Goal: Task Accomplishment & Management: Use online tool/utility

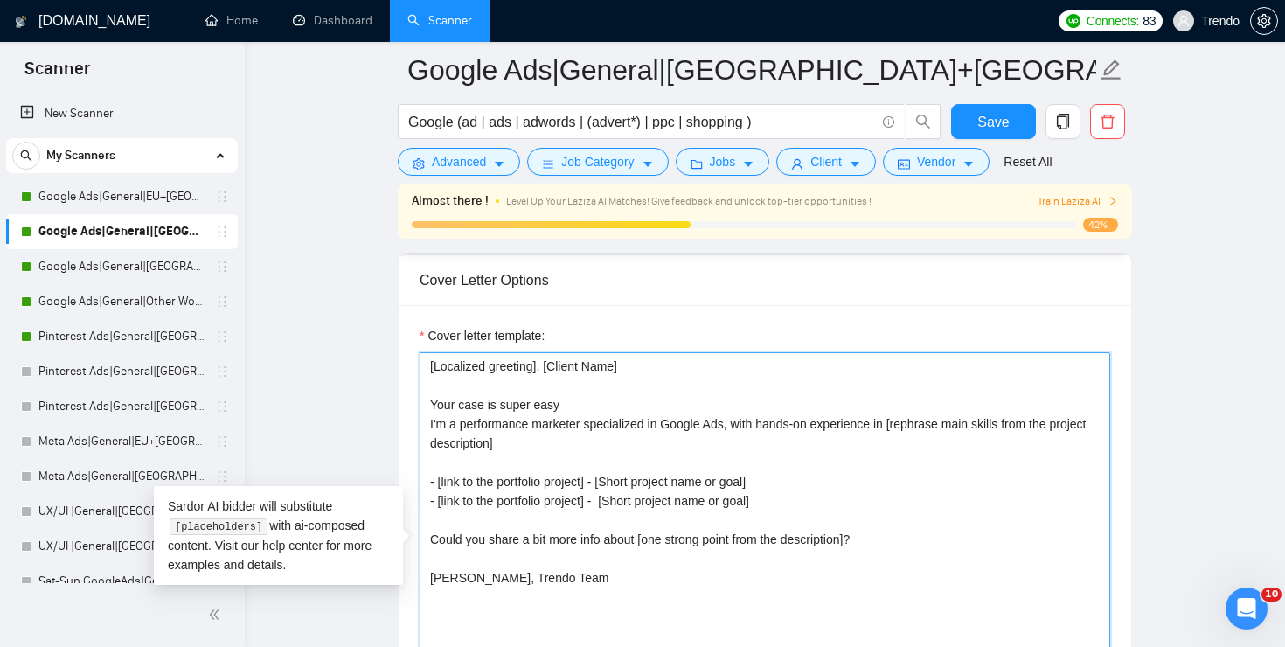
scroll to position [1895, 0]
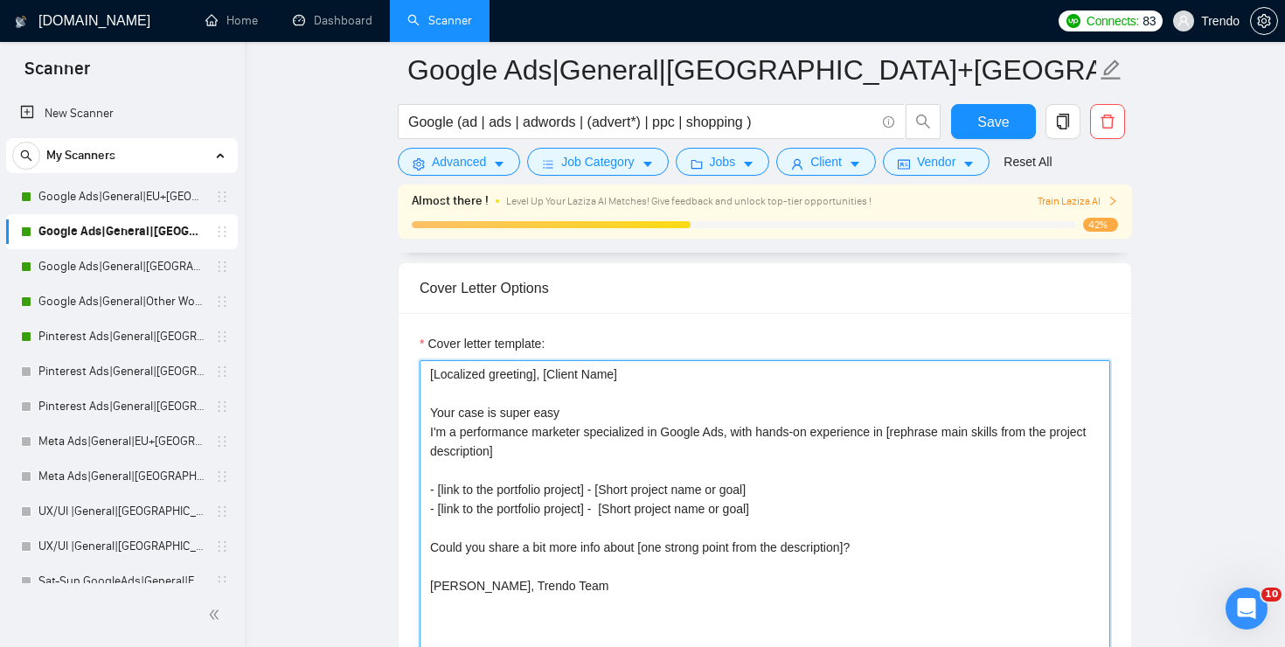
click at [490, 414] on textarea "[Localized greeting], [Client Name] Your case is super easy I'm a performance m…" at bounding box center [765, 556] width 691 height 393
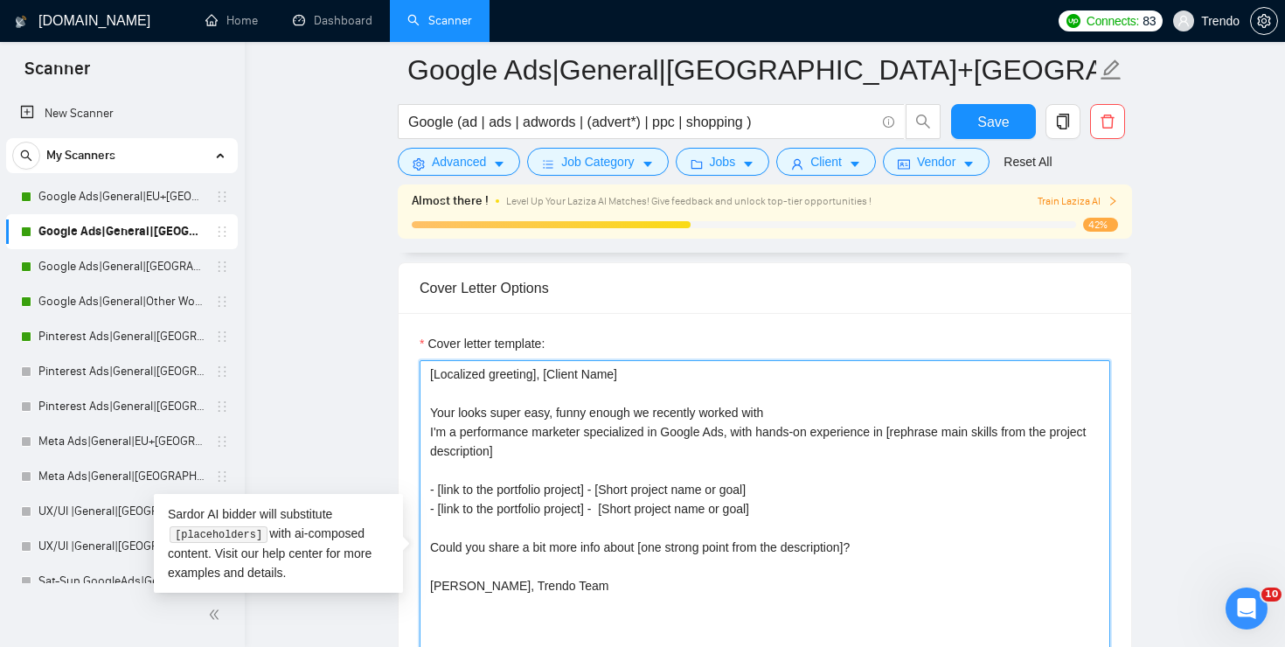
paste textarea "[show examples why I'm good fit]"
click at [964, 411] on textarea "[Localized greeting], [Client Name] Your looks super easy, funny enough we rece…" at bounding box center [765, 556] width 691 height 393
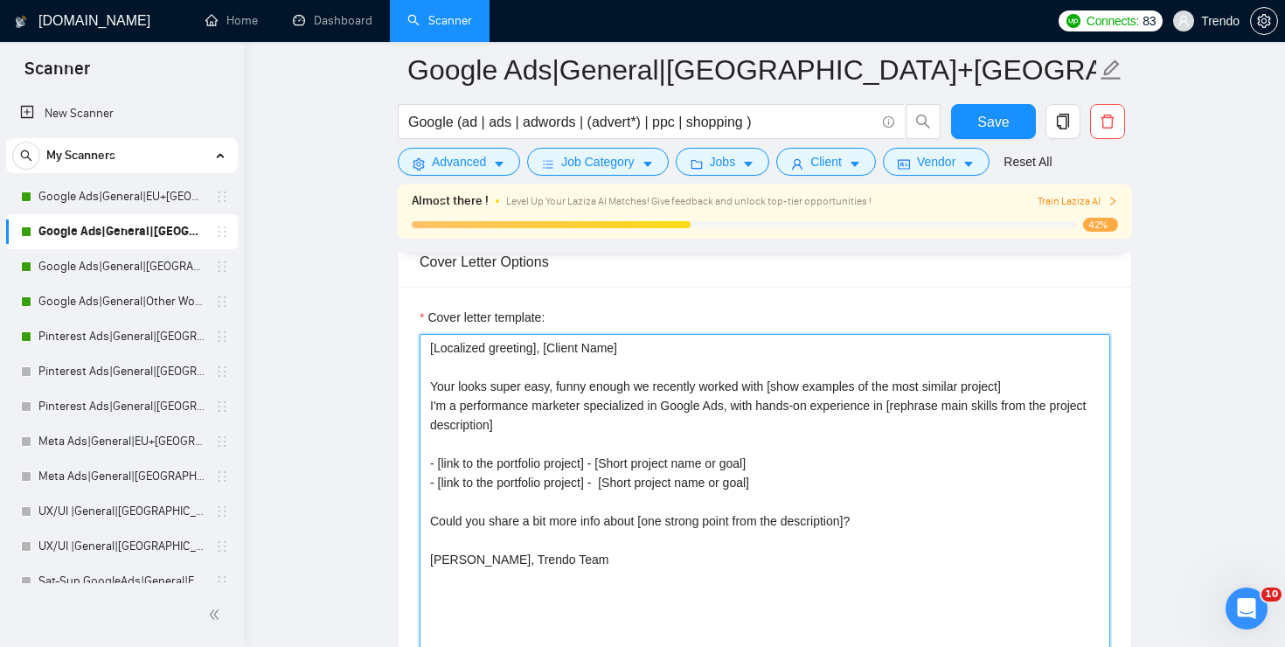
scroll to position [1924, 0]
drag, startPoint x: 571, startPoint y: 421, endPoint x: 421, endPoint y: 409, distance: 150.0
click at [421, 409] on textarea "[Localized greeting], [Client Name] Your looks super easy, funny enough we rece…" at bounding box center [765, 527] width 691 height 393
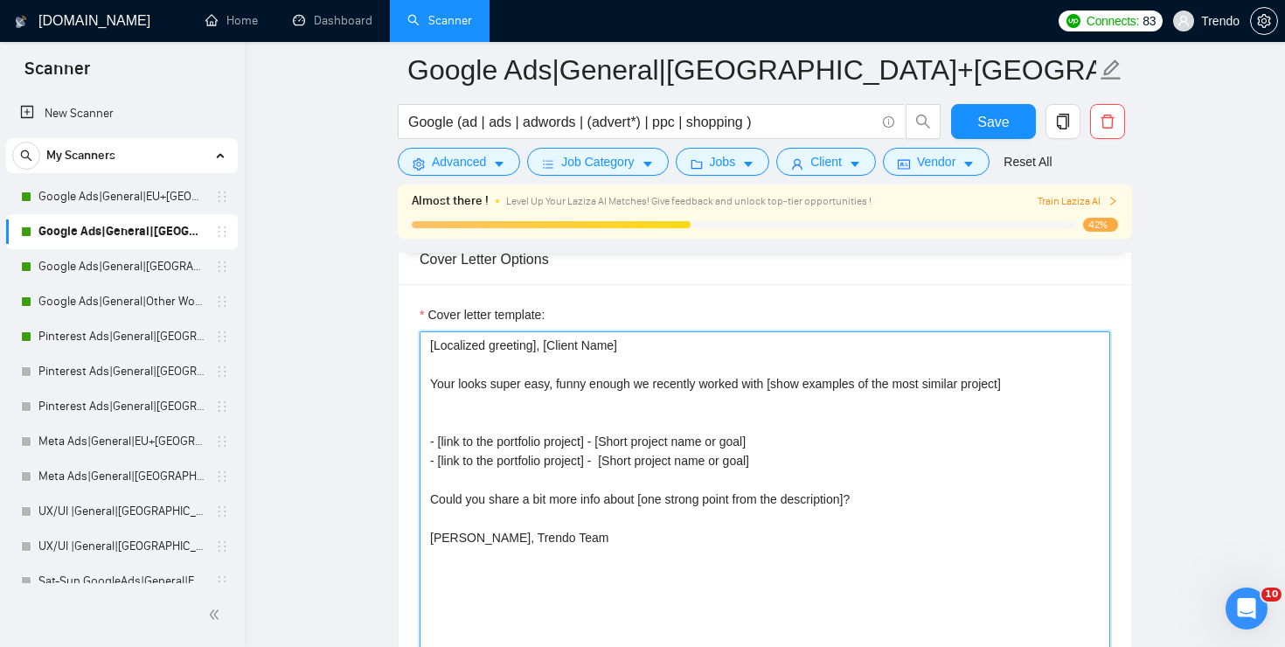
drag, startPoint x: 795, startPoint y: 458, endPoint x: 421, endPoint y: 422, distance: 375.1
click at [421, 421] on textarea "[Localized greeting], [Client Name] Your looks super easy, funny enough we rece…" at bounding box center [765, 527] width 691 height 393
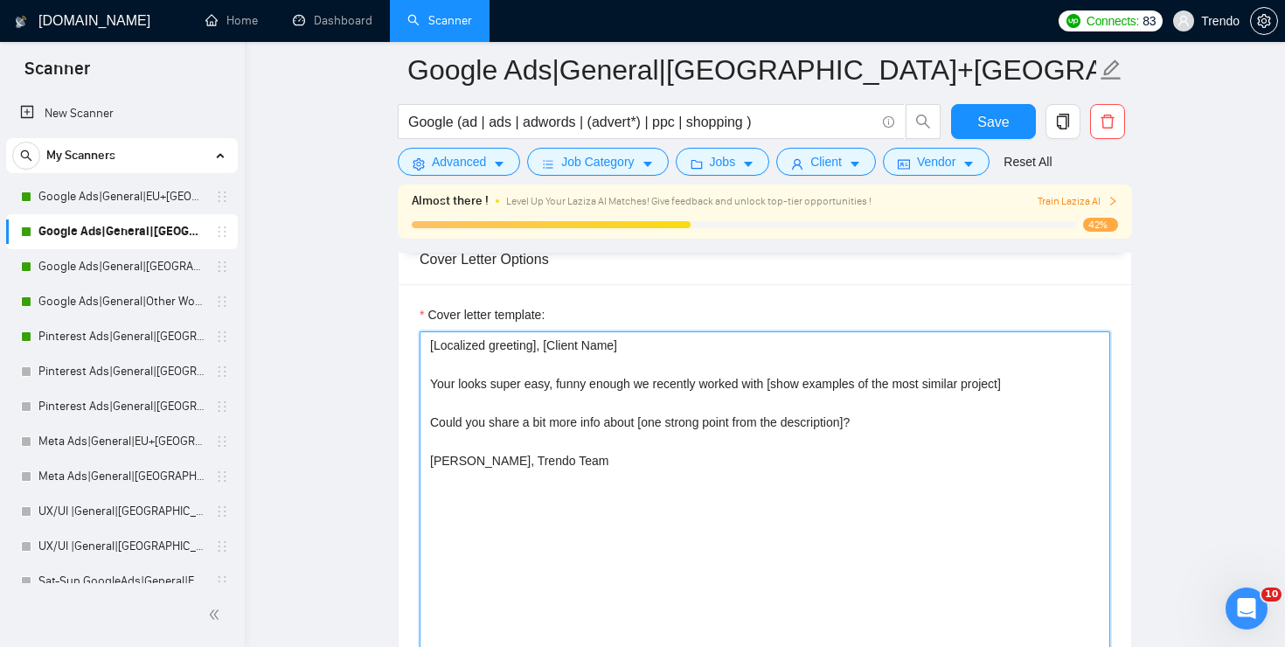
click at [460, 380] on textarea "[Localized greeting], [Client Name] Your looks super easy, funny enough we rece…" at bounding box center [765, 527] width 691 height 393
click at [1062, 383] on textarea "[Localized greeting], [Client Name] Your case looks super easy, funny enough we…" at bounding box center [765, 527] width 691 height 393
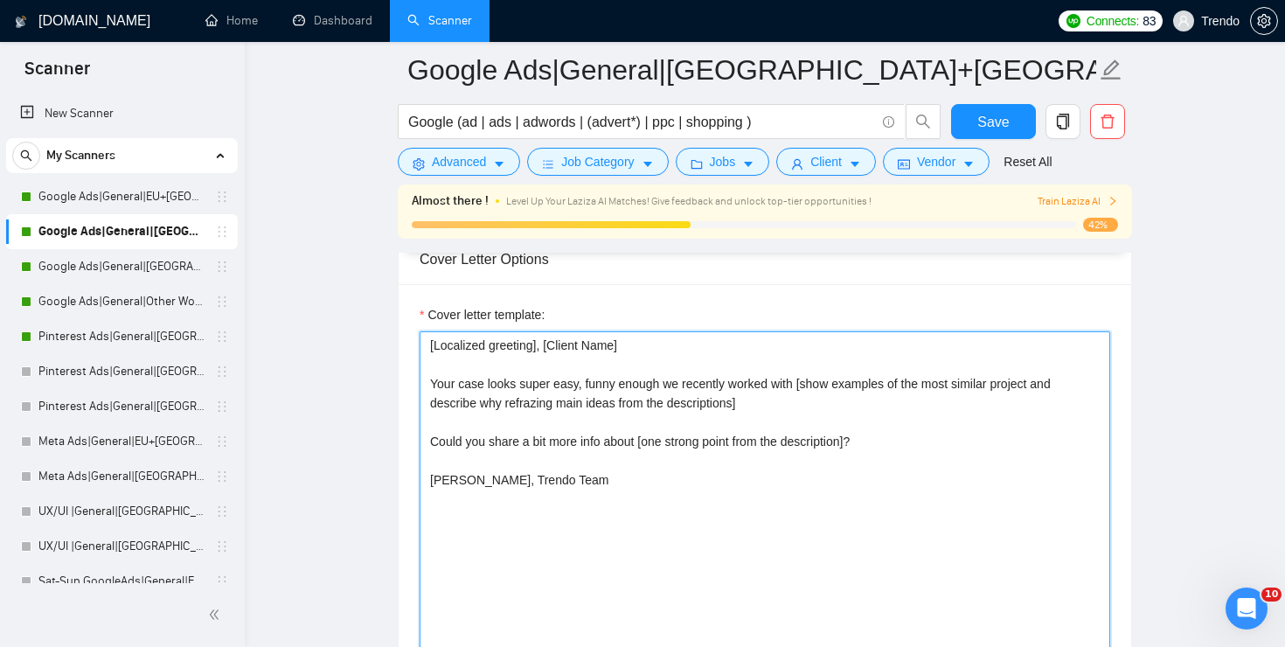
click at [784, 399] on textarea "[Localized greeting], [Client Name] Your case looks super easy, funny enough we…" at bounding box center [765, 527] width 691 height 393
click at [432, 440] on textarea "[Localized greeting], [Client Name] Your case looks super easy, funny enough we…" at bounding box center [765, 527] width 691 height 393
drag, startPoint x: 636, startPoint y: 343, endPoint x: 551, endPoint y: 341, distance: 84.8
click at [551, 341] on textarea "[Localized greeting], [Client Name] Your case looks super easy, funny enough we…" at bounding box center [765, 527] width 691 height 393
click at [459, 440] on textarea "[Localized greeting], [Client Name] Your case looks super easy, funny enough we…" at bounding box center [765, 527] width 691 height 393
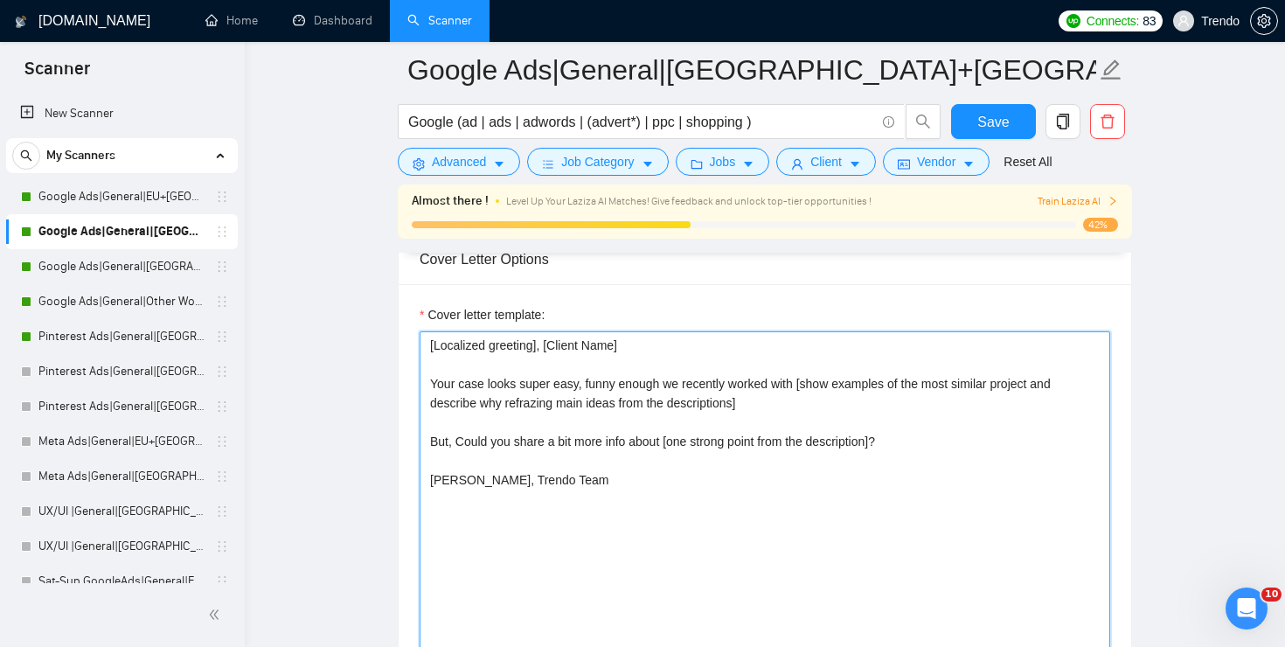
paste textarea "[Client Name]"
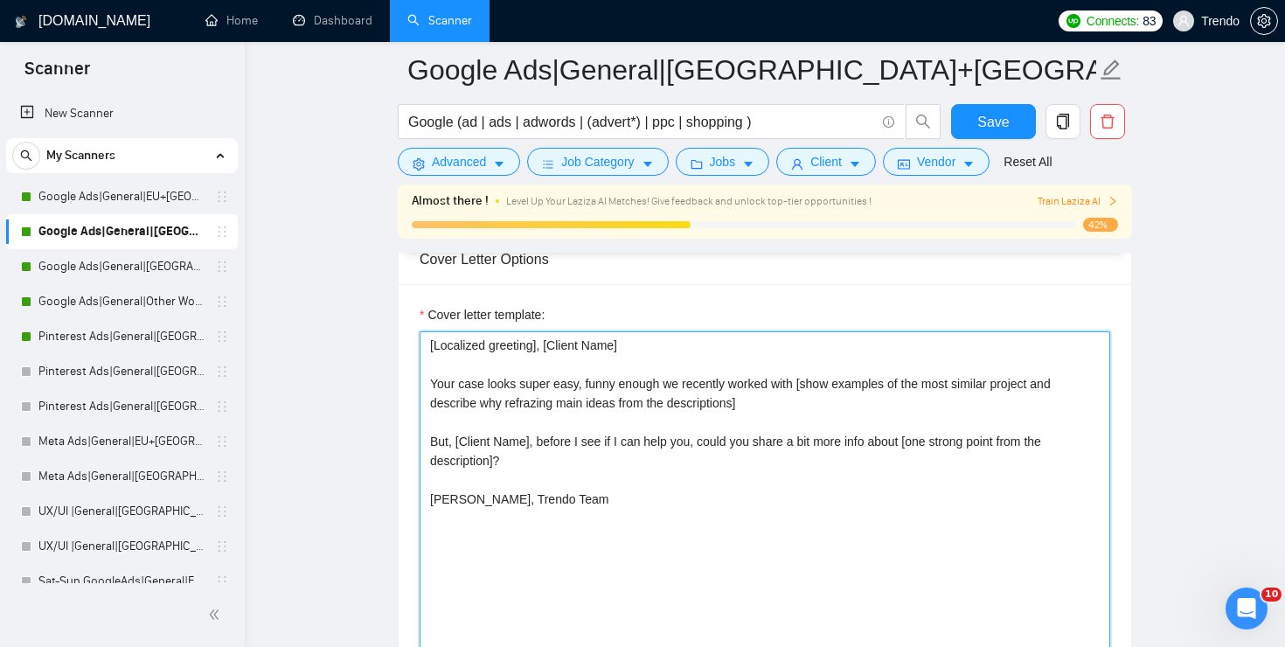
click at [430, 492] on textarea "[Localized greeting], [Client Name] Your case looks super easy, funny enough we…" at bounding box center [765, 527] width 691 height 393
click at [463, 515] on textarea "[Localized greeting], [Client Name] Your case looks super easy, funny enough we…" at bounding box center [765, 527] width 691 height 393
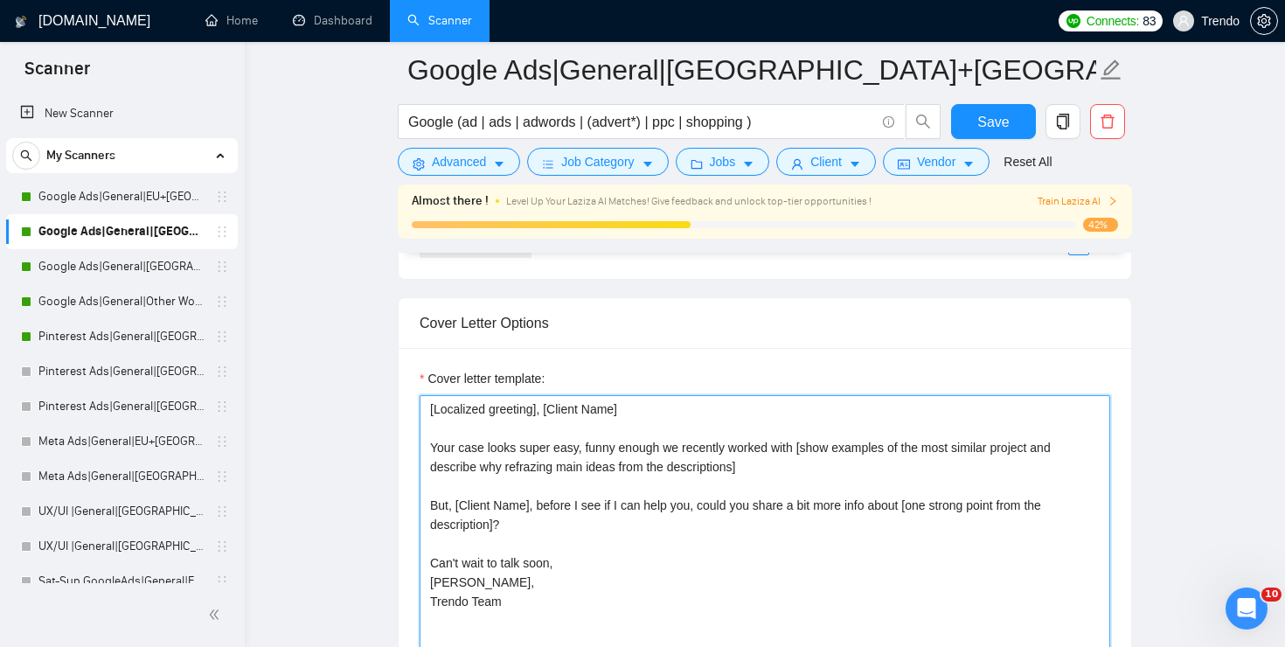
scroll to position [1880, 0]
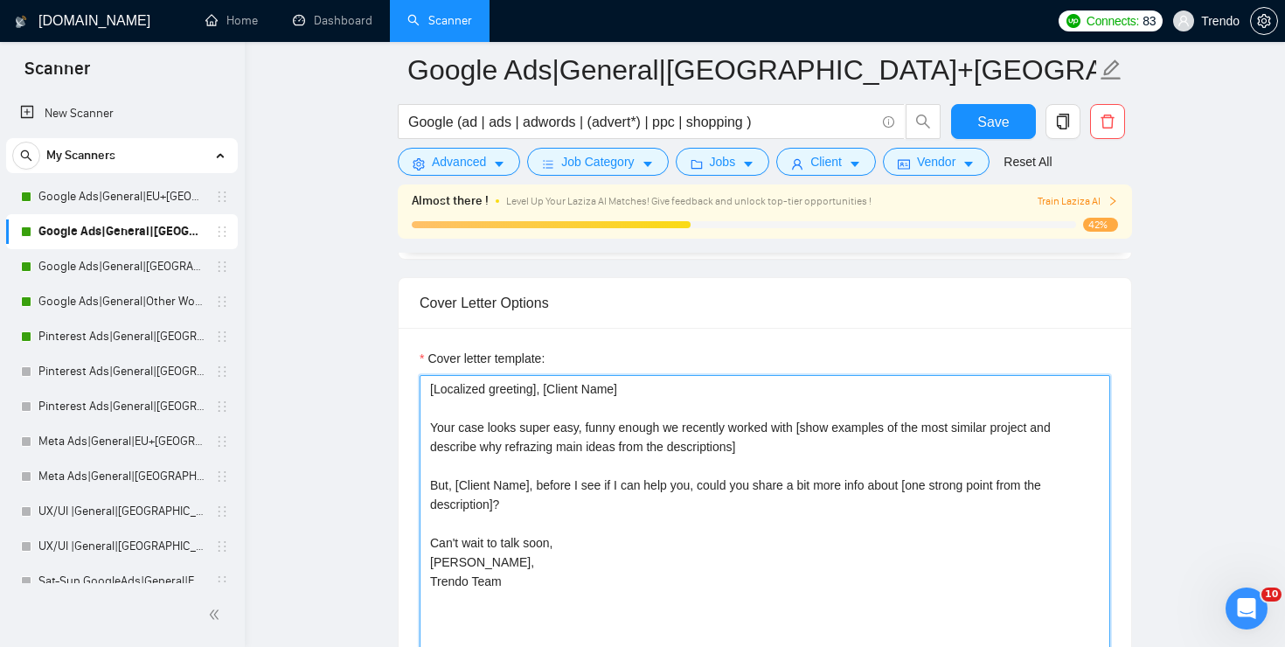
drag, startPoint x: 516, startPoint y: 591, endPoint x: 365, endPoint y: 370, distance: 268.0
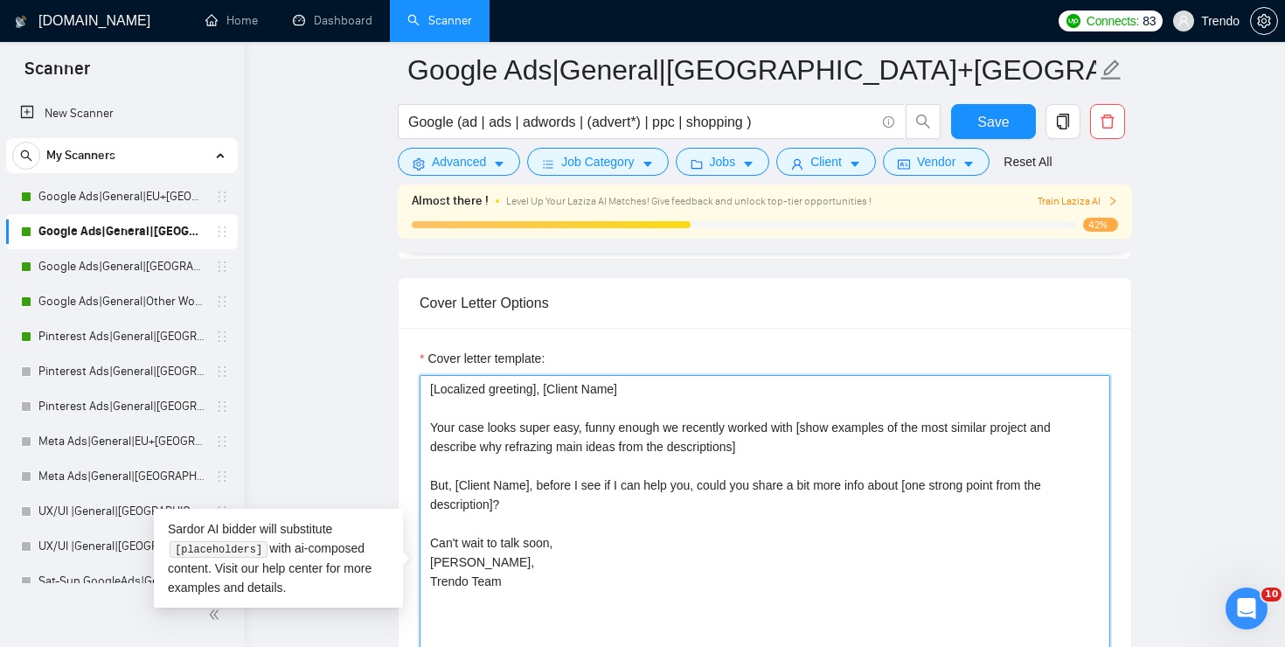
click at [657, 538] on textarea "[Localized greeting], [Client Name] Your case looks super easy, funny enough we…" at bounding box center [765, 571] width 691 height 393
click at [793, 446] on textarea "[Localized greeting], [Client Name] Your case looks super easy, funny enough we…" at bounding box center [765, 571] width 691 height 393
click at [520, 444] on textarea "[Localized greeting], [Client Name] Your case looks super easy, funny enough we…" at bounding box center [765, 571] width 691 height 393
drag, startPoint x: 567, startPoint y: 446, endPoint x: 509, endPoint y: 448, distance: 58.6
click at [509, 448] on textarea "[Localized greeting], [Client Name] Your case looks super easy, funny enough we…" at bounding box center [765, 571] width 691 height 393
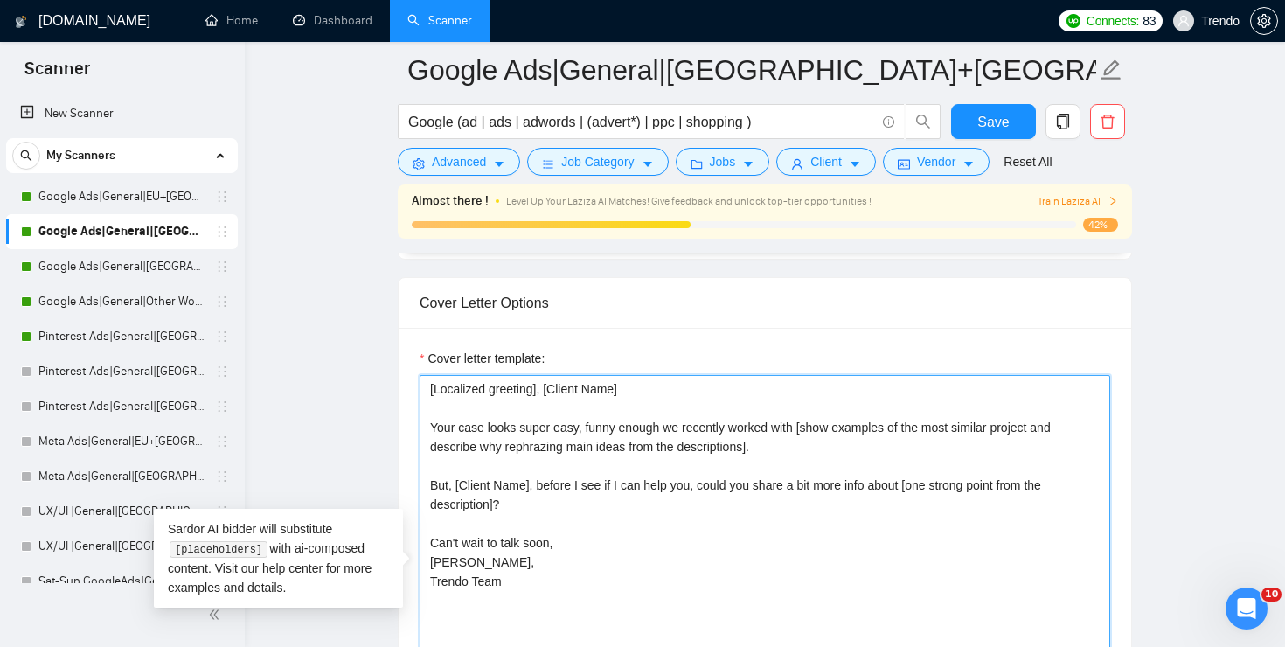
paste textarea "se"
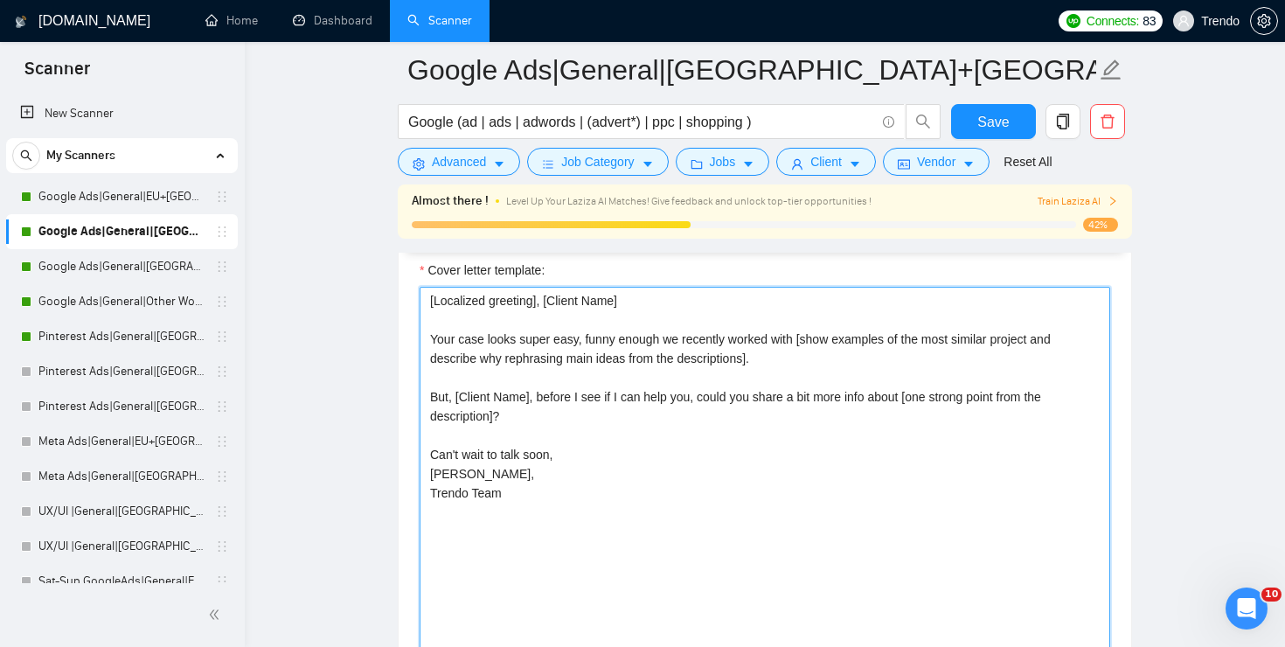
scroll to position [1980, 0]
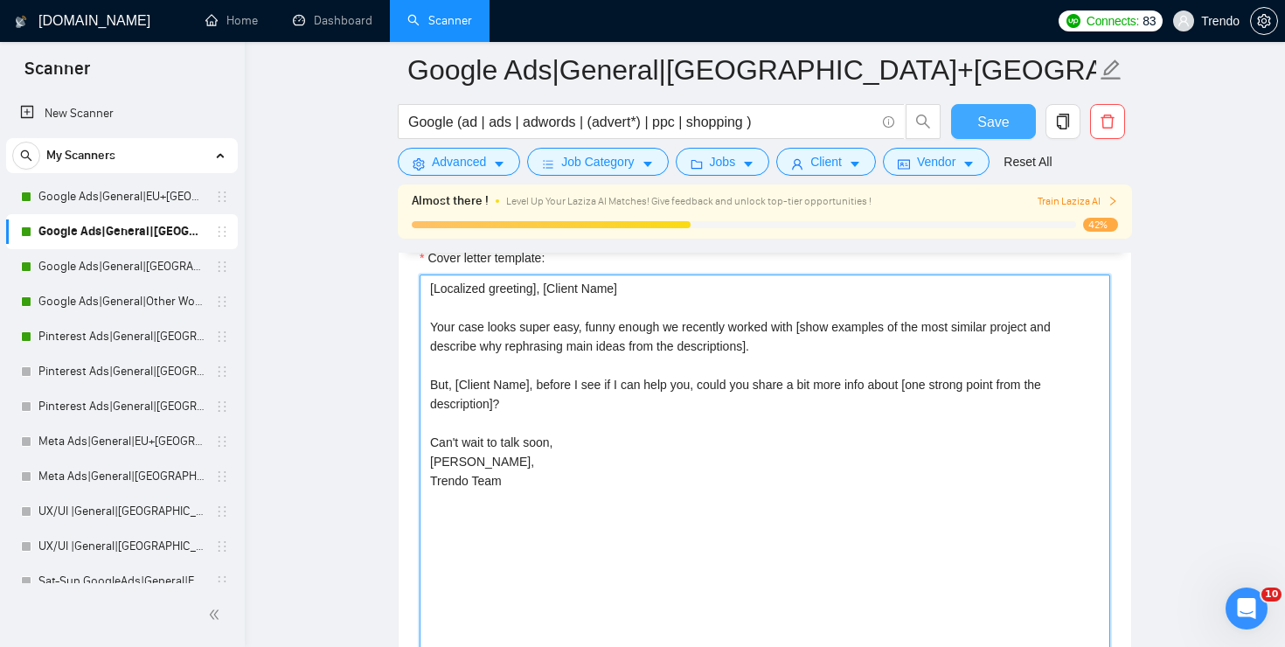
type textarea "[Localized greeting], [Client Name] Your case looks super easy, funny enough we…"
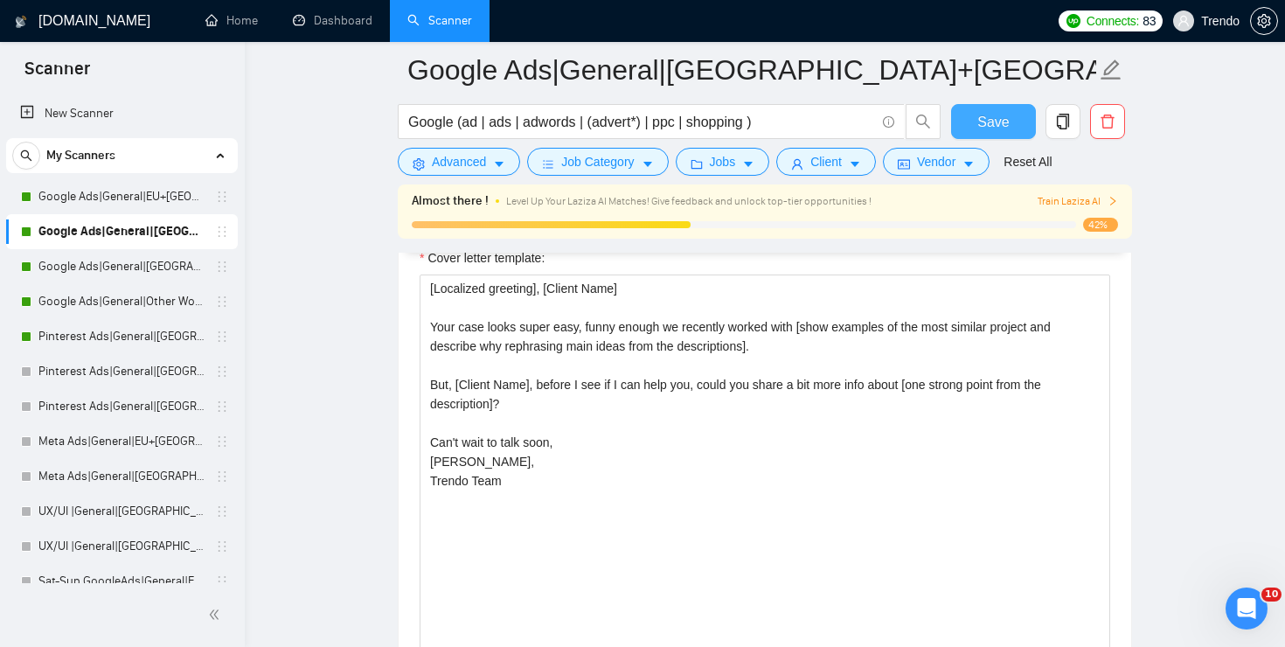
click at [1005, 126] on span "Save" at bounding box center [992, 122] width 31 height 22
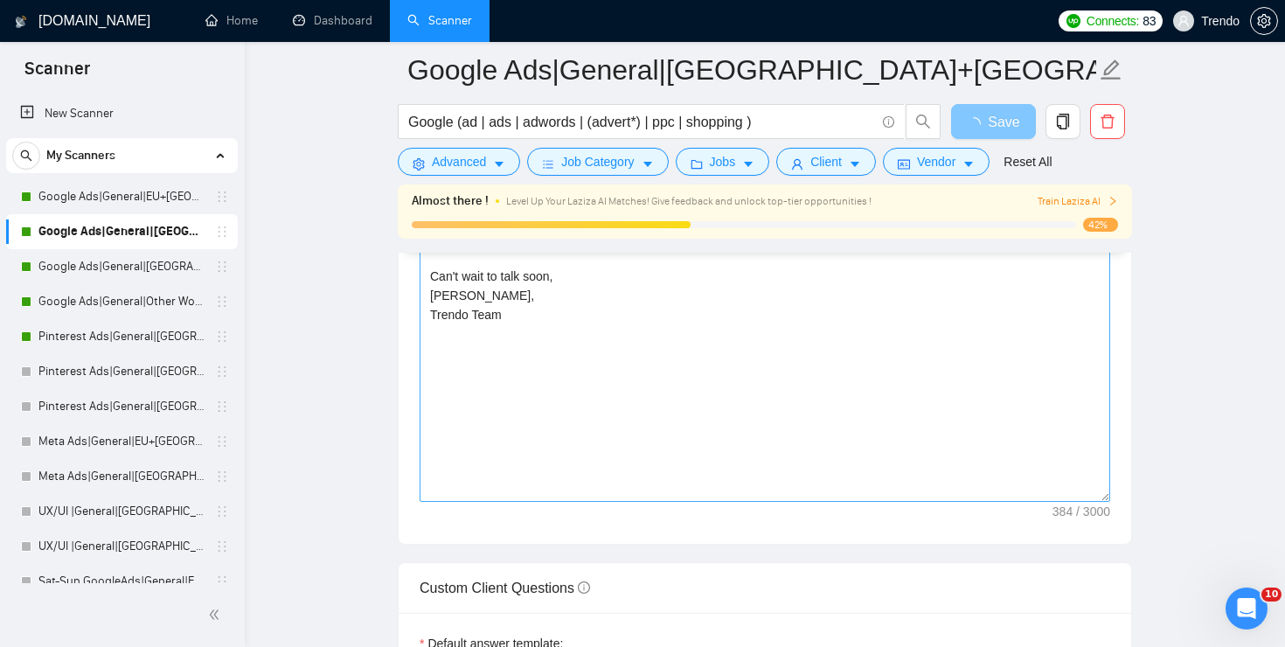
scroll to position [2150, 0]
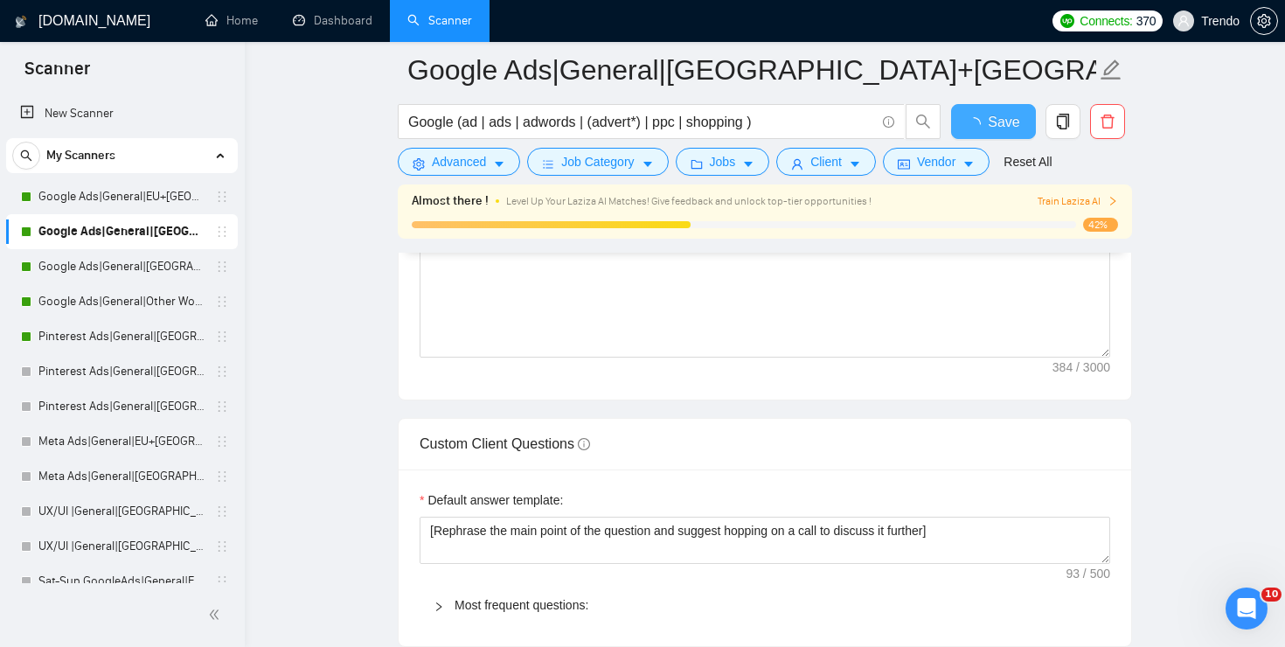
checkbox input "true"
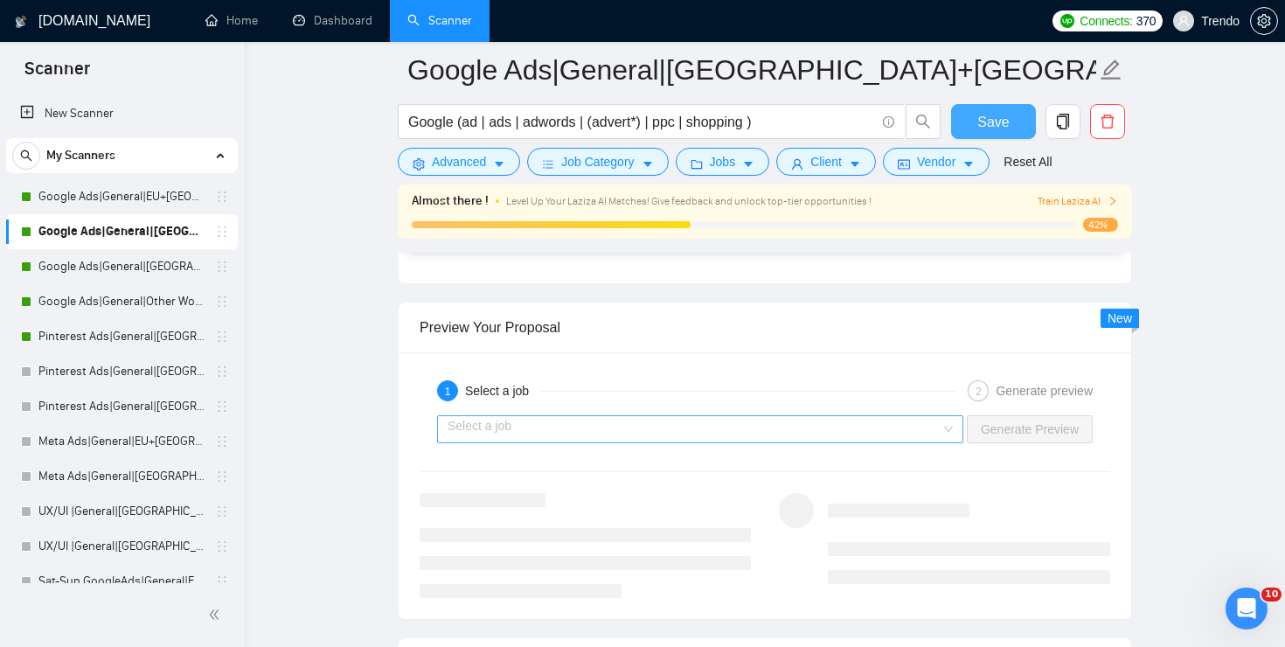
scroll to position [3305, 0]
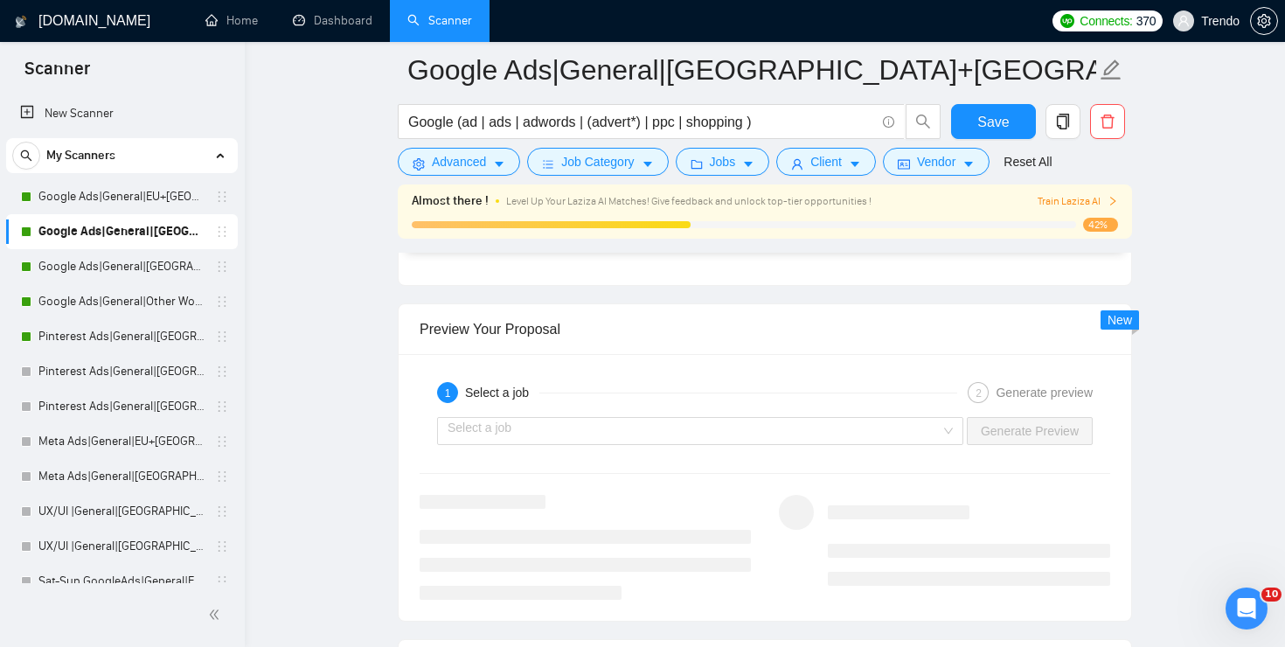
click at [879, 445] on div "Select a job Generate Preview" at bounding box center [765, 431] width 694 height 42
click at [883, 436] on input "search" at bounding box center [694, 431] width 493 height 26
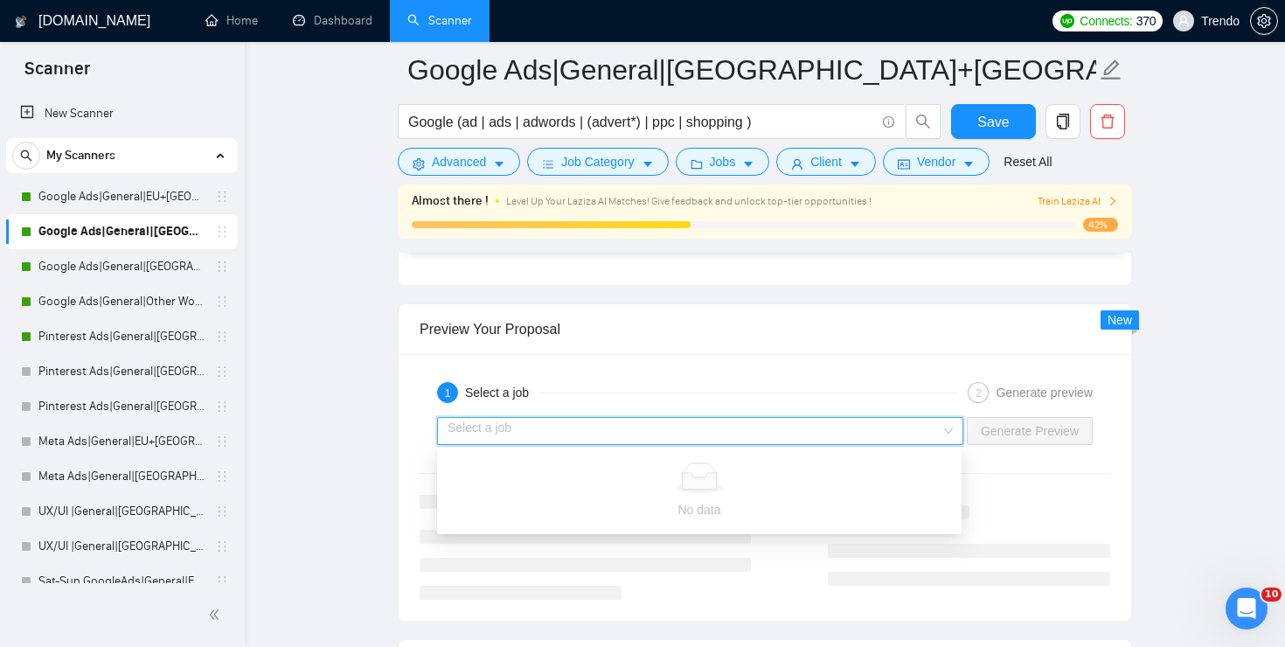
click at [880, 395] on div "1 Select a job" at bounding box center [697, 392] width 520 height 21
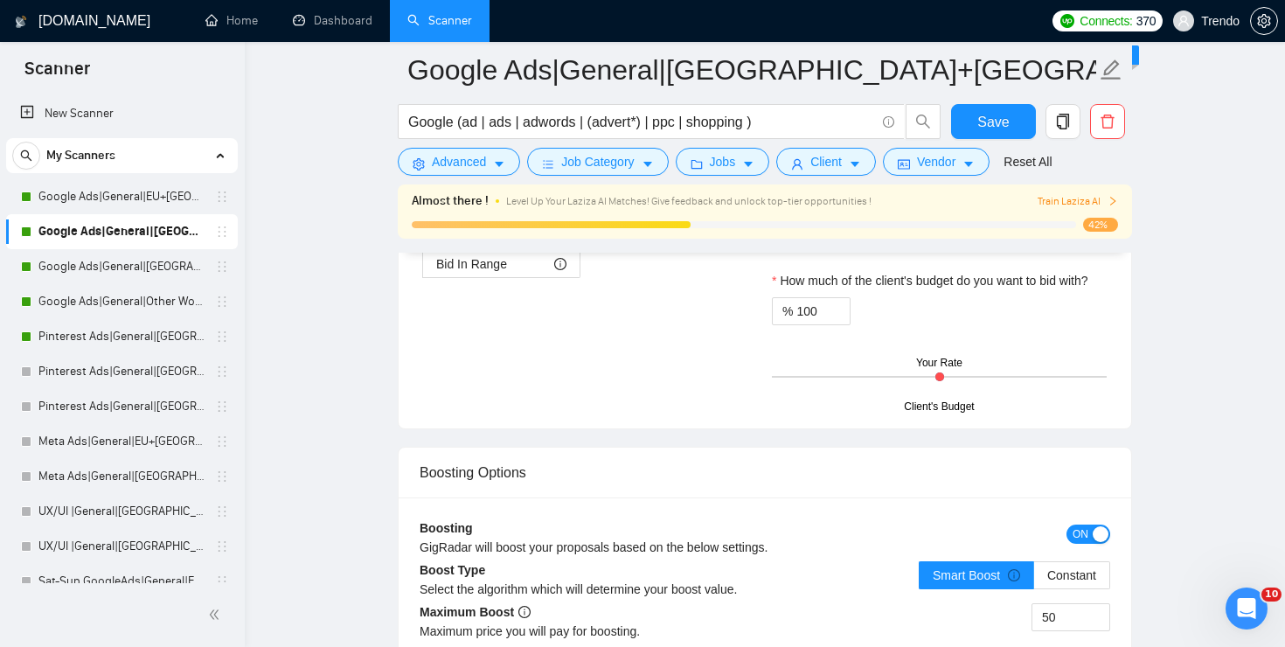
scroll to position [2905, 0]
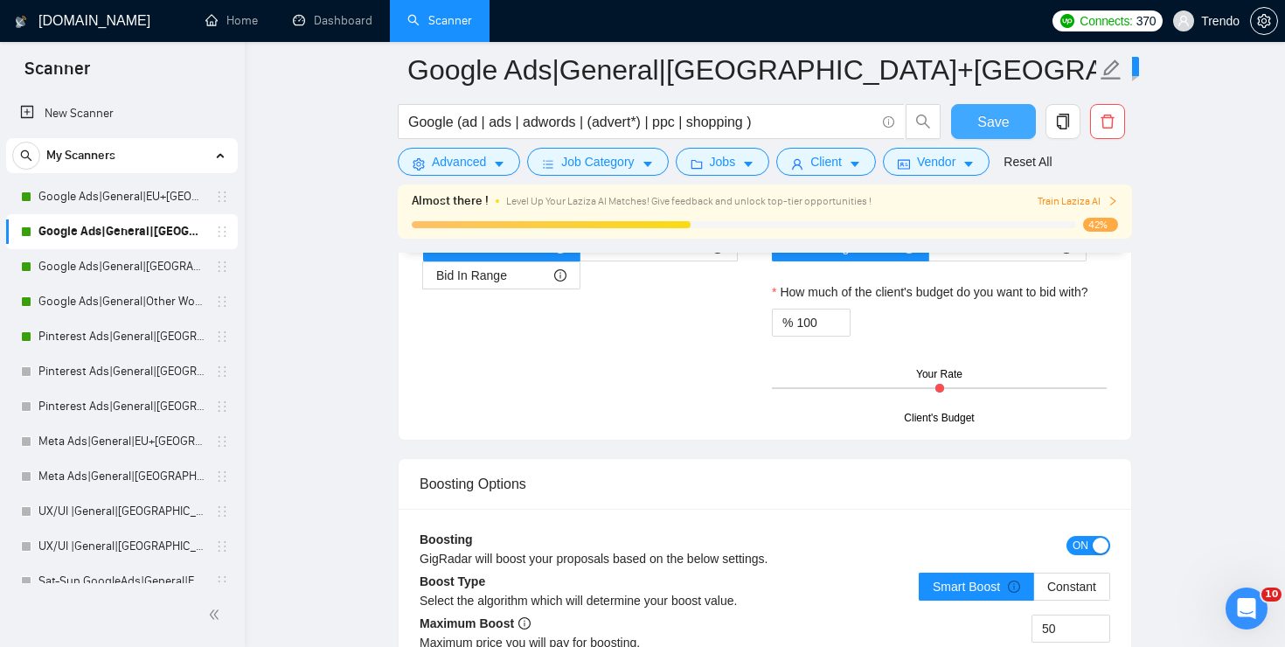
click at [1017, 123] on button "Save" at bounding box center [993, 121] width 85 height 35
checkbox input "true"
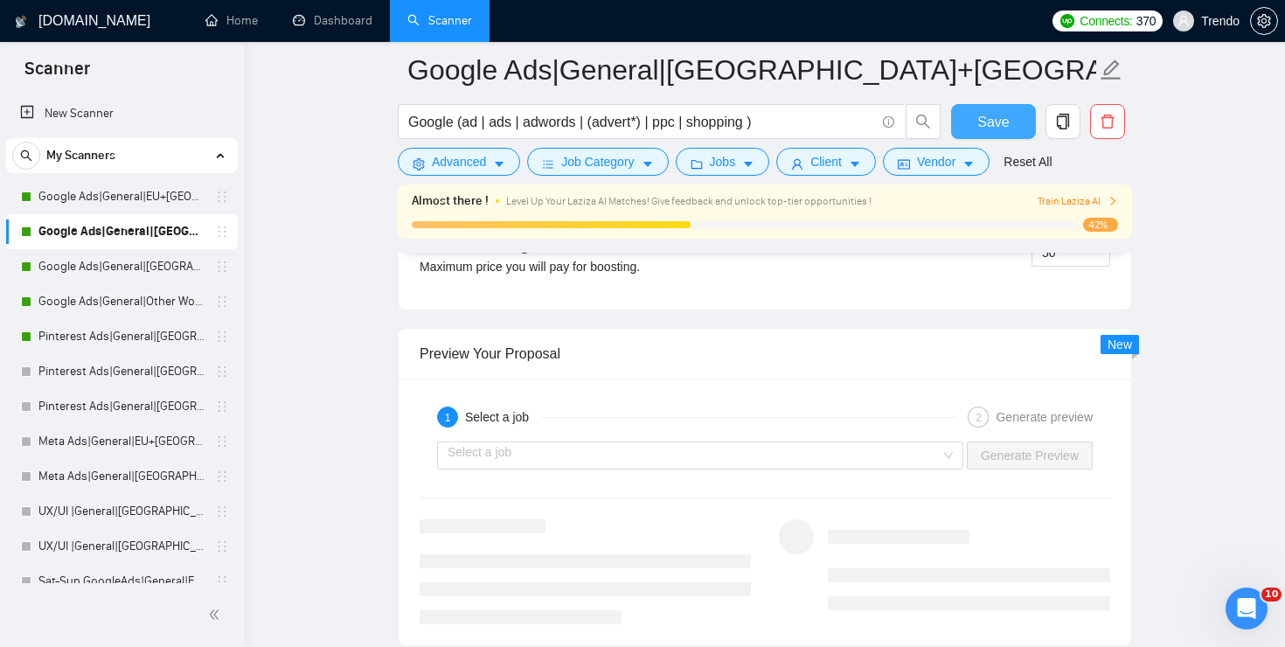
scroll to position [3304, 0]
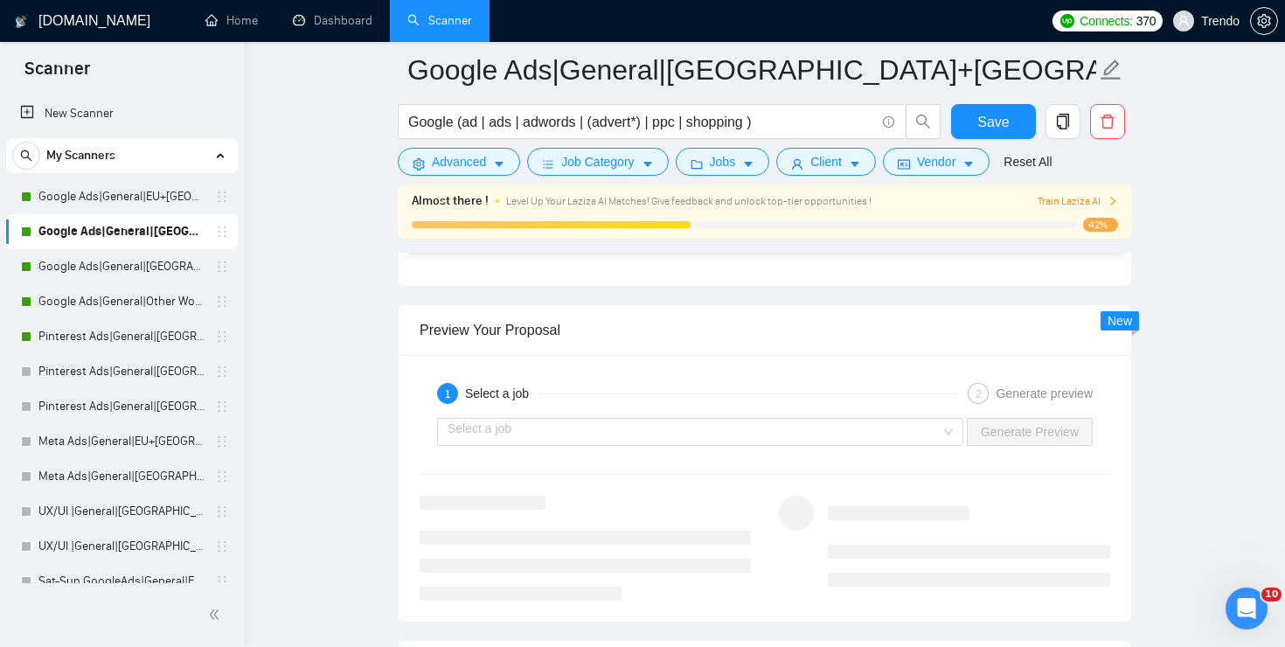
click at [495, 372] on div "1 Select a job 2 Generate preview Select a job Generate Preview" at bounding box center [765, 488] width 733 height 267
click at [491, 430] on input "search" at bounding box center [694, 432] width 493 height 26
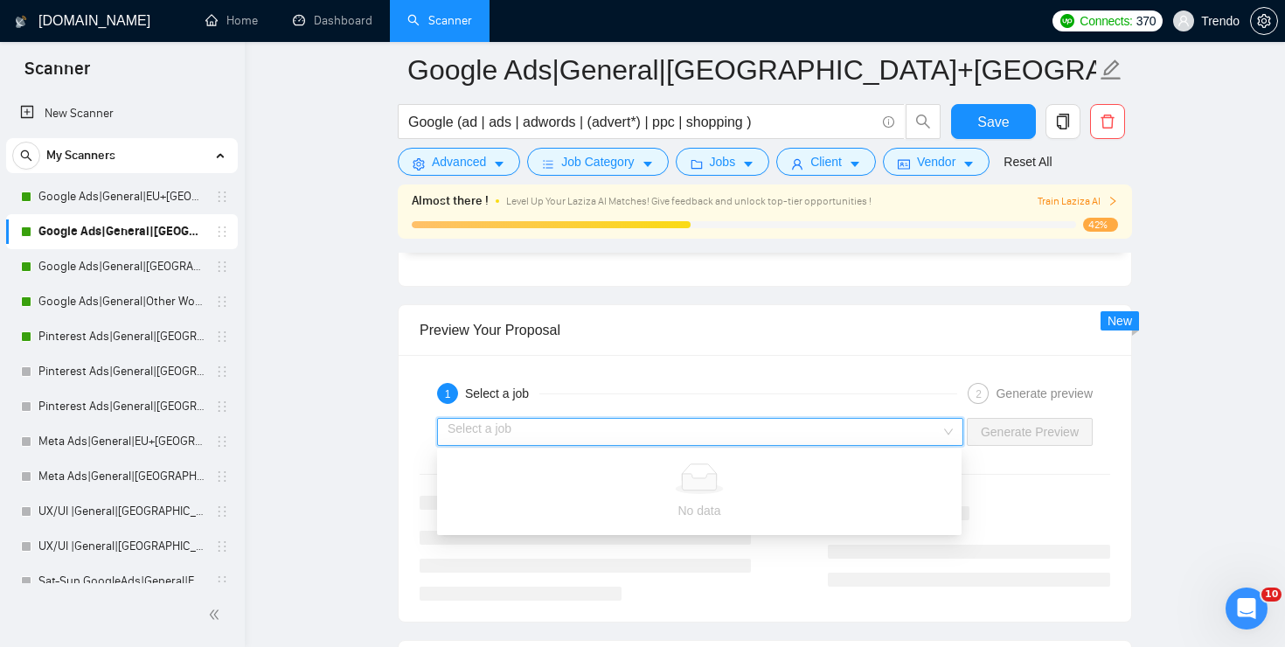
click at [969, 384] on div "2 Generate preview" at bounding box center [1030, 393] width 125 height 21
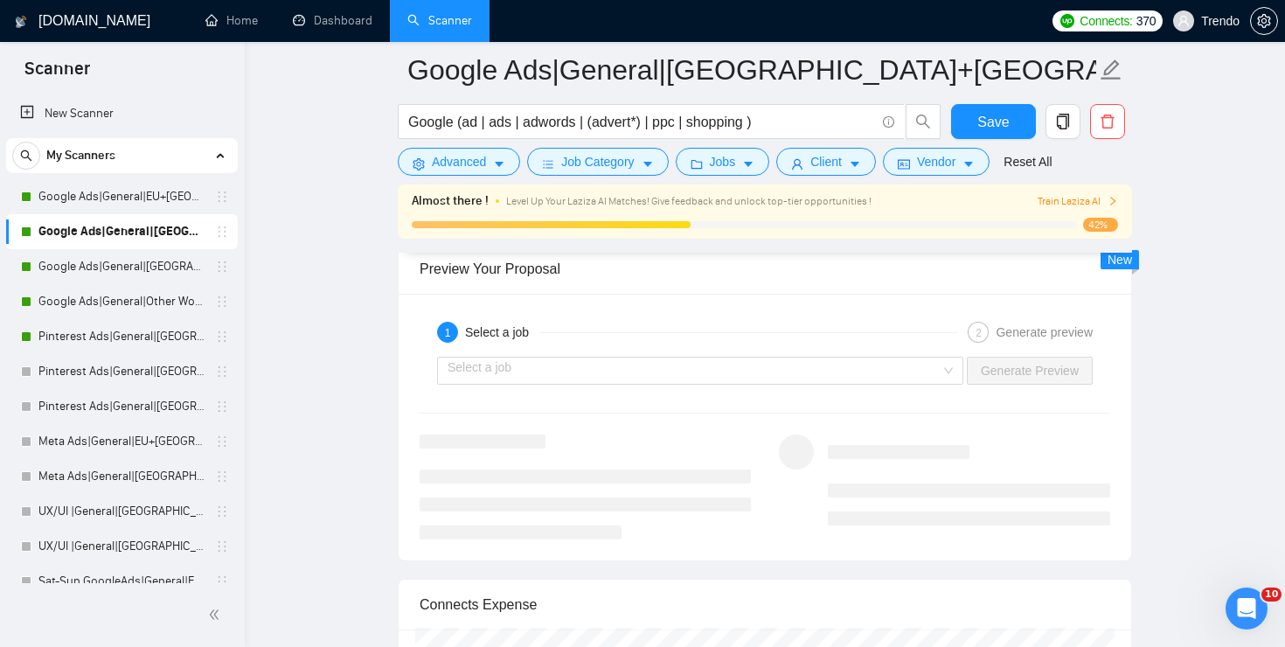
scroll to position [3371, 0]
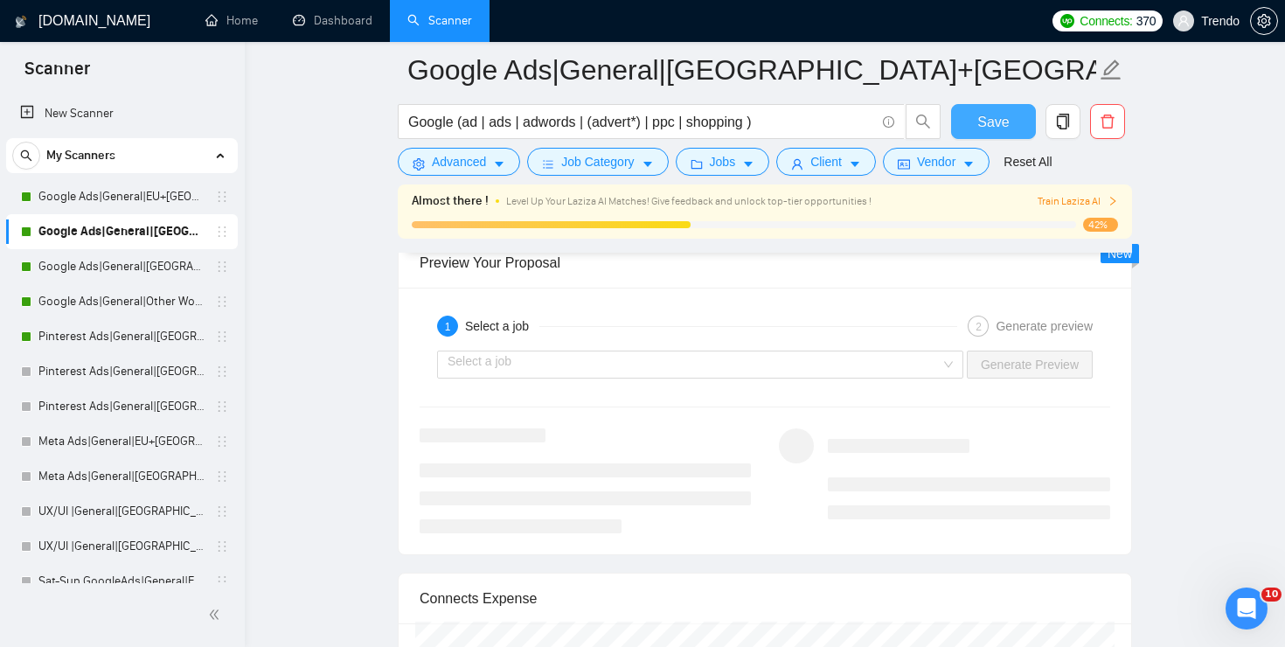
click at [1012, 121] on button "Save" at bounding box center [993, 121] width 85 height 35
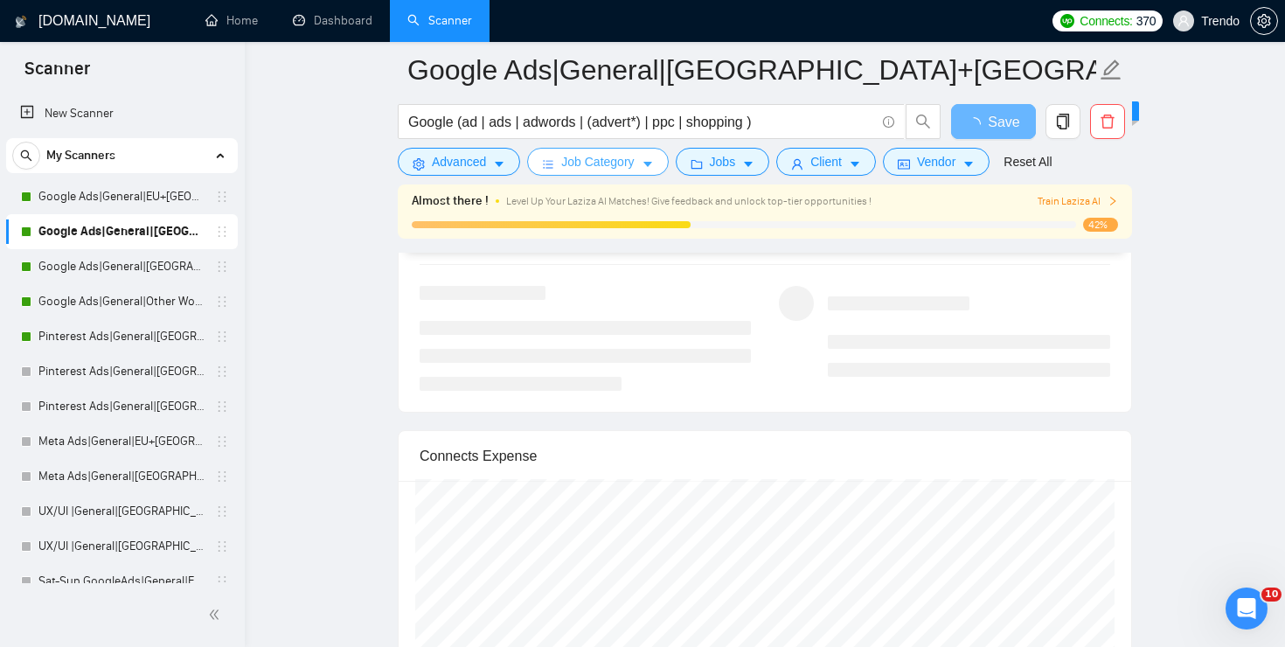
click at [651, 150] on button "Job Category" at bounding box center [597, 162] width 141 height 28
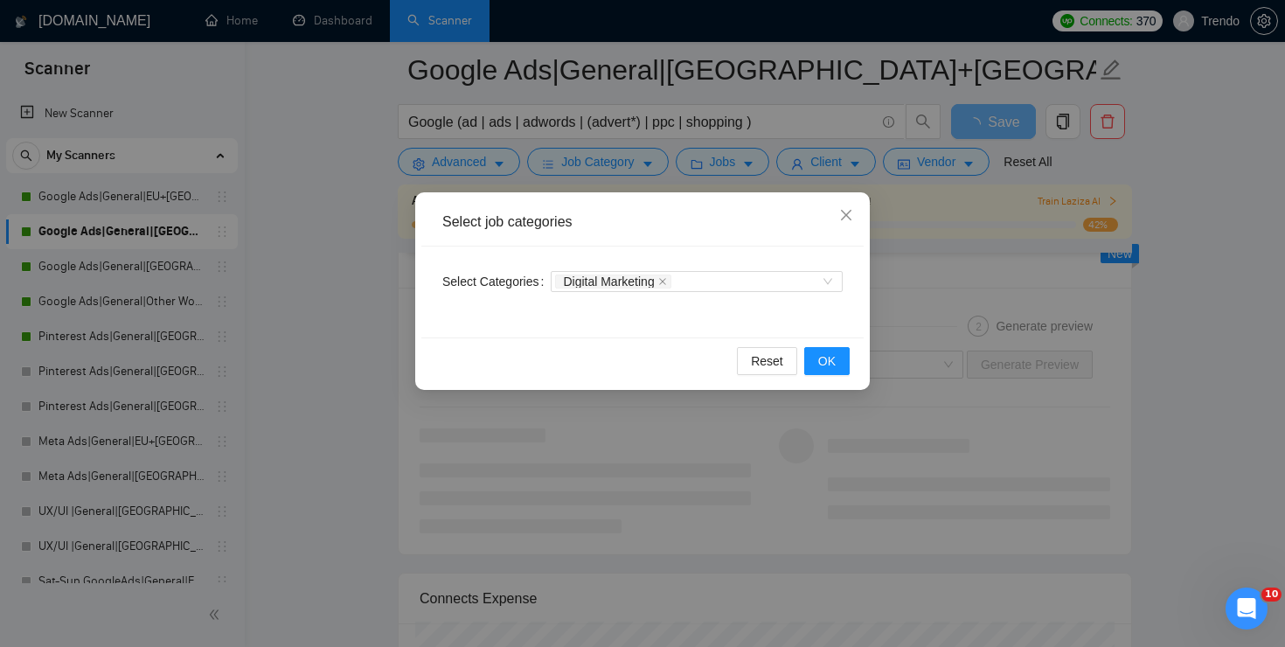
click at [702, 150] on div "Select job categories Select Categories Digital Marketing Reset OK" at bounding box center [642, 323] width 1285 height 647
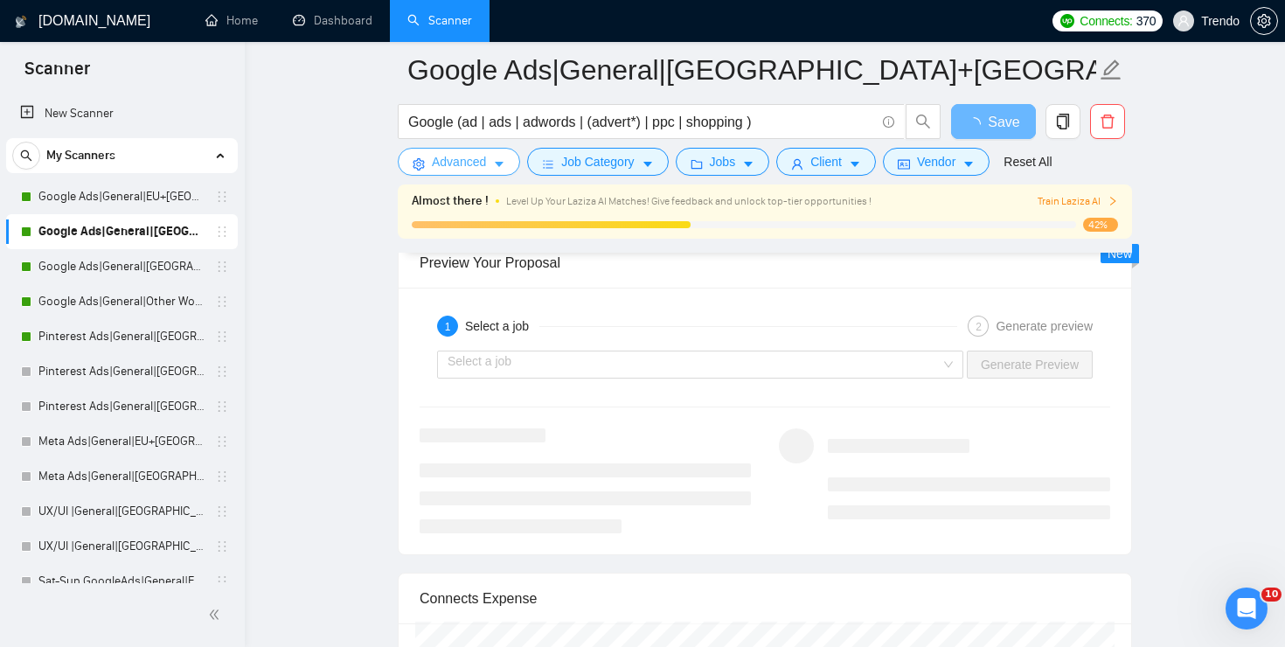
click at [463, 161] on span "Advanced" at bounding box center [459, 161] width 54 height 19
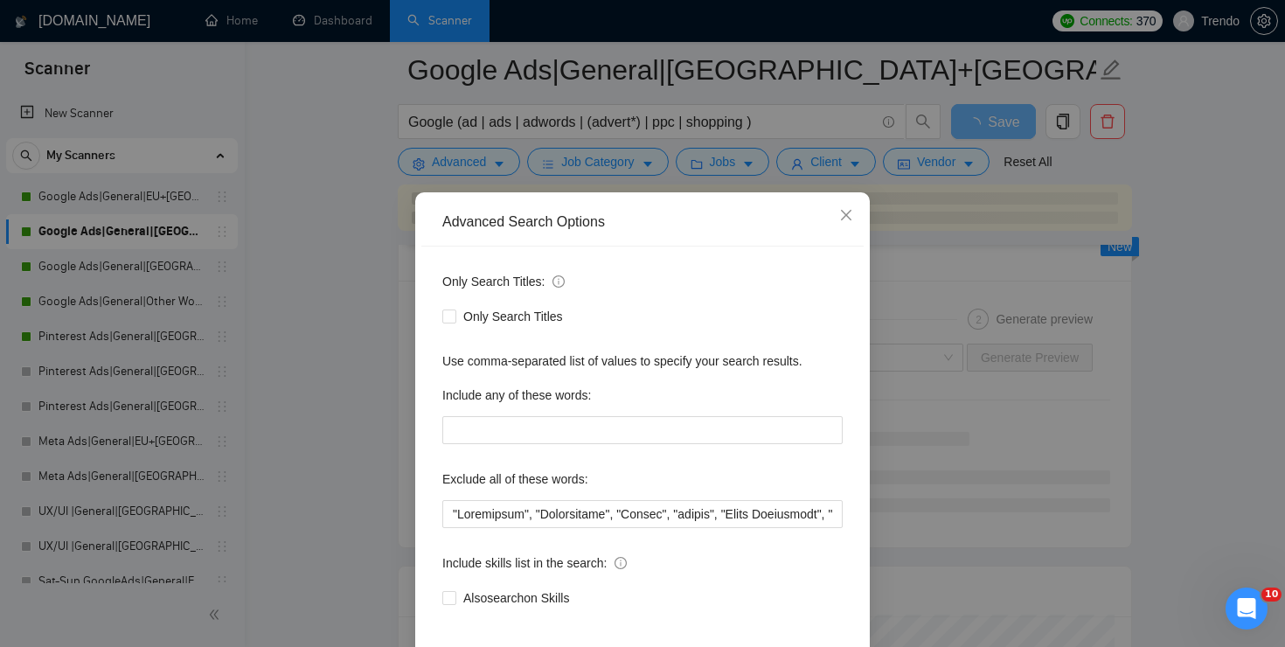
click at [994, 348] on div "Advanced Search Options Only Search Titles: Only Search Titles Use comma-separa…" at bounding box center [642, 323] width 1285 height 647
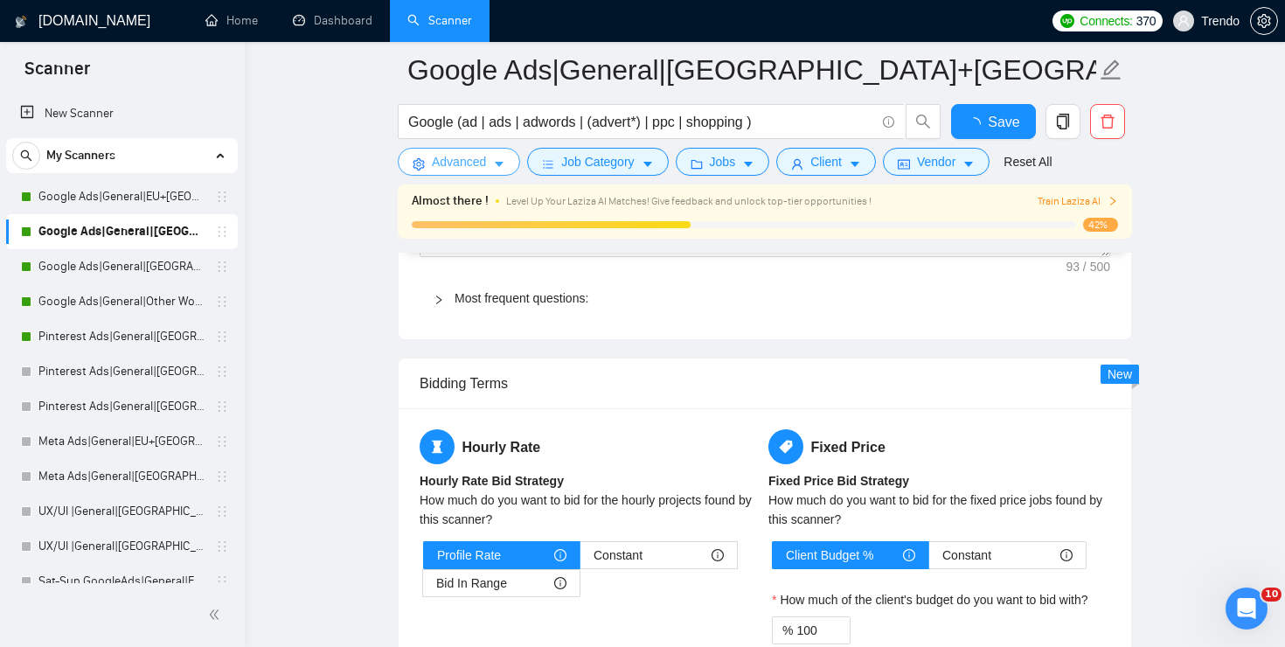
checkbox input "true"
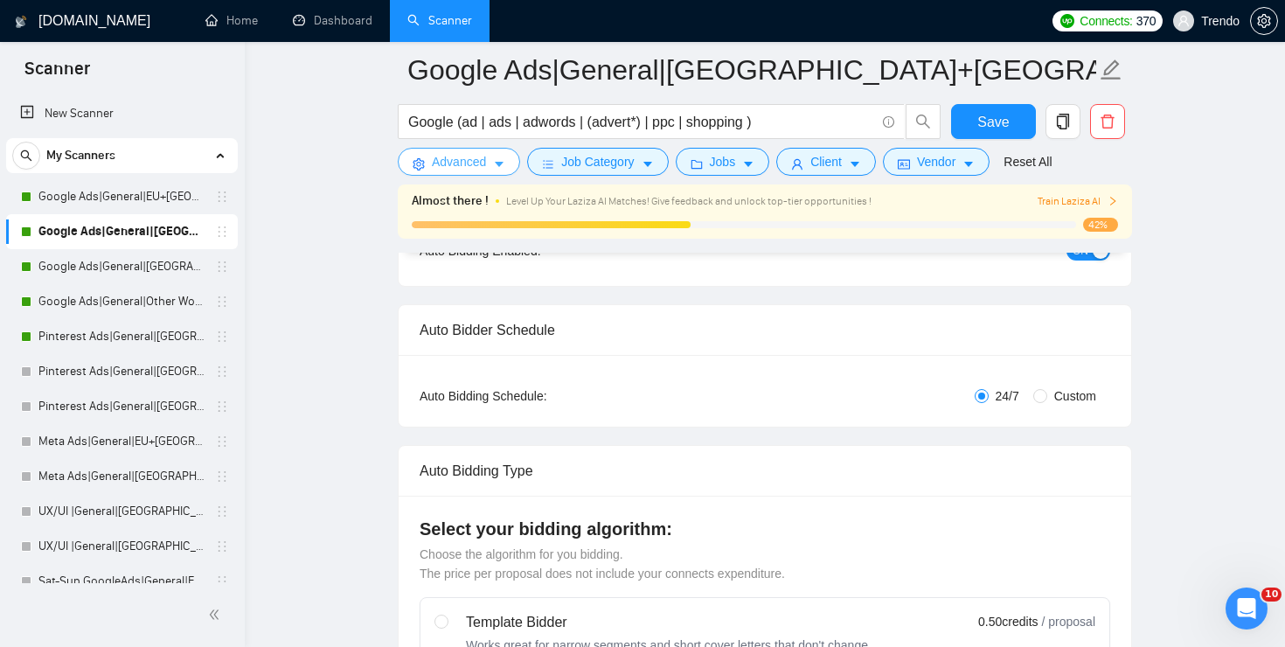
scroll to position [0, 0]
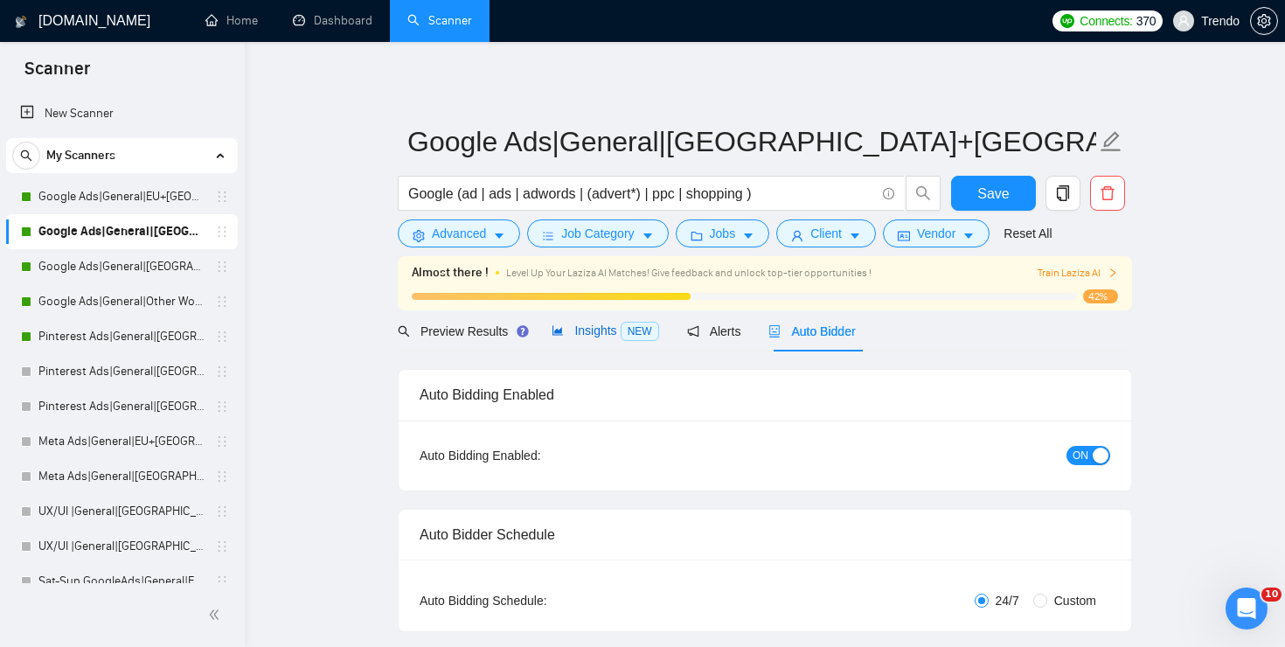
click at [605, 337] on span "Insights NEW" at bounding box center [605, 330] width 107 height 14
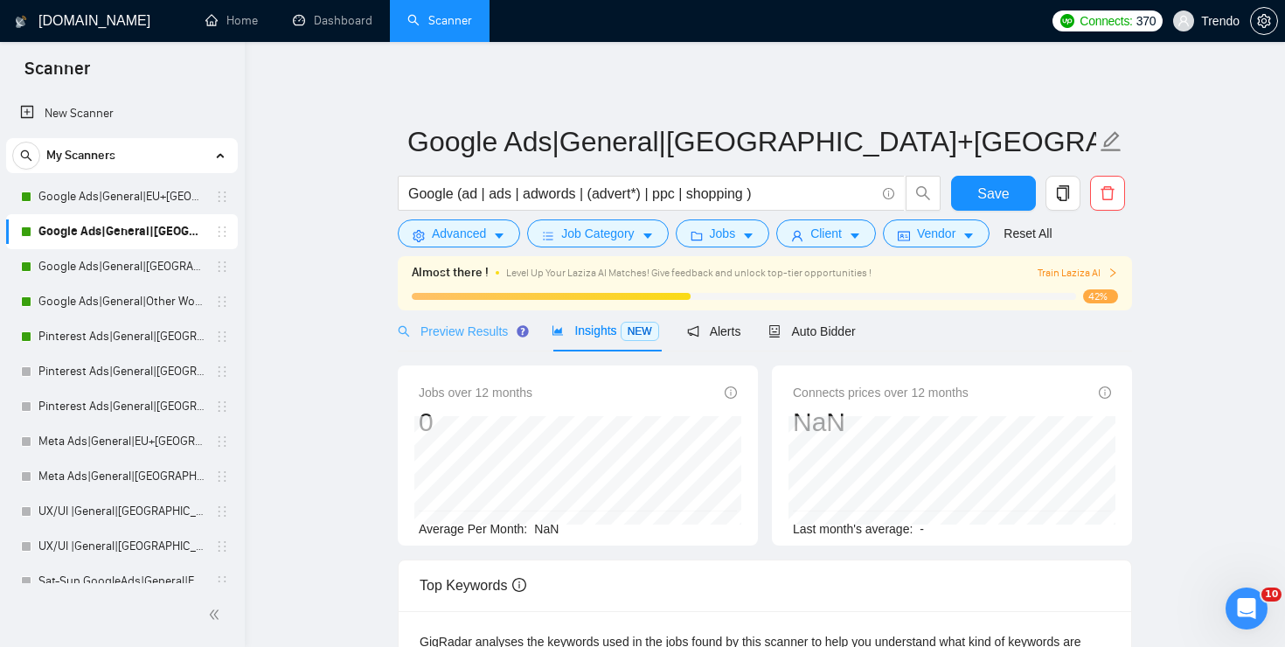
click at [509, 343] on div "Preview Results" at bounding box center [461, 330] width 126 height 41
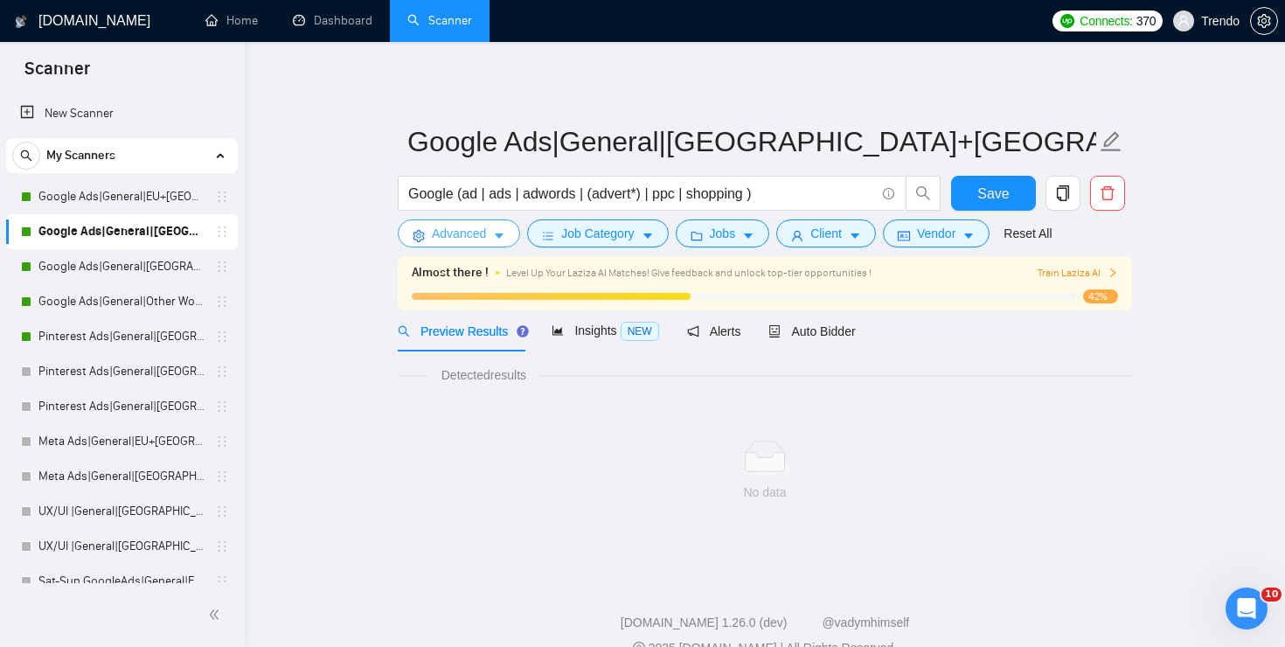
click at [499, 247] on button "Advanced" at bounding box center [459, 233] width 122 height 28
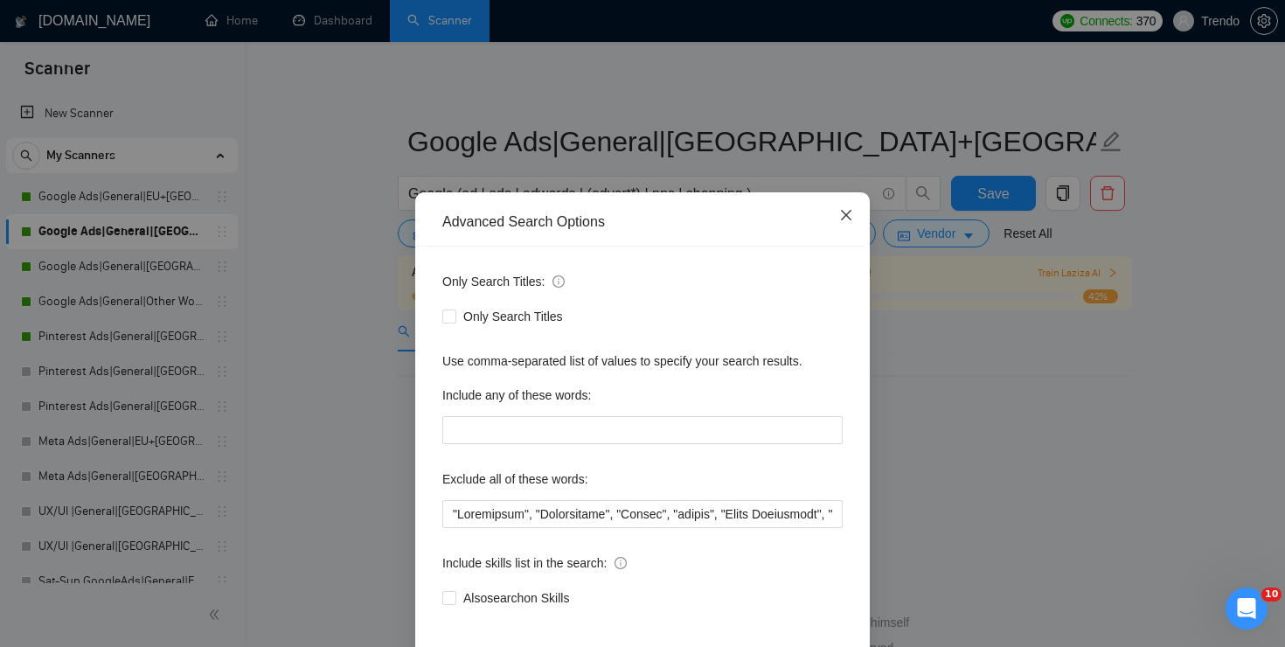
click at [849, 221] on icon "close" at bounding box center [846, 215] width 14 height 14
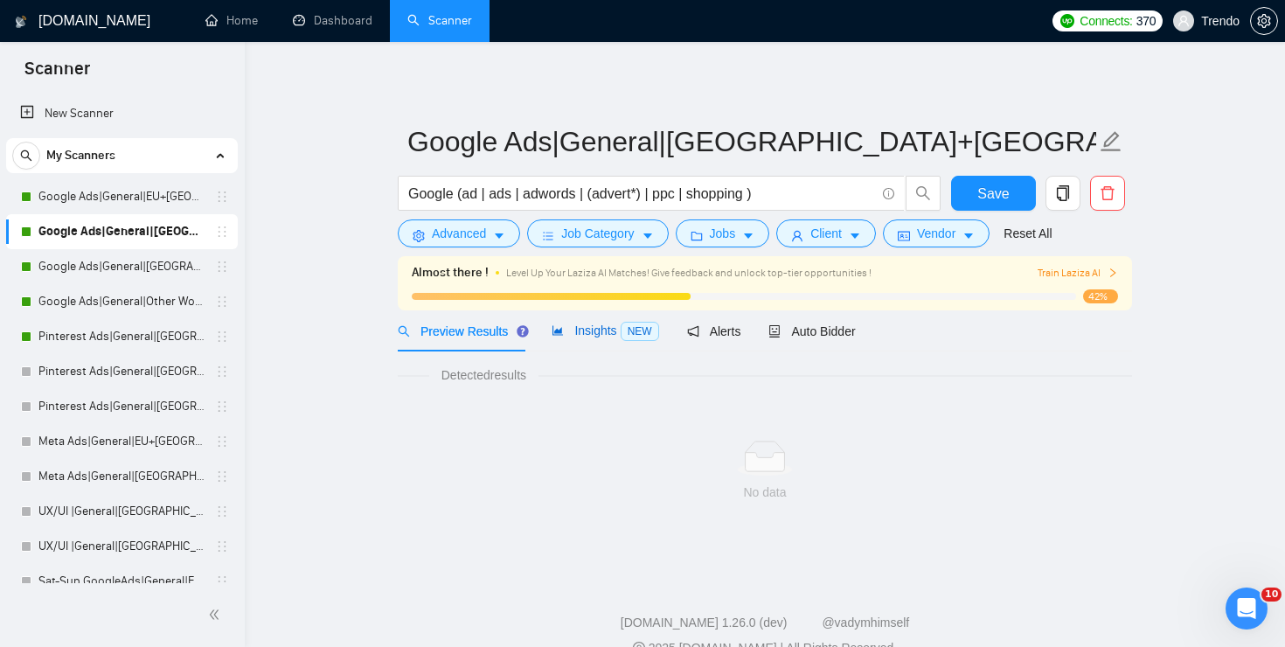
click at [605, 325] on span "Insights NEW" at bounding box center [605, 330] width 107 height 14
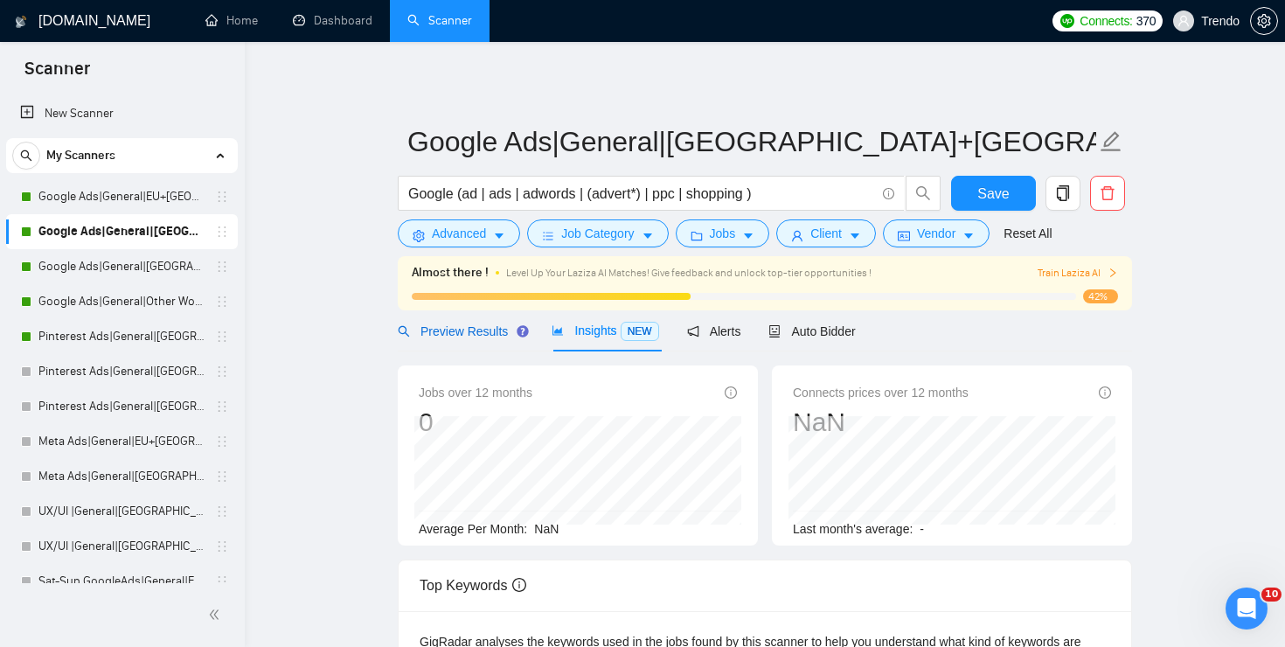
click at [500, 333] on span "Preview Results" at bounding box center [461, 331] width 126 height 14
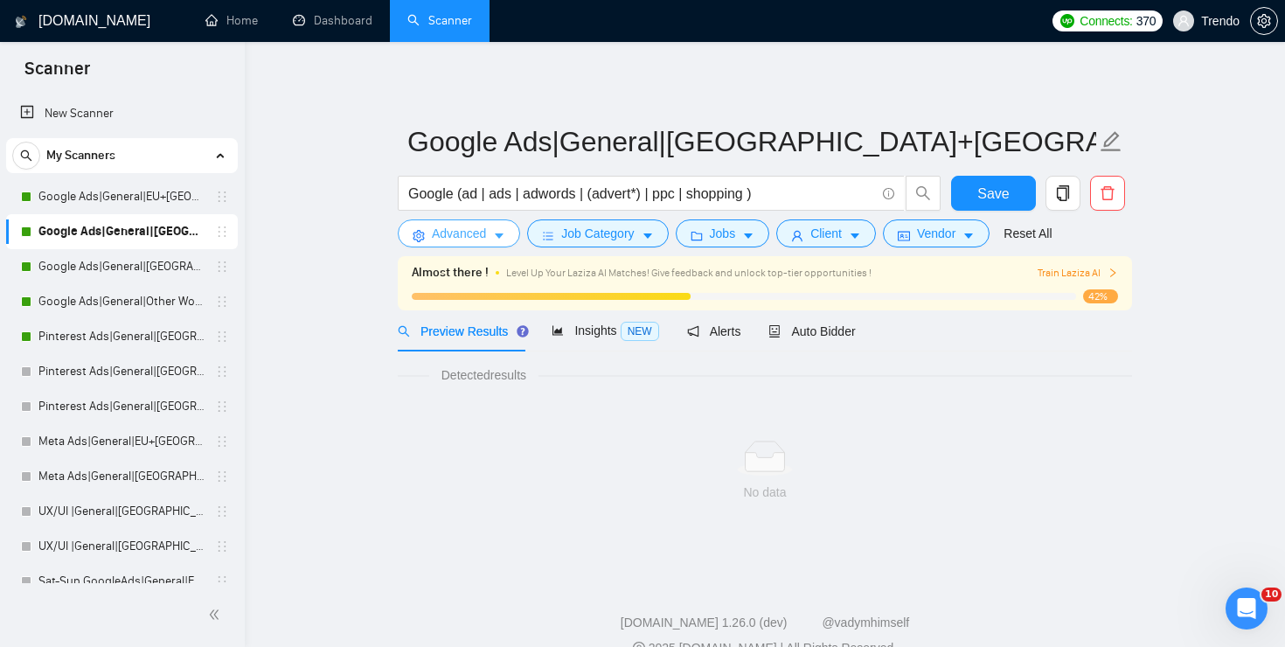
click at [490, 224] on button "Advanced" at bounding box center [459, 233] width 122 height 28
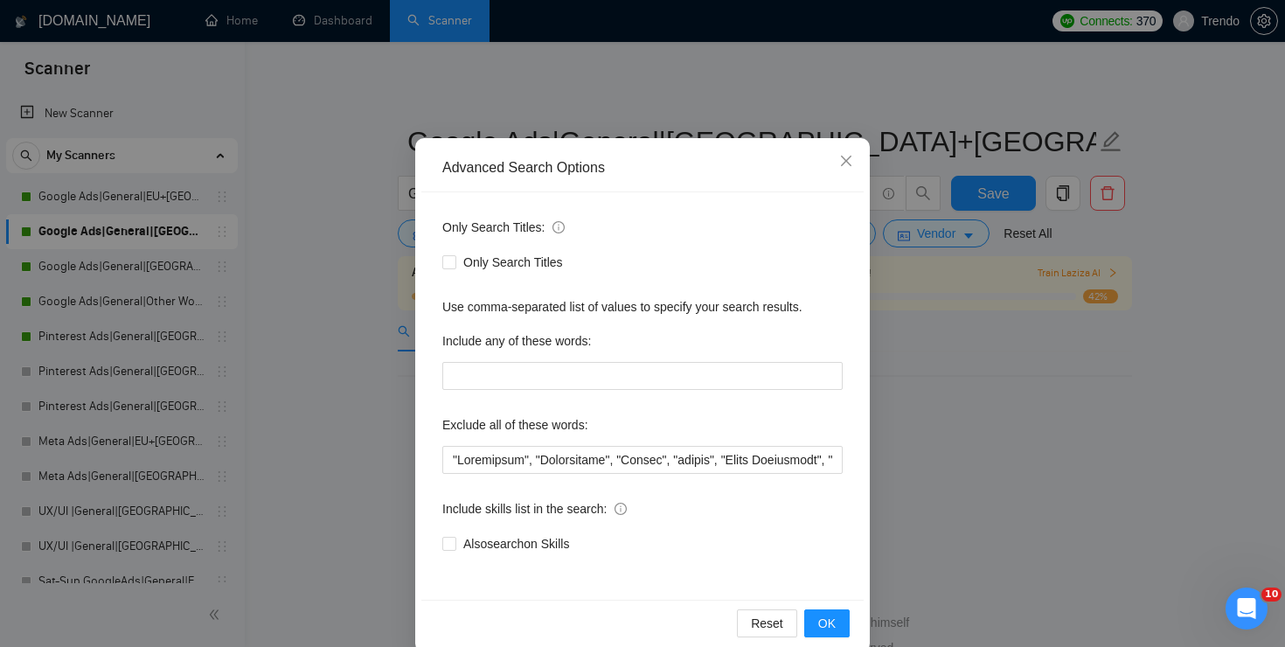
scroll to position [69, 0]
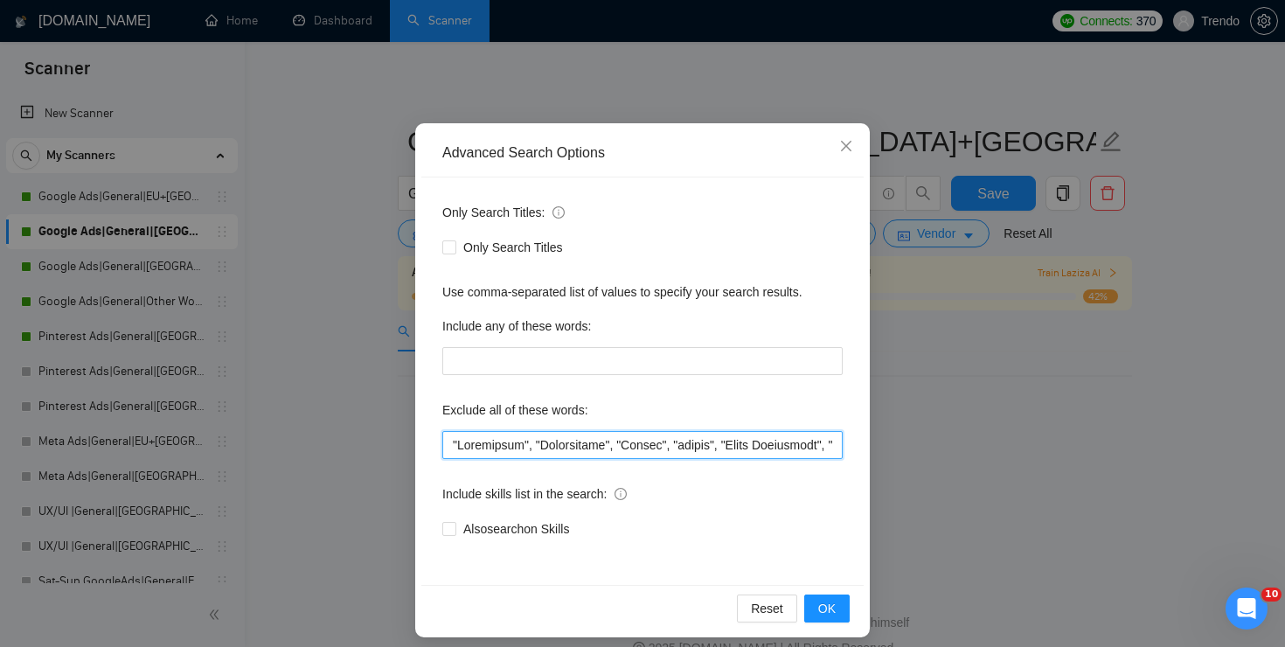
click at [540, 444] on input "text" at bounding box center [642, 445] width 400 height 28
click at [840, 602] on button "OK" at bounding box center [826, 609] width 45 height 28
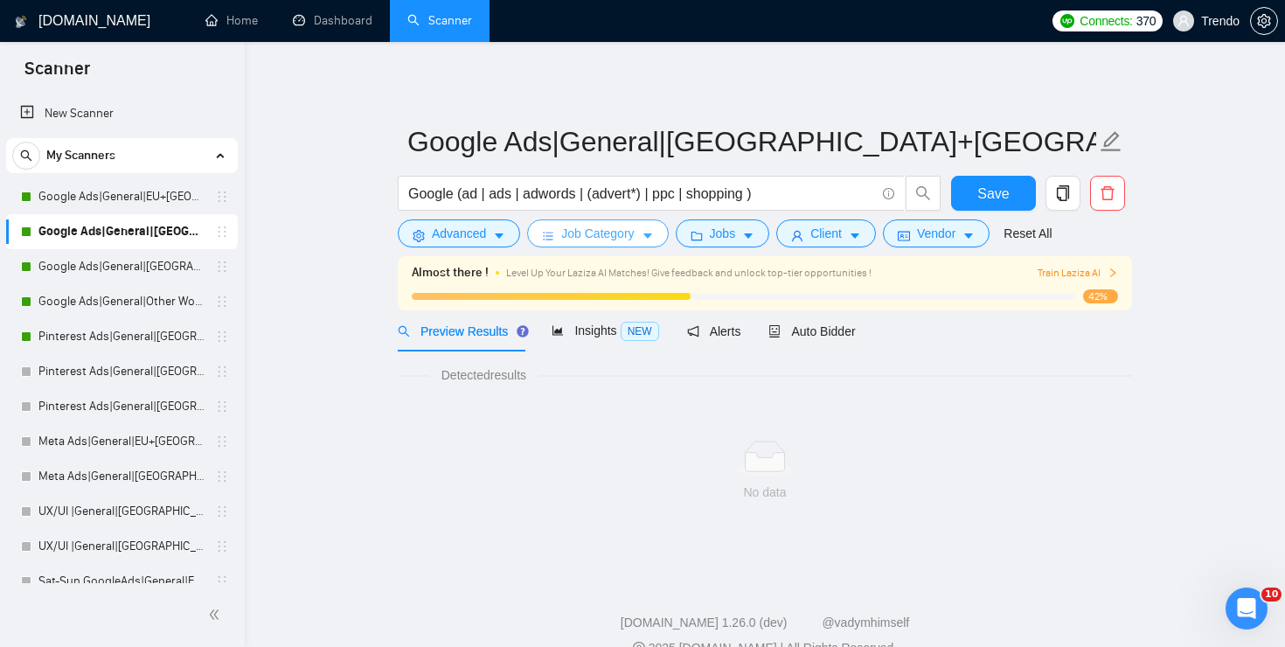
click at [595, 238] on span "Job Category" at bounding box center [597, 233] width 73 height 19
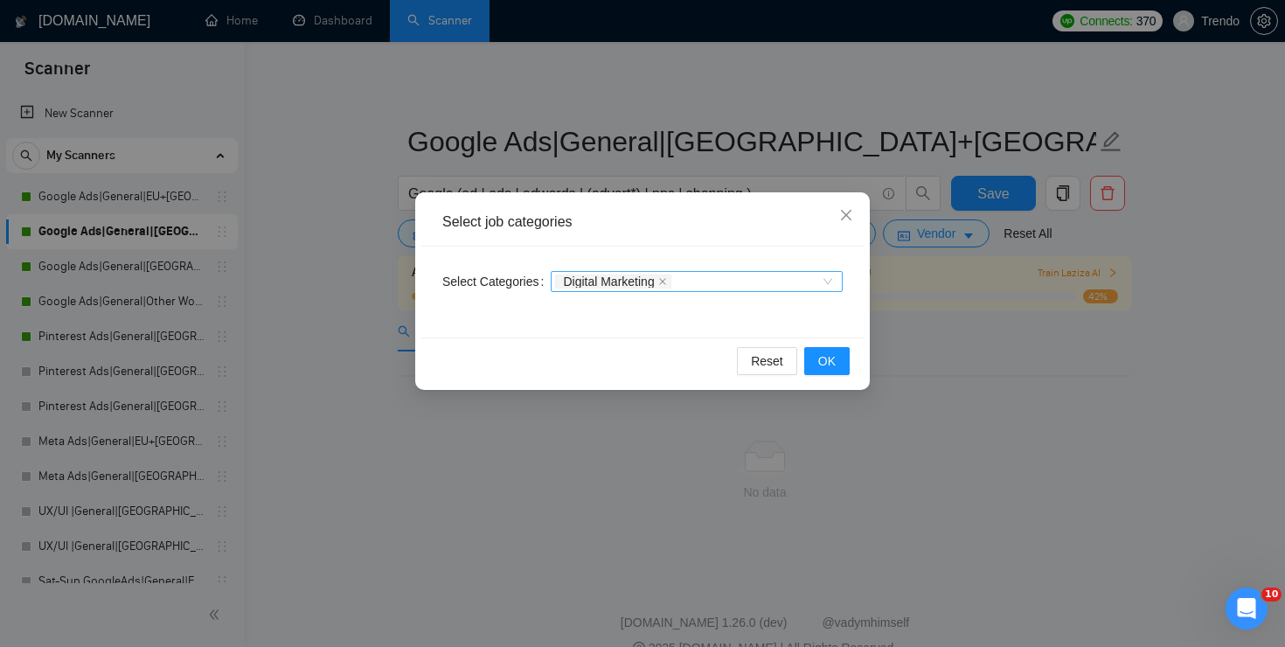
click at [729, 281] on div "Digital Marketing" at bounding box center [688, 281] width 266 height 17
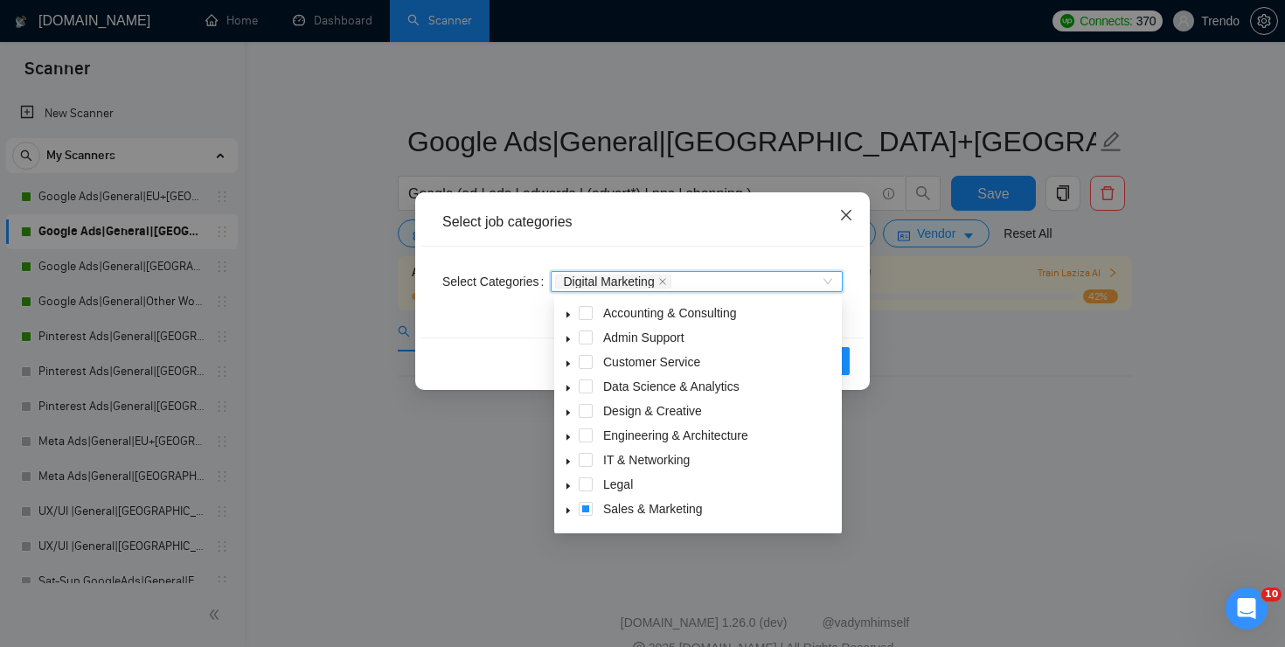
click at [852, 218] on icon "close" at bounding box center [846, 215] width 14 height 14
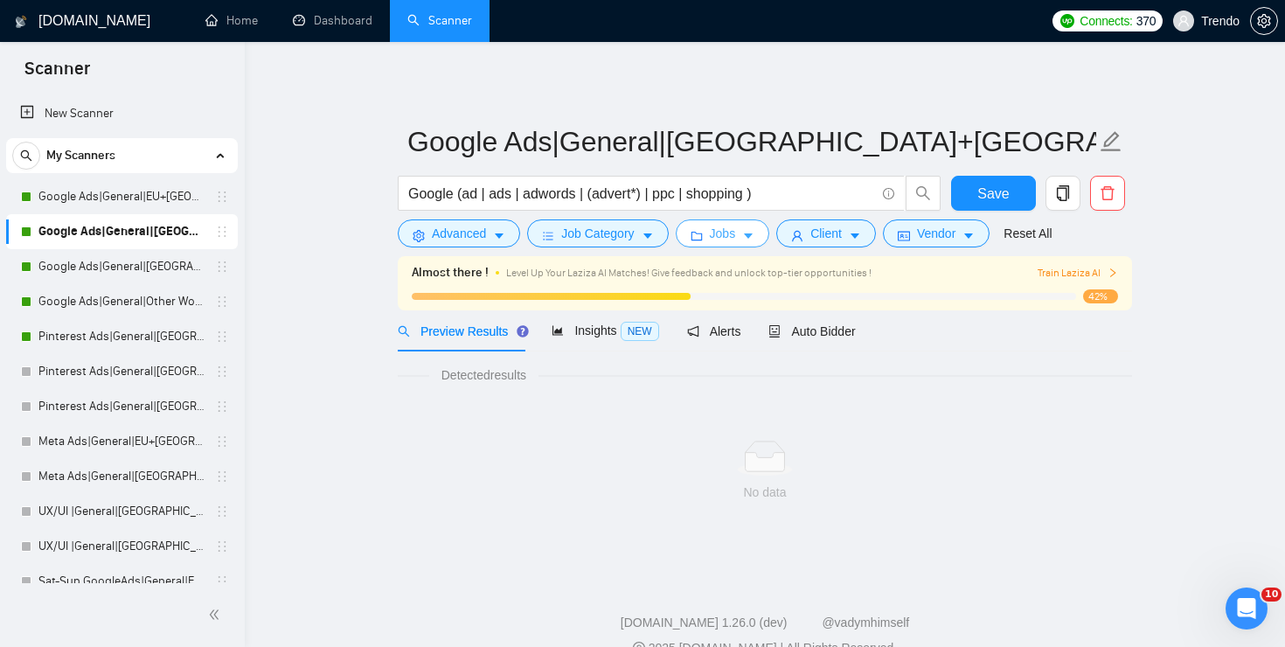
click at [749, 235] on icon "caret-down" at bounding box center [748, 236] width 12 height 12
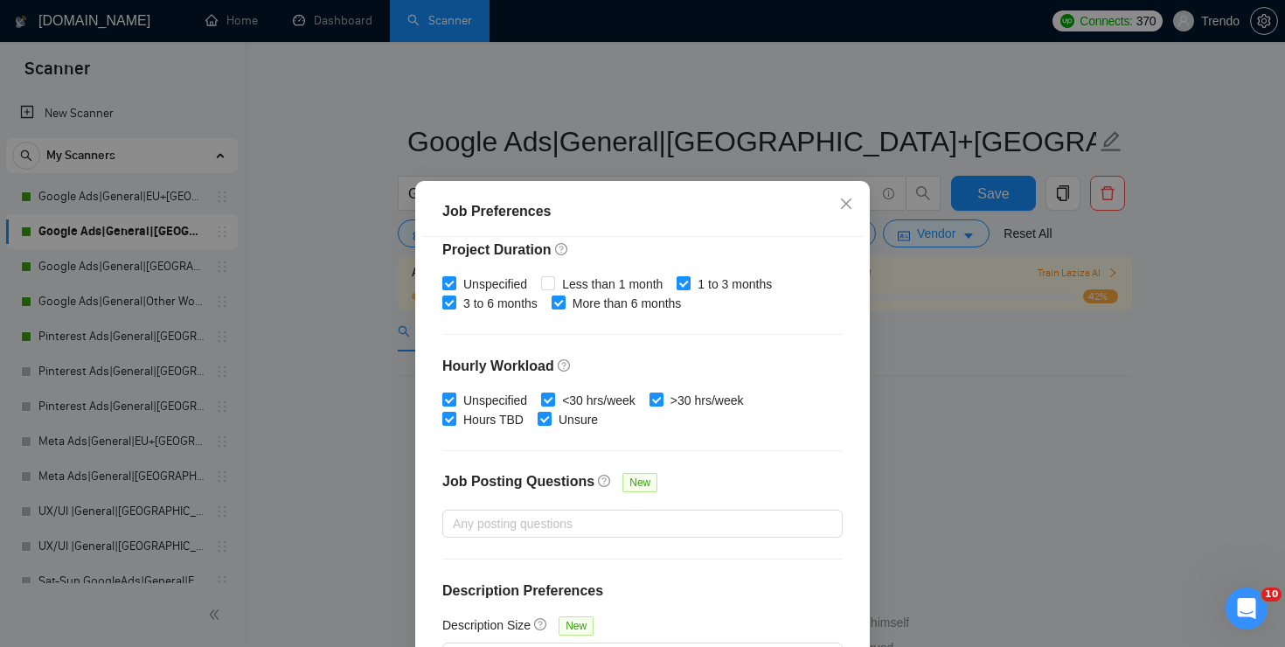
scroll to position [119, 0]
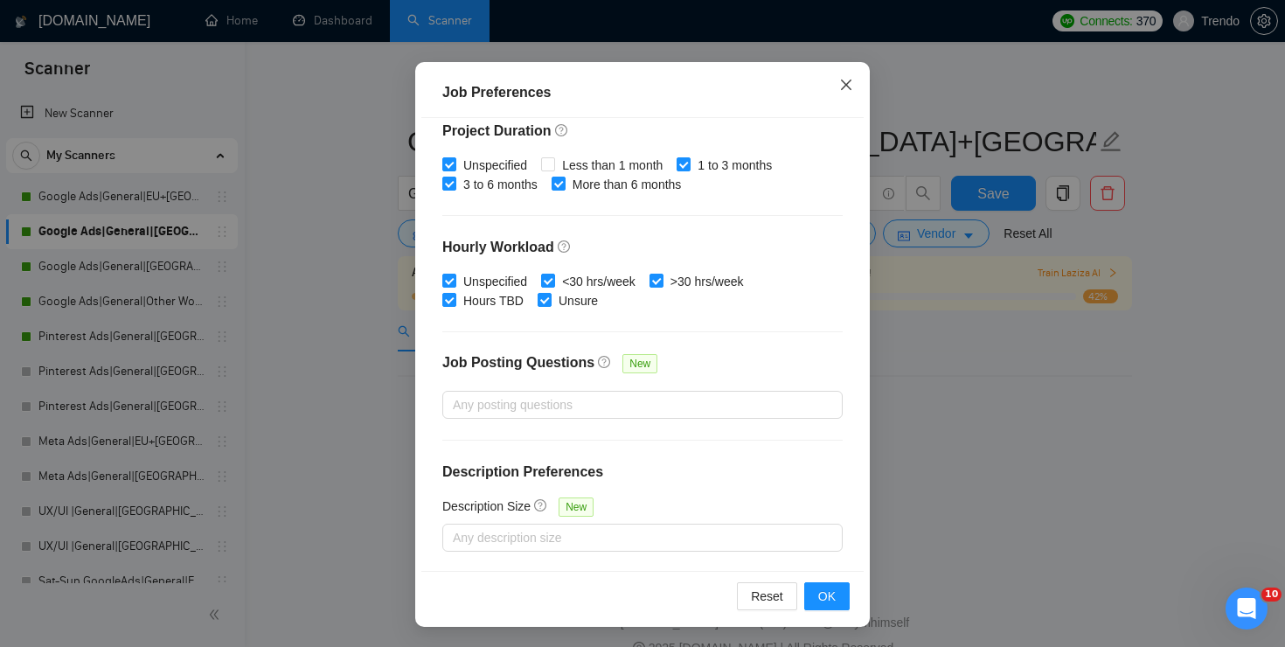
click at [852, 87] on icon "close" at bounding box center [846, 85] width 14 height 14
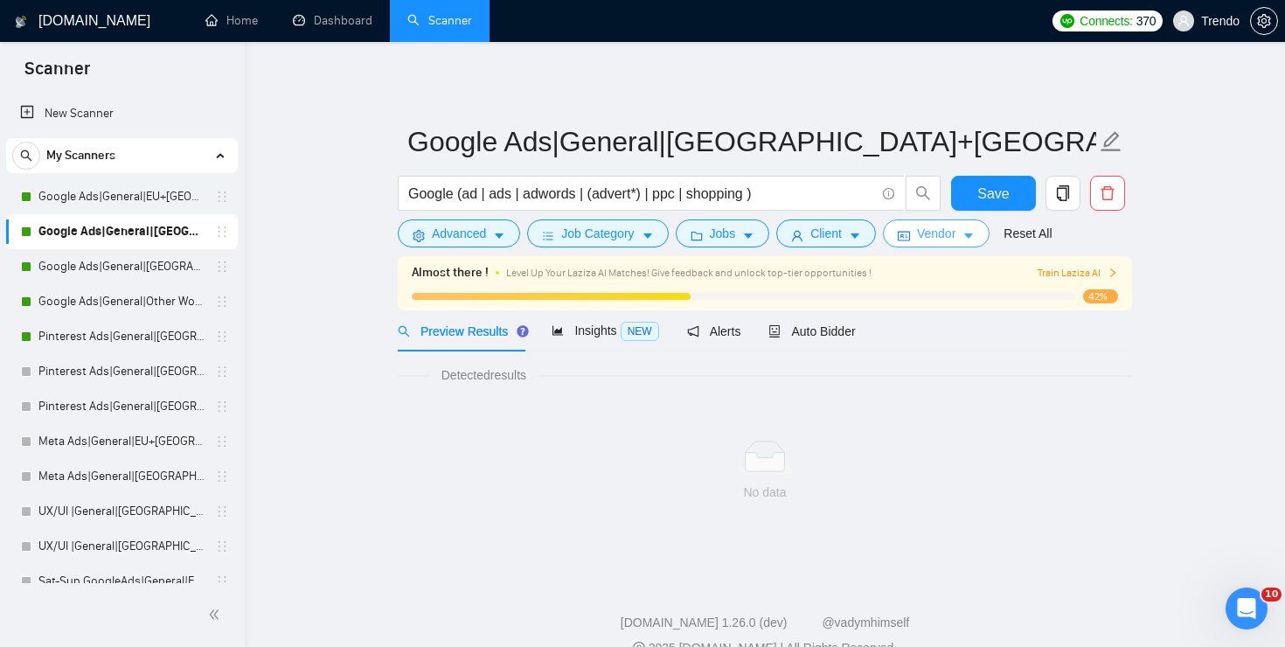
click at [951, 221] on button "Vendor" at bounding box center [936, 233] width 107 height 28
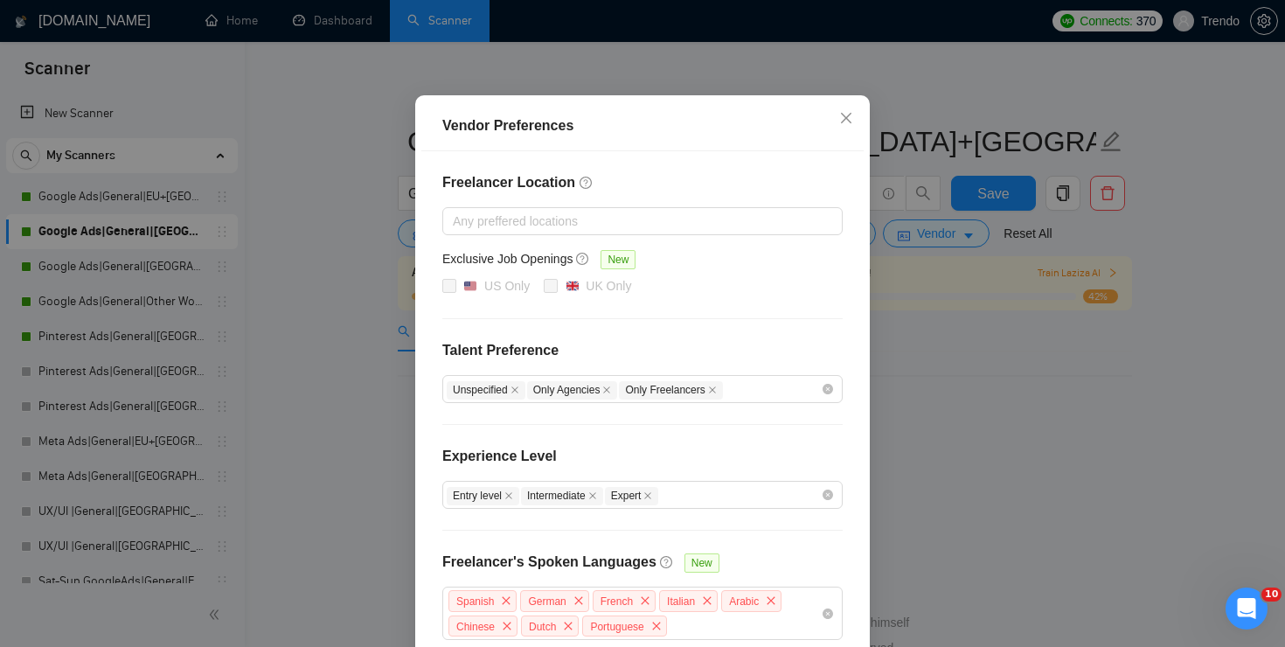
scroll to position [186, 0]
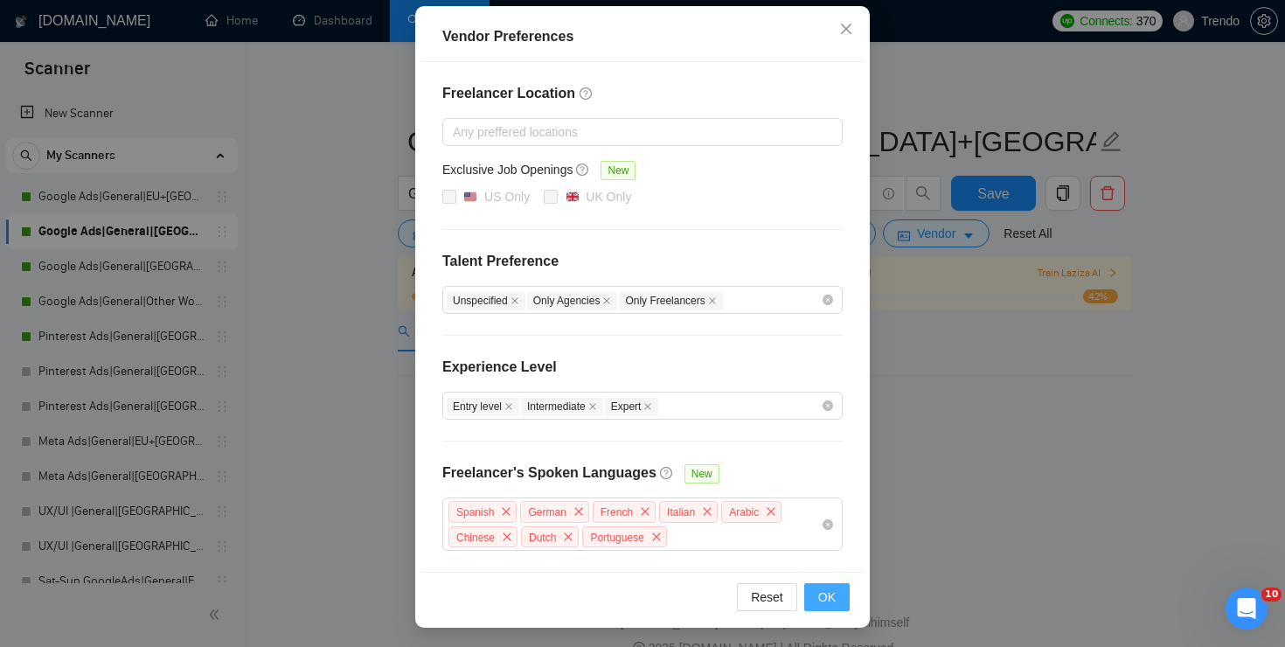
click at [831, 588] on span "OK" at bounding box center [826, 597] width 17 height 19
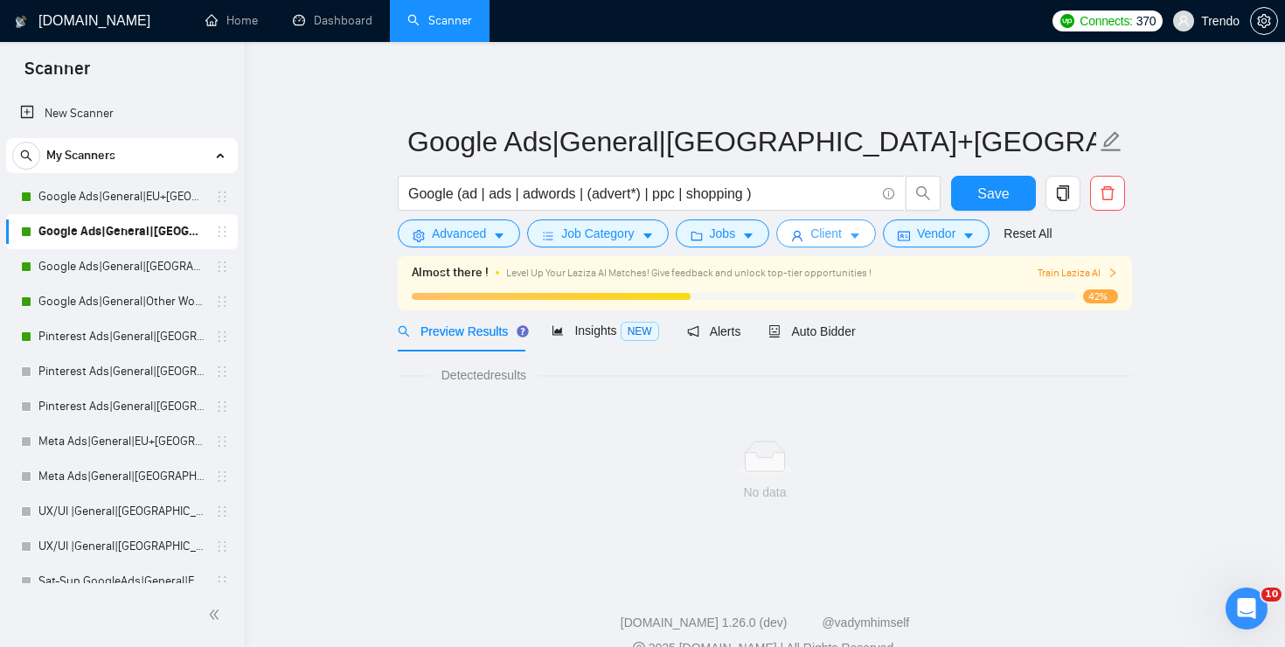
click at [861, 224] on button "Client" at bounding box center [826, 233] width 100 height 28
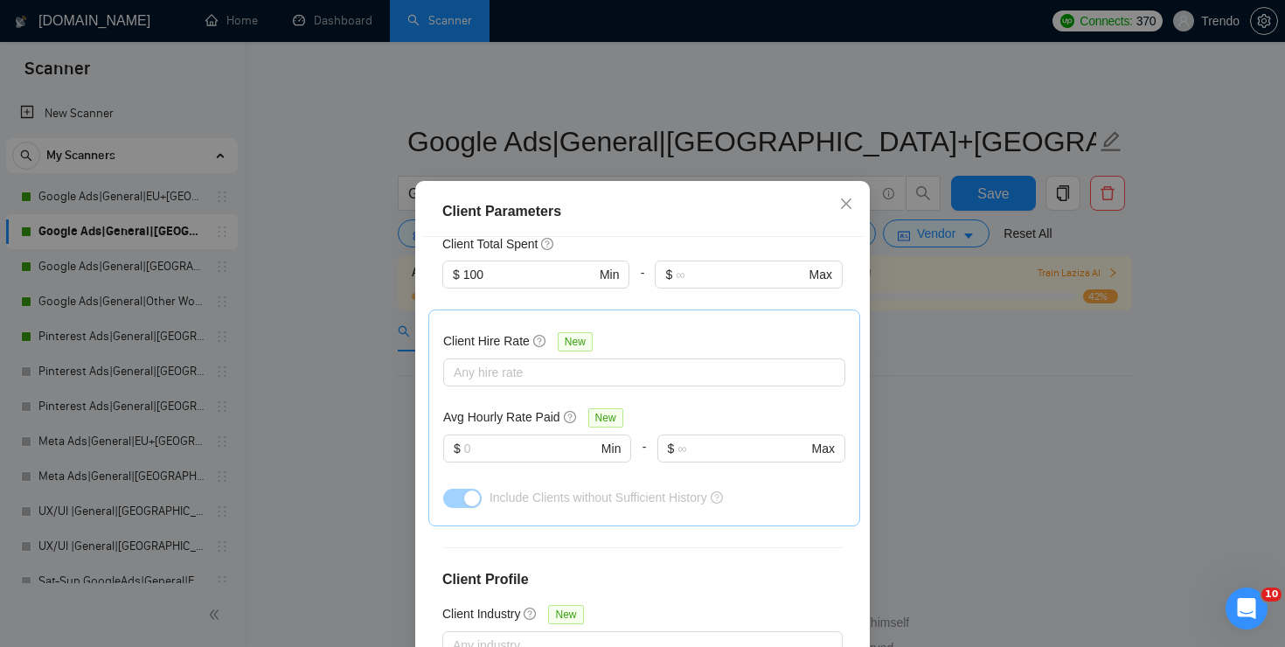
scroll to position [0, 0]
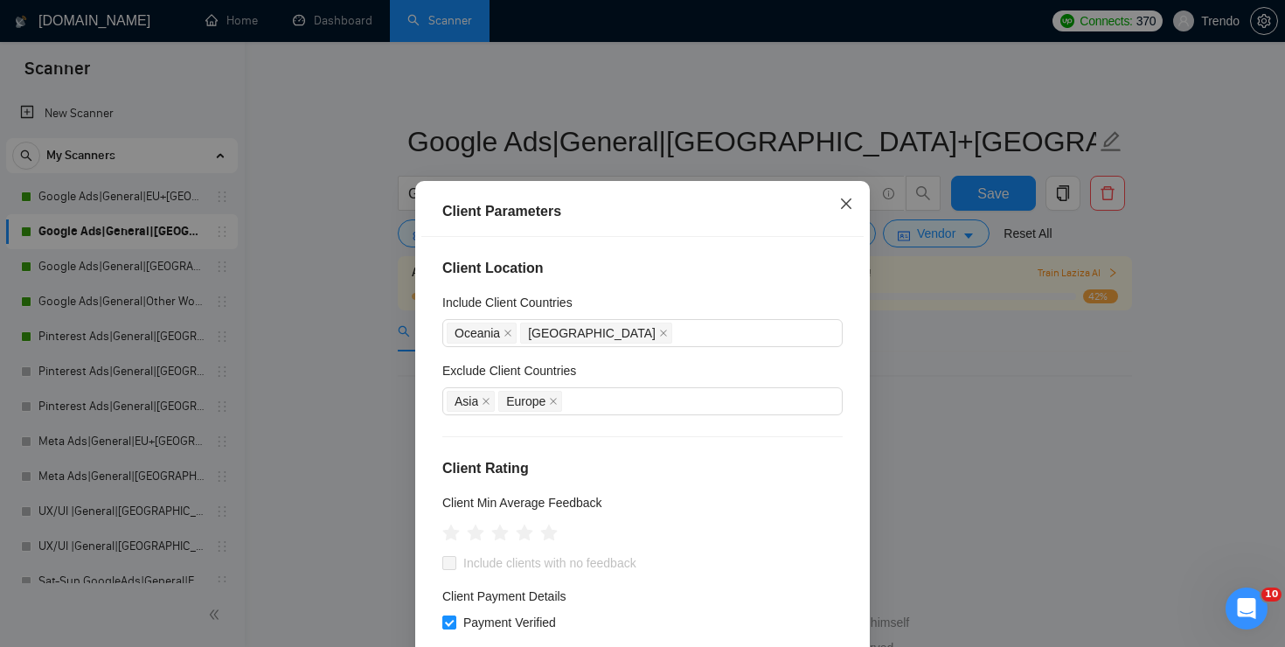
click at [843, 199] on icon "close" at bounding box center [846, 204] width 14 height 14
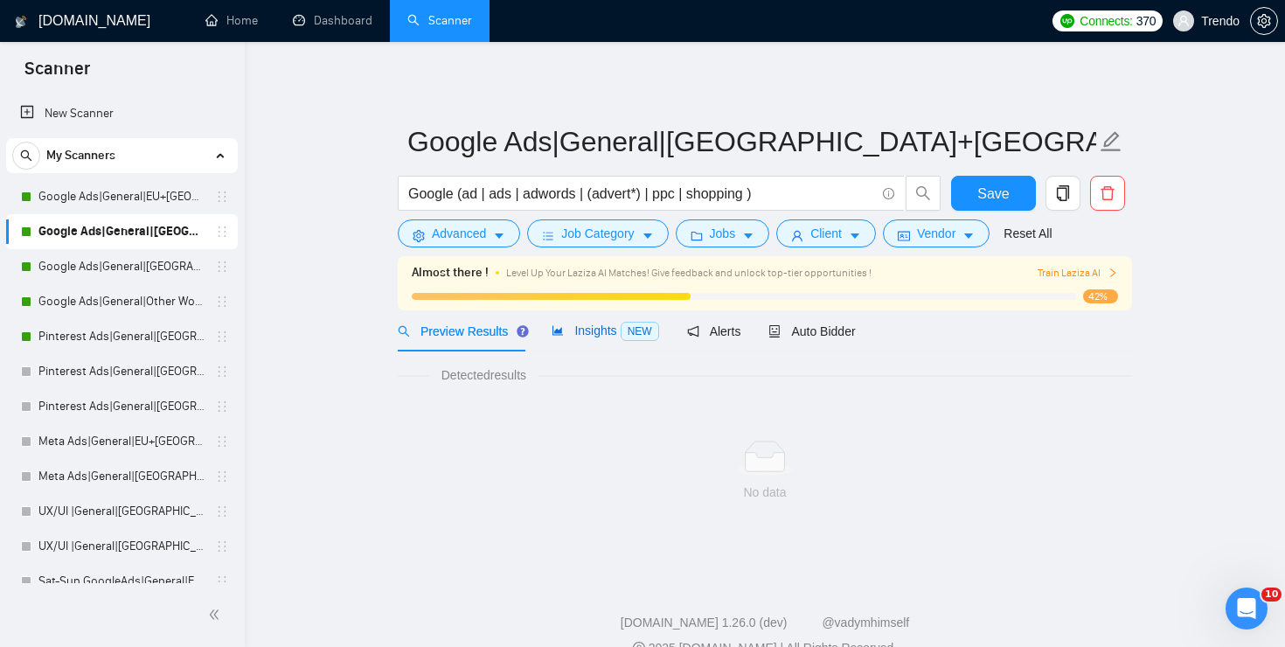
click at [616, 321] on div "Insights NEW" at bounding box center [605, 331] width 107 height 20
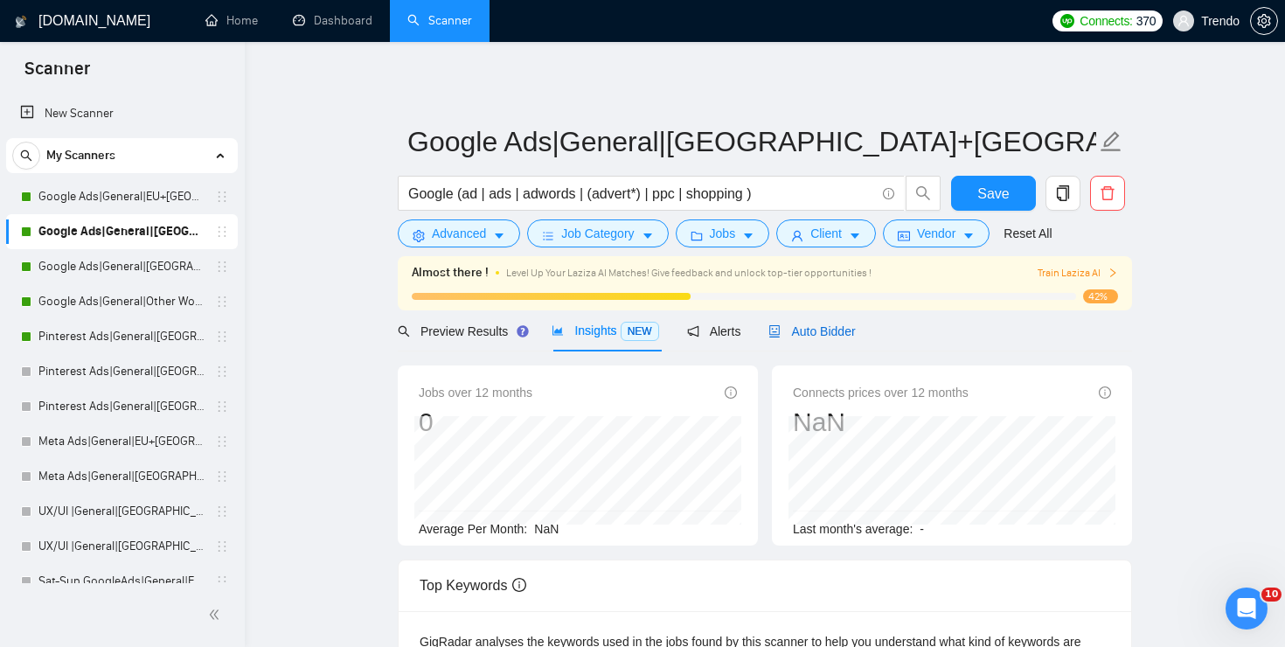
click at [817, 335] on span "Auto Bidder" at bounding box center [812, 331] width 87 height 14
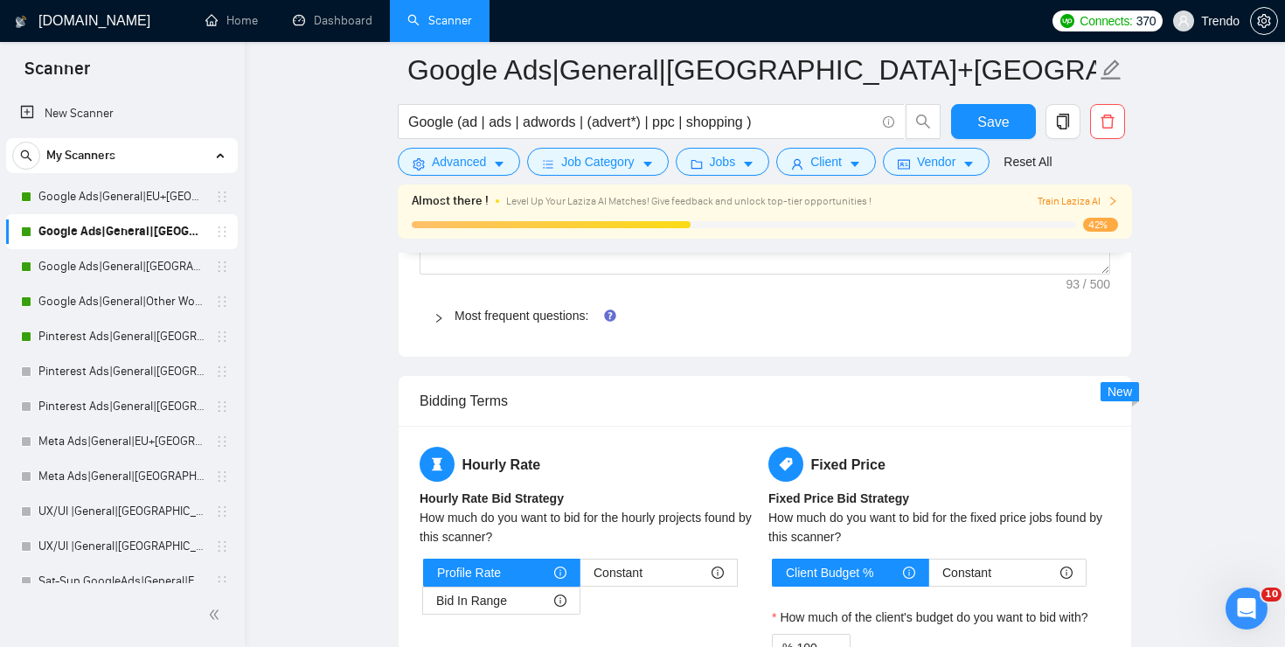
scroll to position [2630, 0]
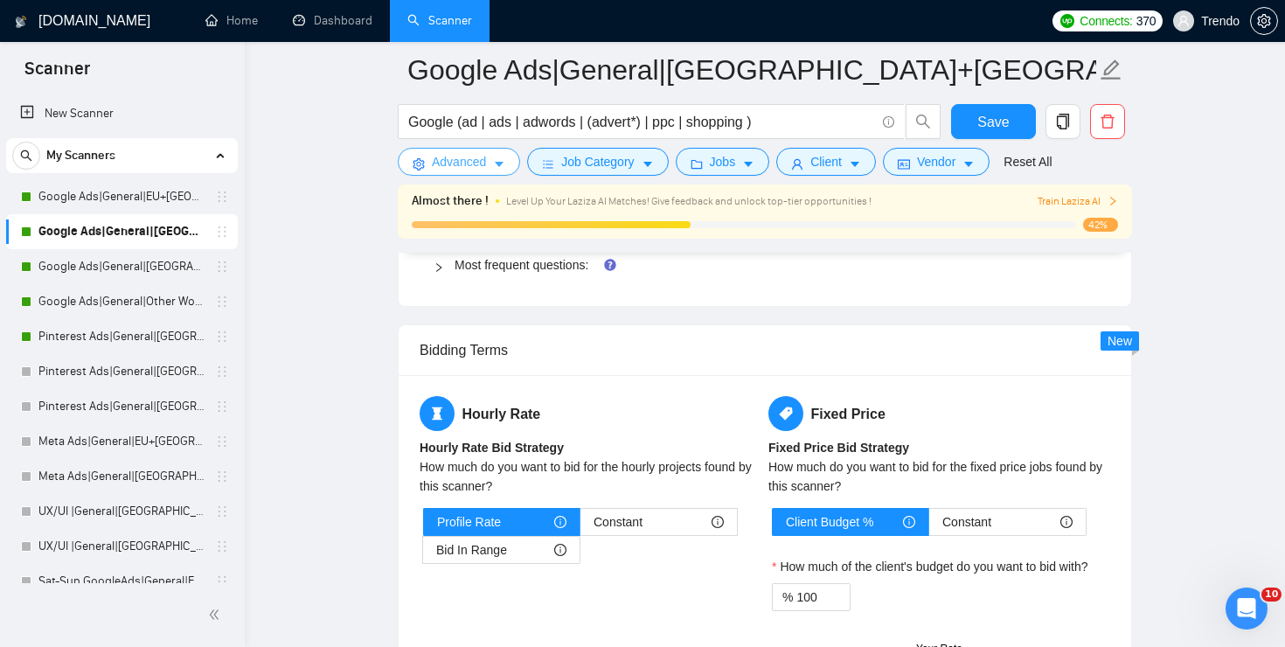
click at [479, 157] on span "Advanced" at bounding box center [459, 161] width 54 height 19
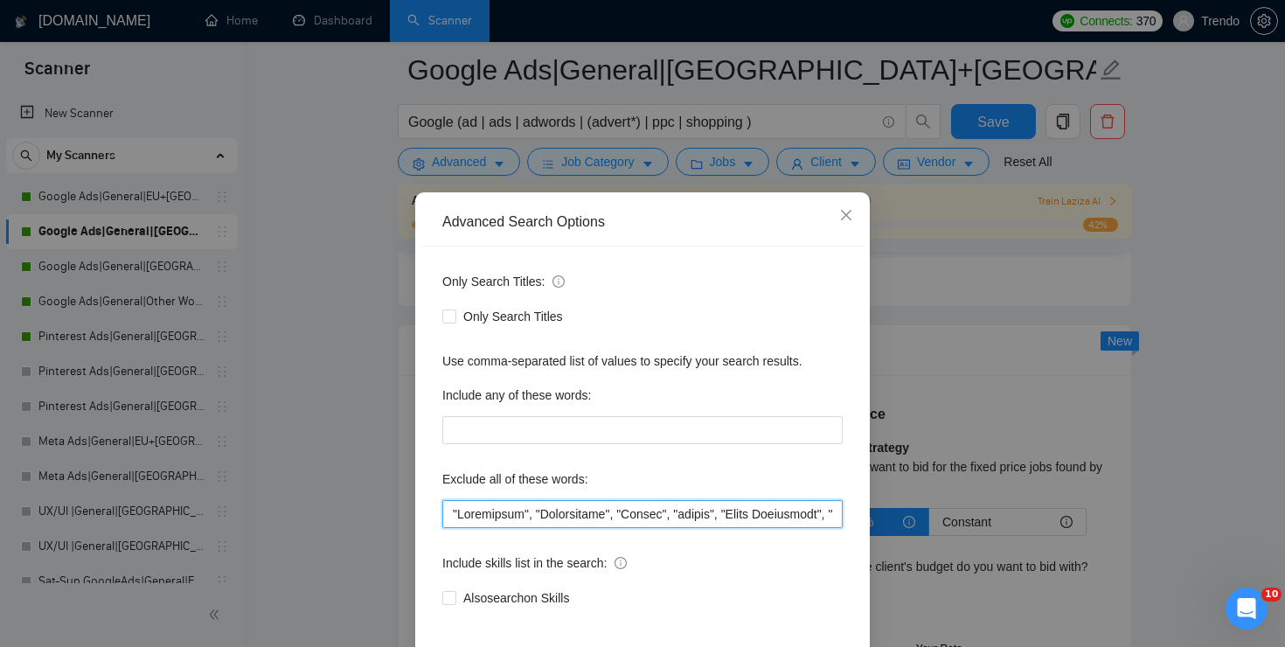
click at [588, 514] on input "text" at bounding box center [642, 514] width 400 height 28
click at [845, 217] on icon "close" at bounding box center [846, 215] width 10 height 10
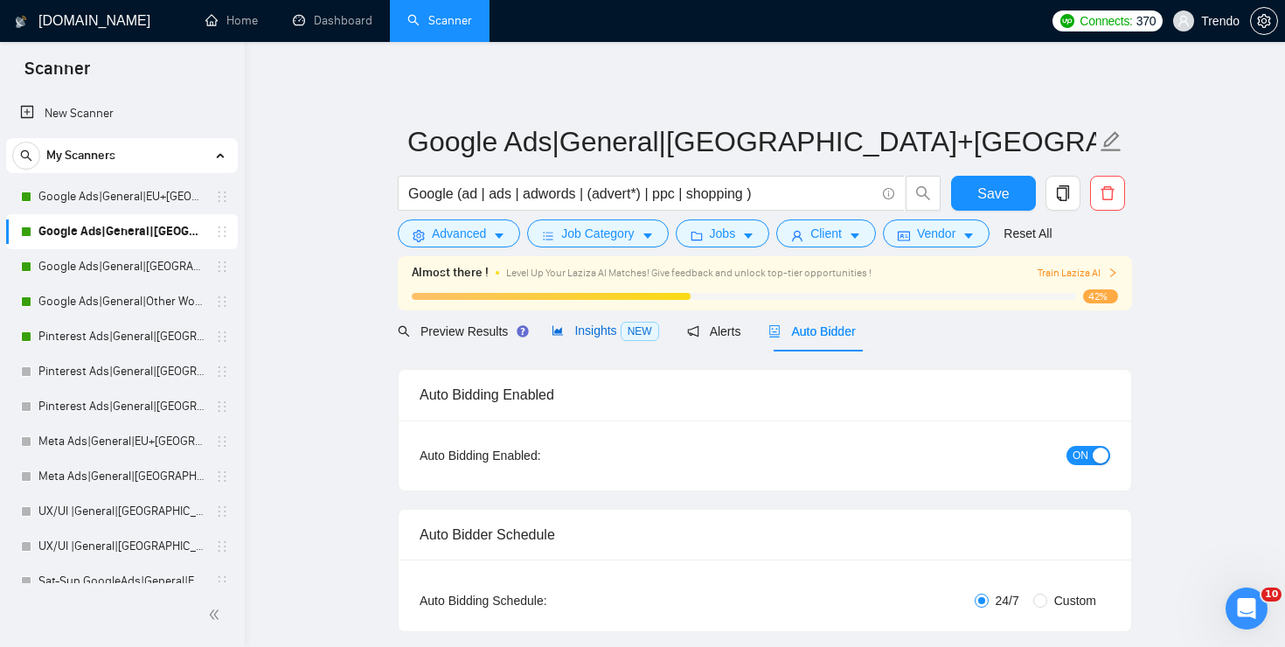
click at [598, 329] on span "Insights NEW" at bounding box center [605, 330] width 107 height 14
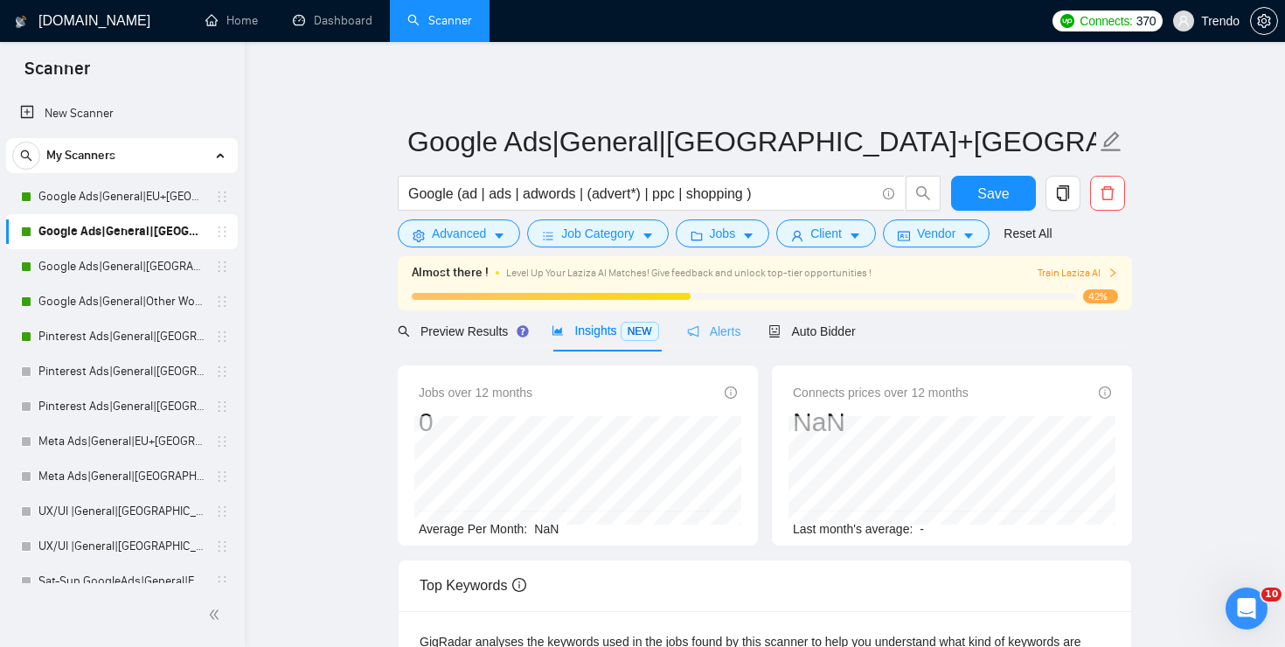
click at [741, 315] on div "Alerts" at bounding box center [714, 330] width 54 height 41
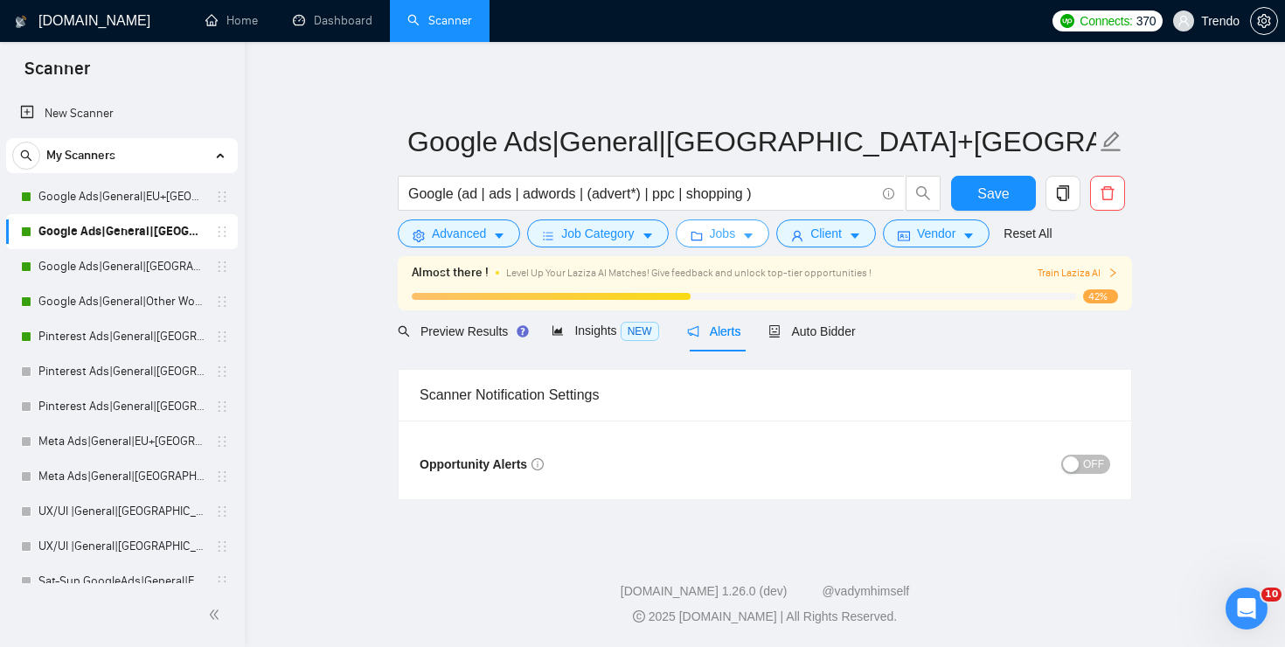
click at [707, 224] on button "Jobs" at bounding box center [723, 233] width 94 height 28
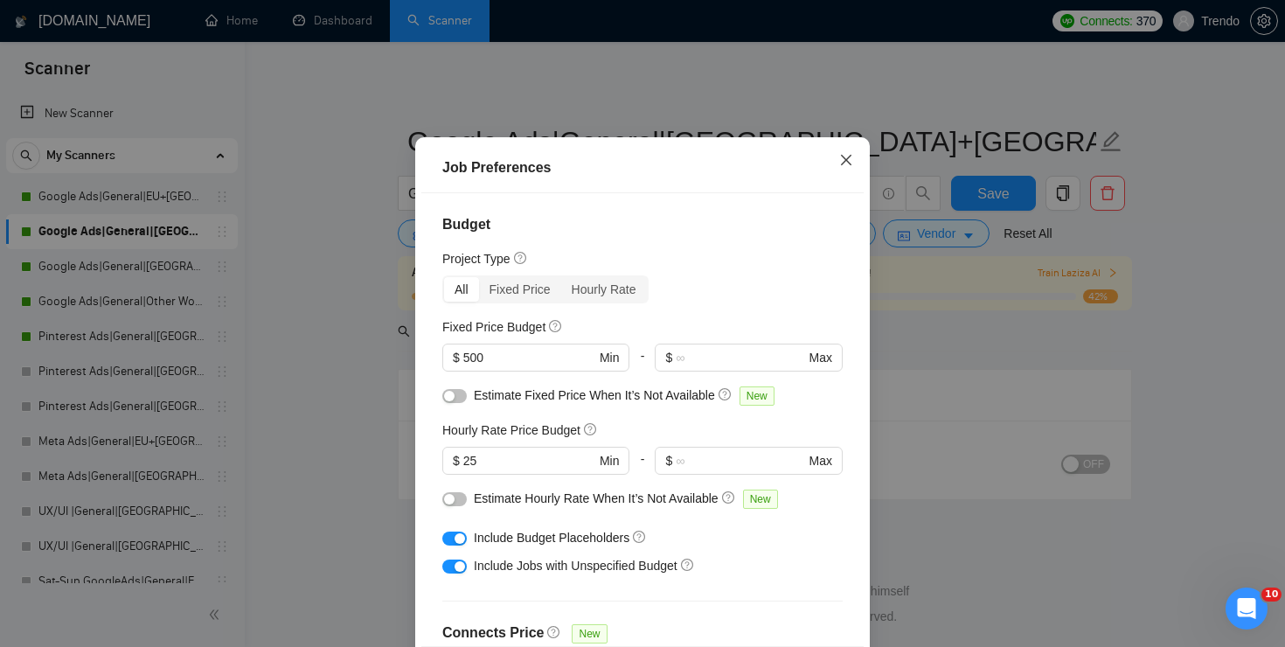
click at [858, 184] on span "Close" at bounding box center [846, 160] width 47 height 47
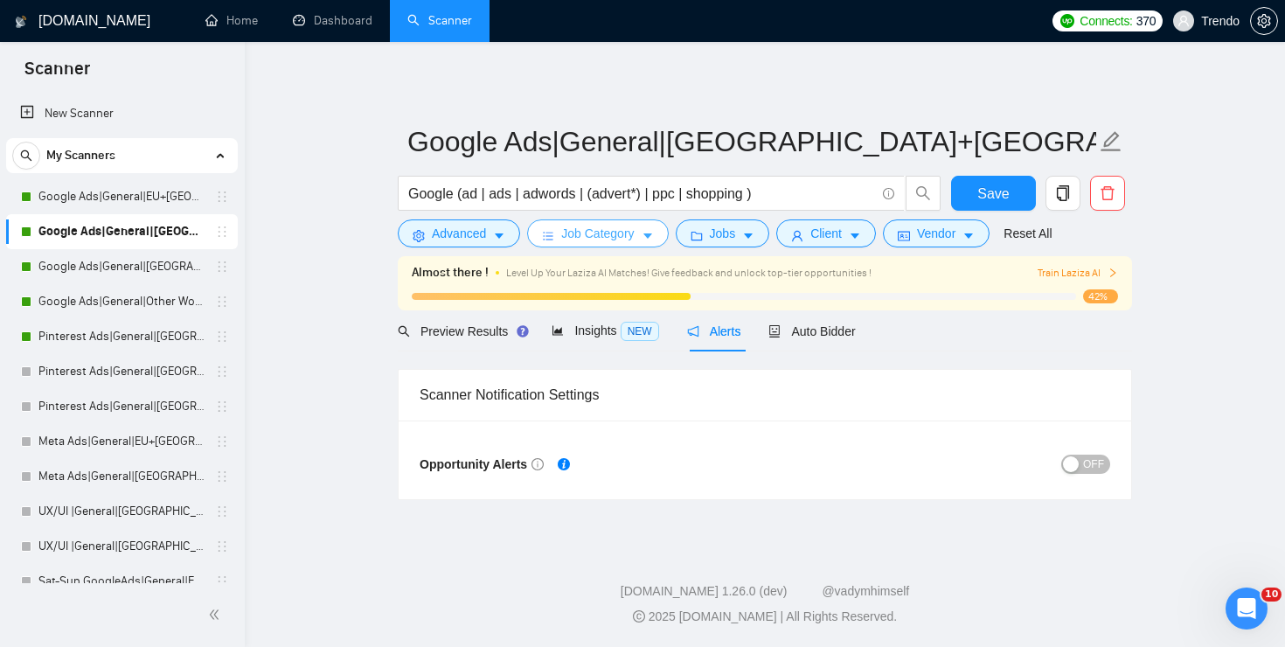
click at [650, 228] on button "Job Category" at bounding box center [597, 233] width 141 height 28
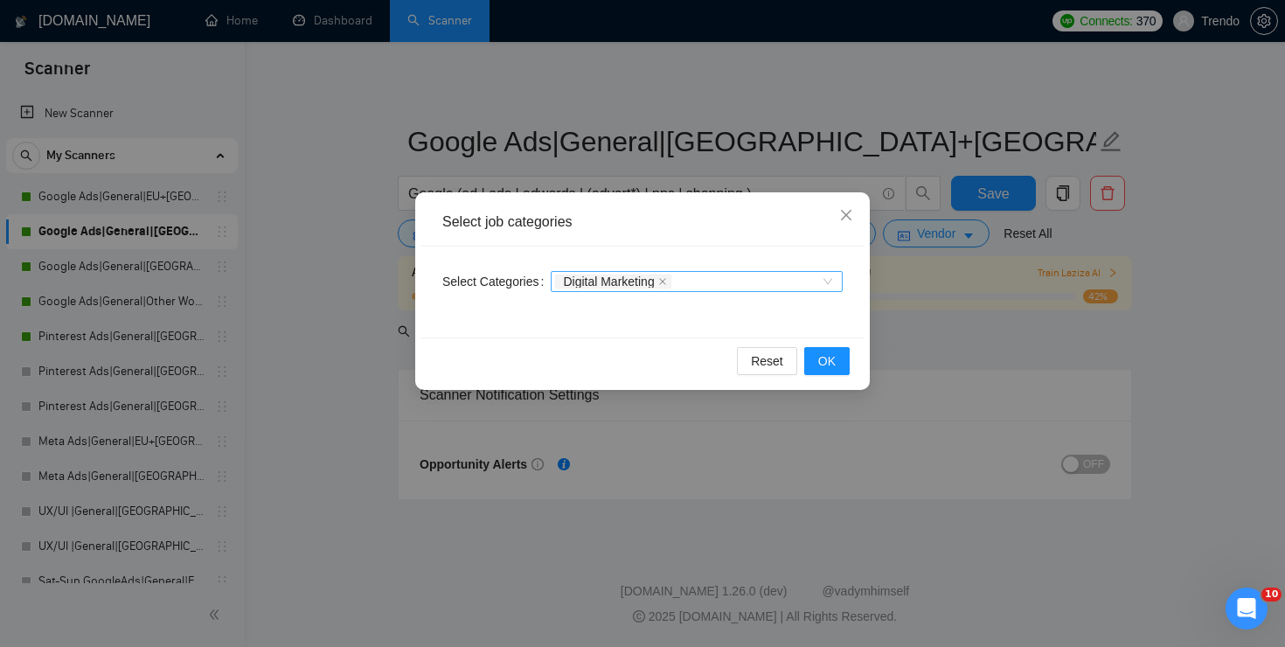
click at [820, 280] on div "Digital Marketing" at bounding box center [688, 281] width 266 height 17
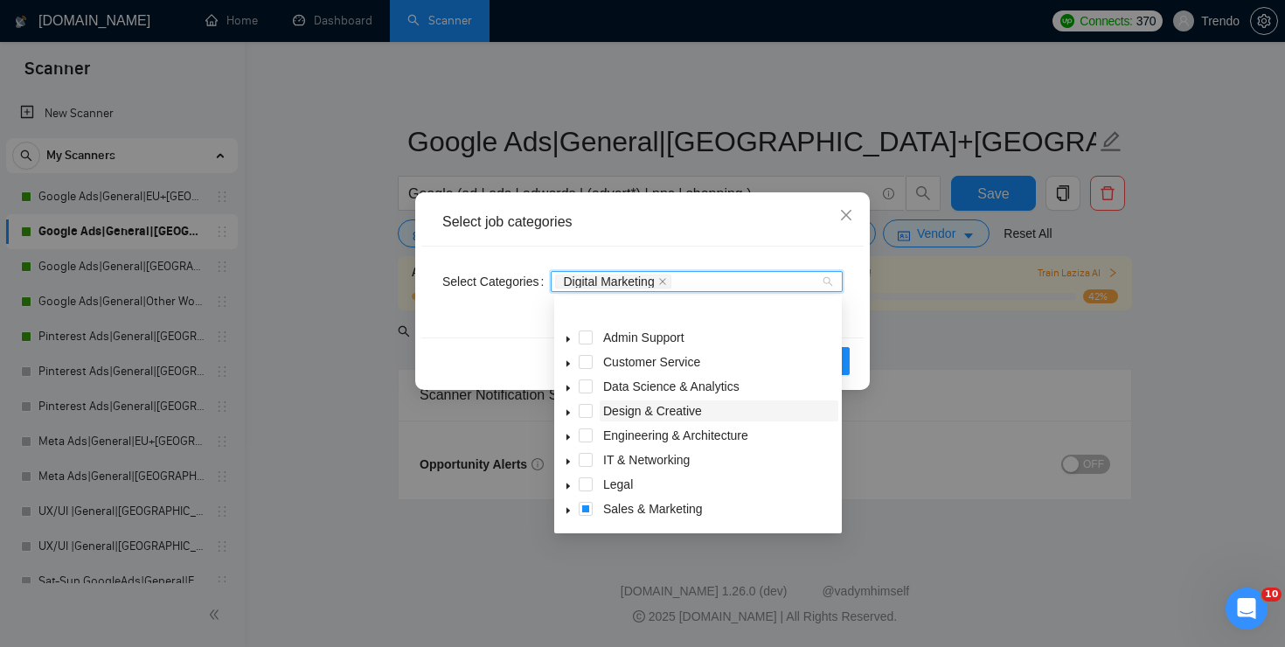
scroll to position [70, 0]
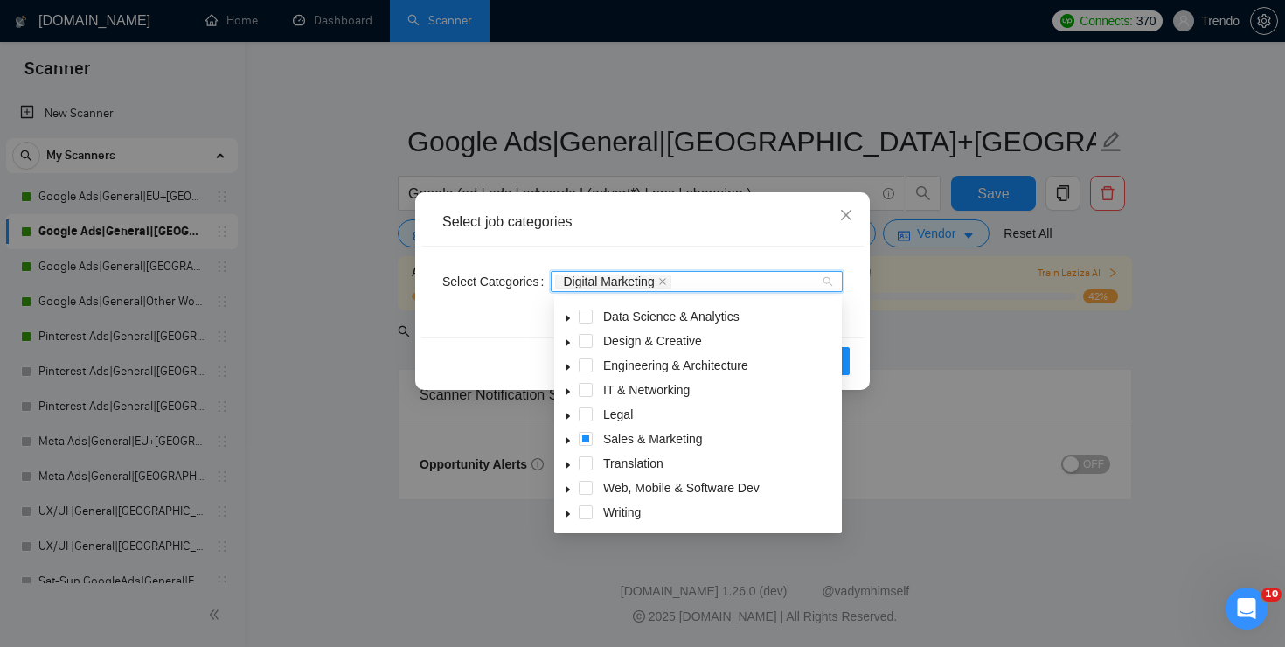
click at [571, 441] on icon "caret-down" at bounding box center [568, 440] width 9 height 9
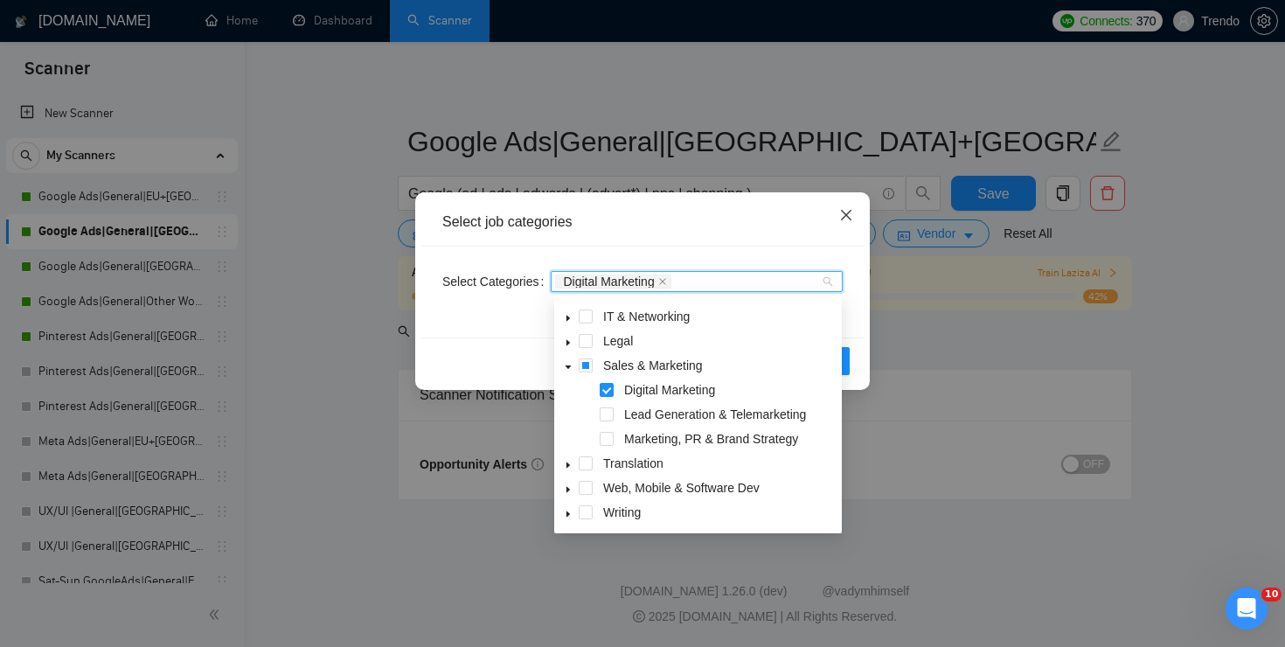
click at [838, 205] on span "Close" at bounding box center [846, 215] width 47 height 47
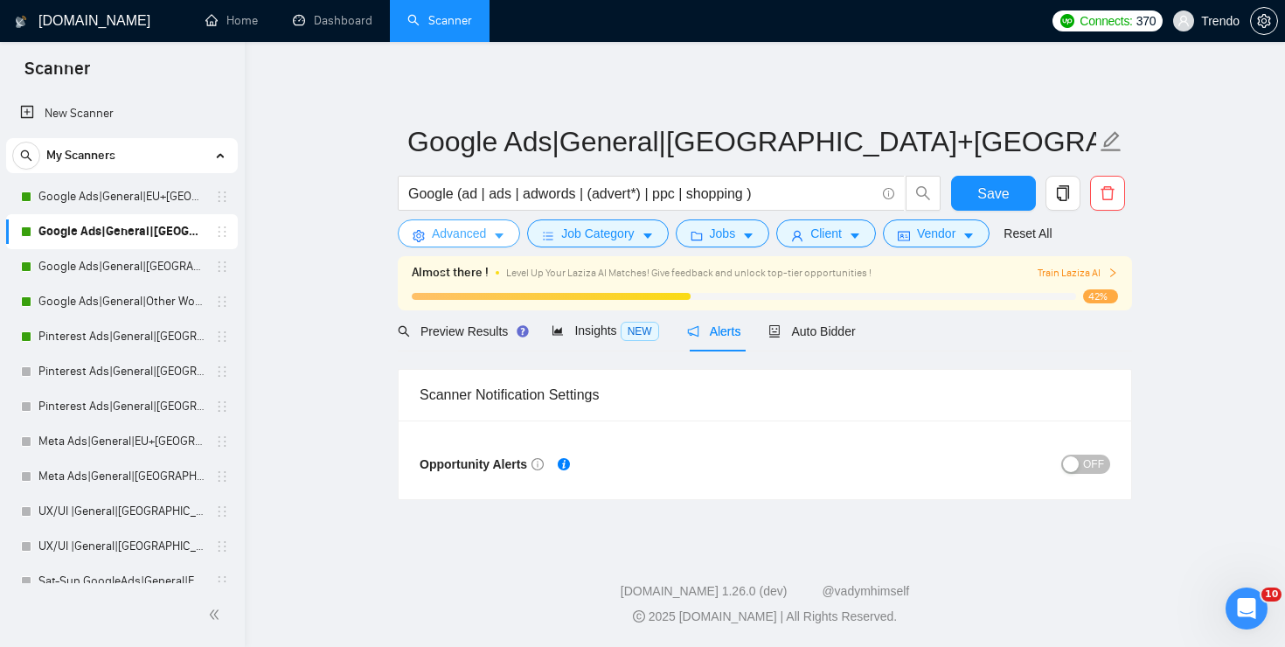
click at [505, 233] on icon "caret-down" at bounding box center [499, 236] width 12 height 12
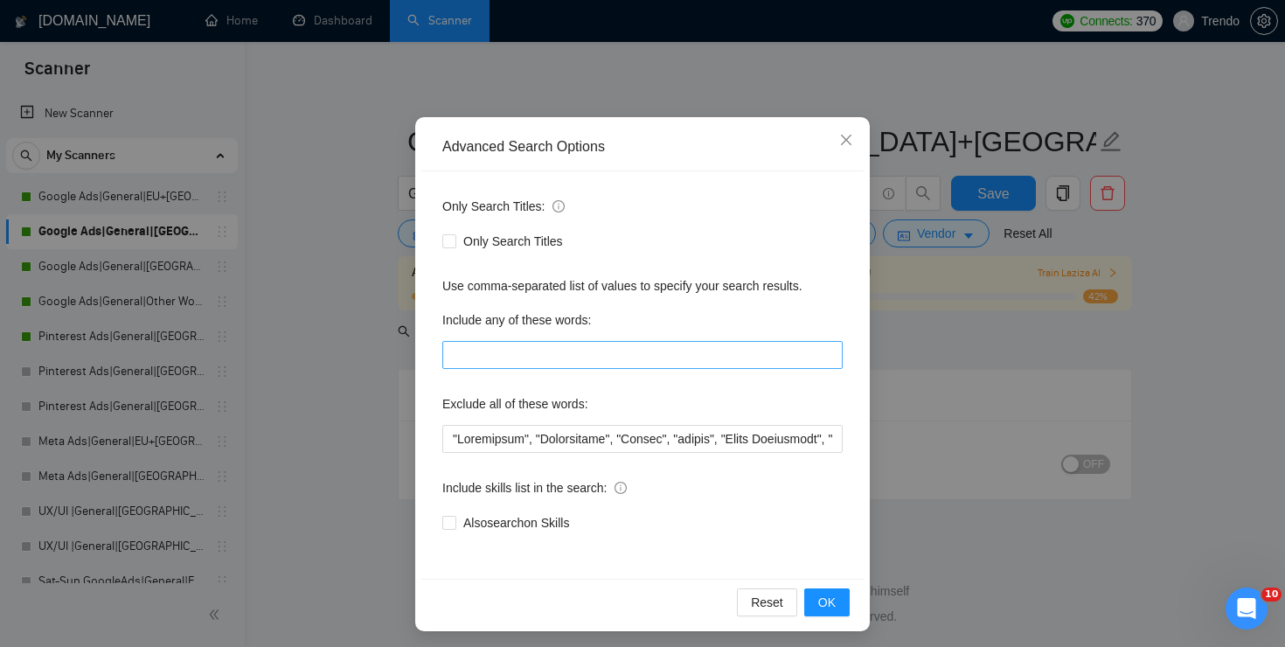
scroll to position [80, 0]
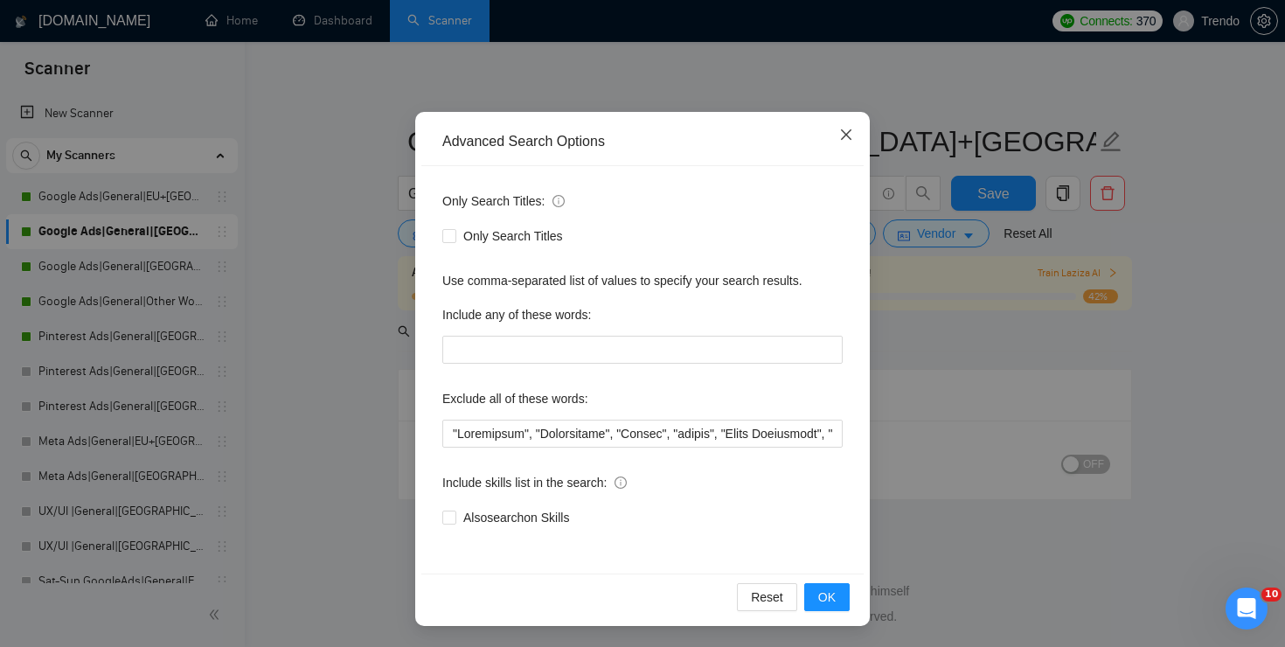
click at [850, 131] on icon "close" at bounding box center [846, 134] width 10 height 10
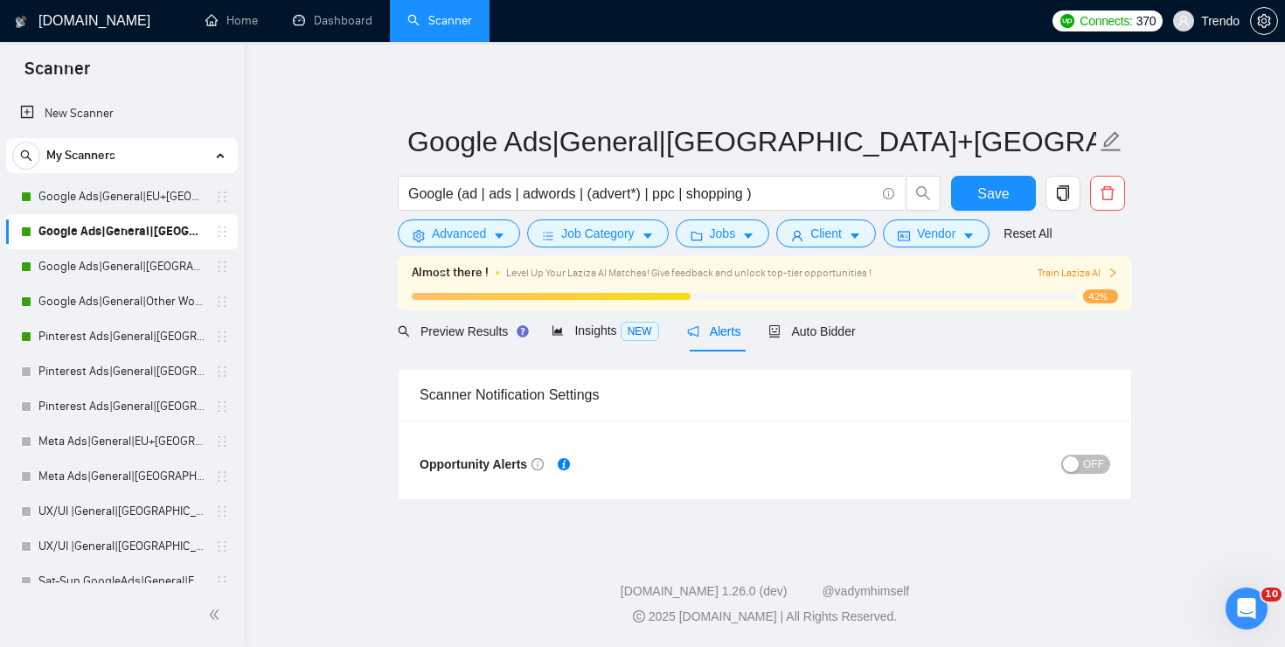
scroll to position [0, 0]
click at [587, 246] on button "Job Category" at bounding box center [597, 233] width 141 height 28
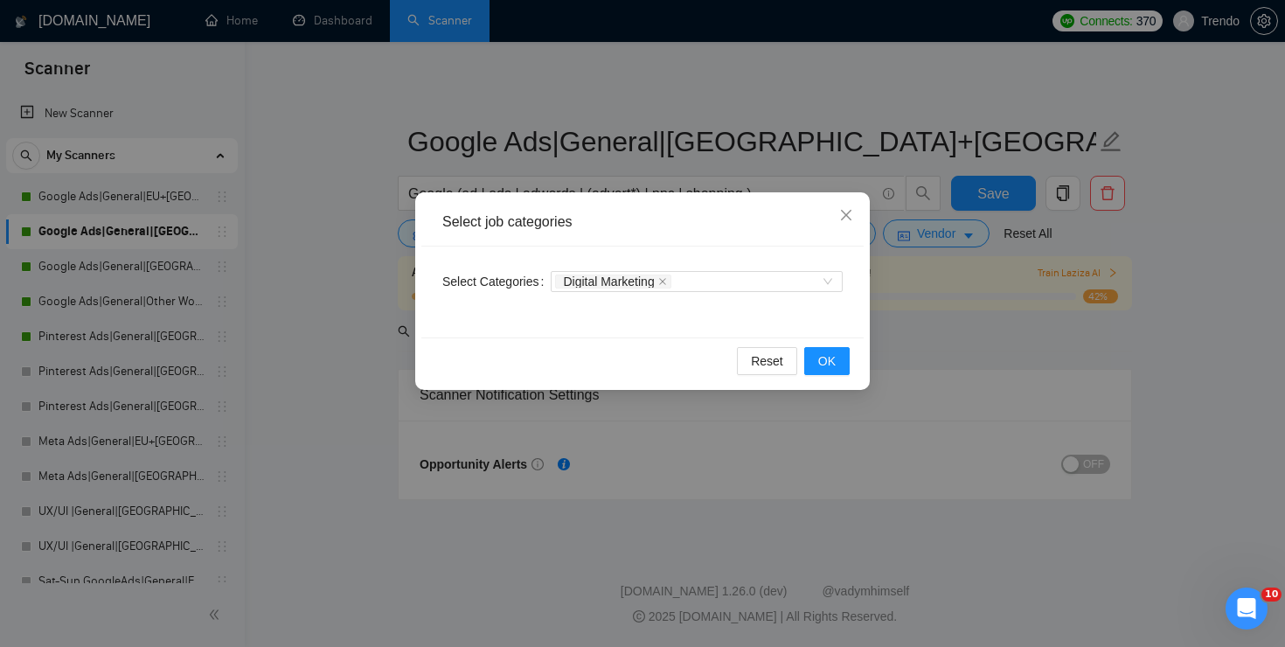
click at [818, 410] on div "Select job categories Select Categories Digital Marketing Reset OK" at bounding box center [642, 323] width 1285 height 647
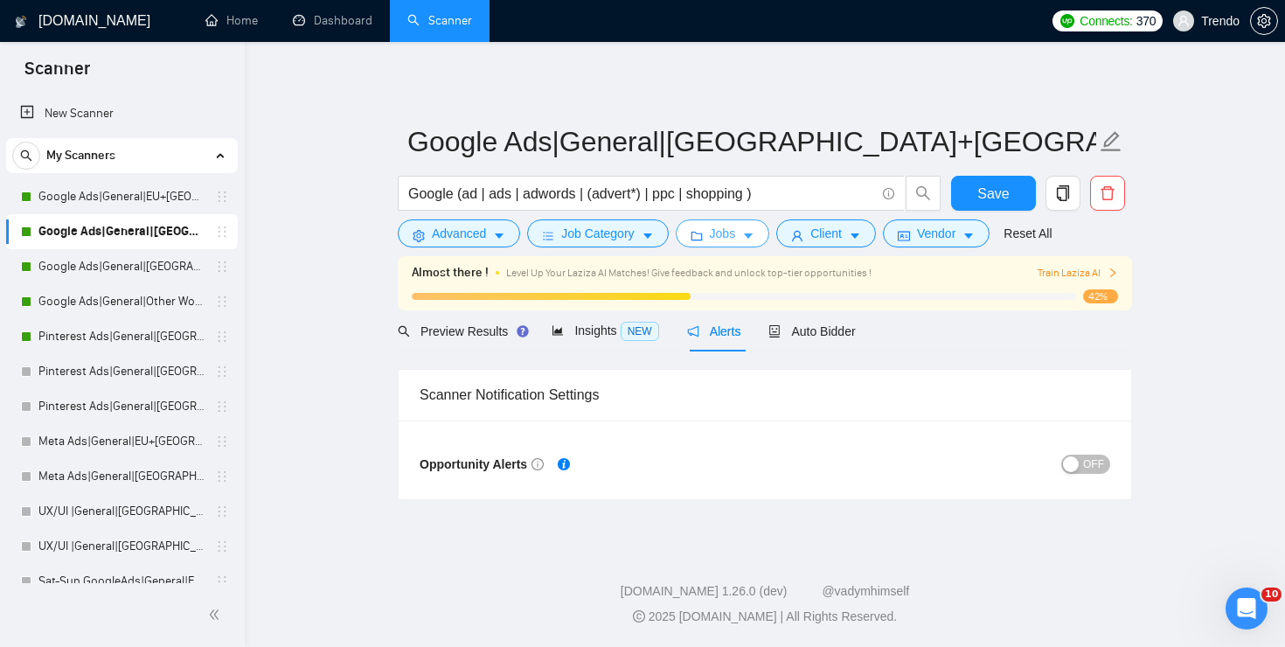
click at [734, 244] on button "Jobs" at bounding box center [723, 233] width 94 height 28
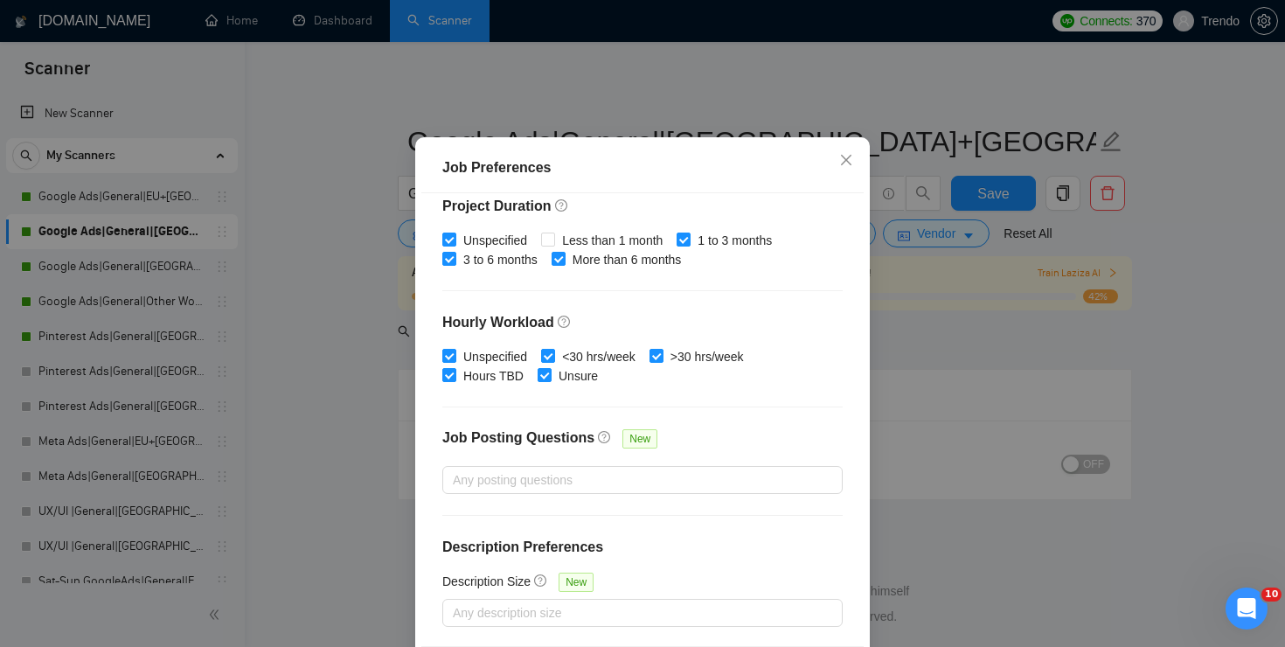
scroll to position [119, 0]
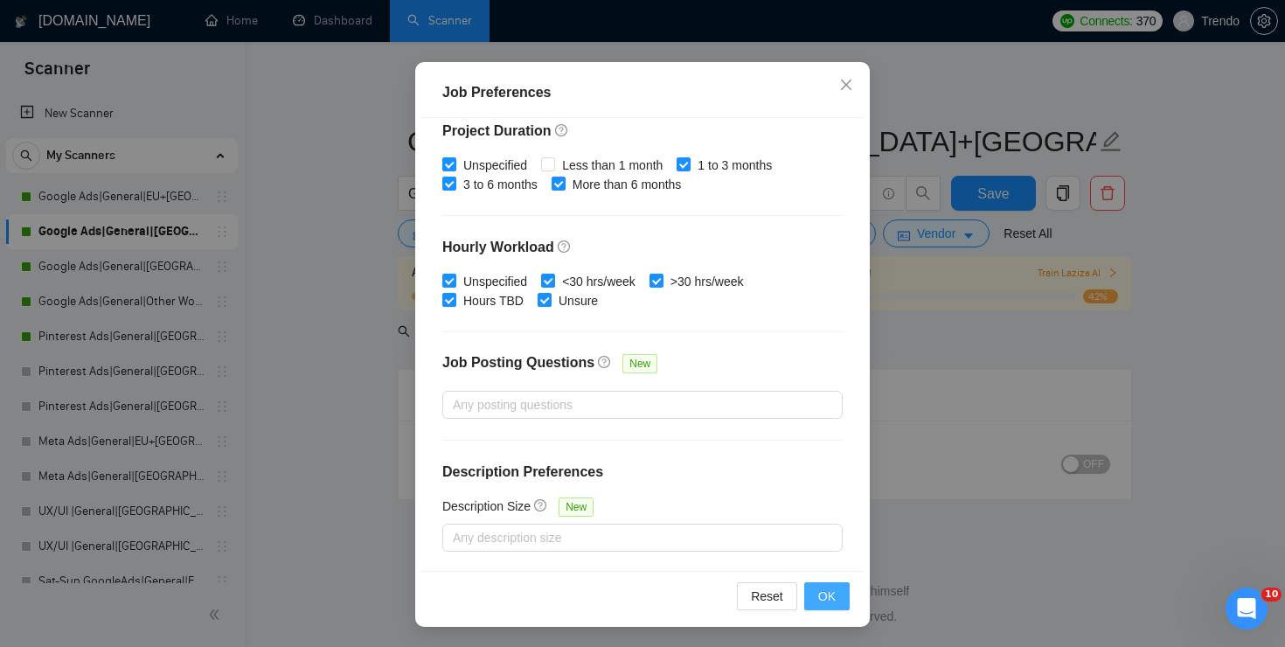
click at [819, 588] on span "OK" at bounding box center [826, 596] width 17 height 19
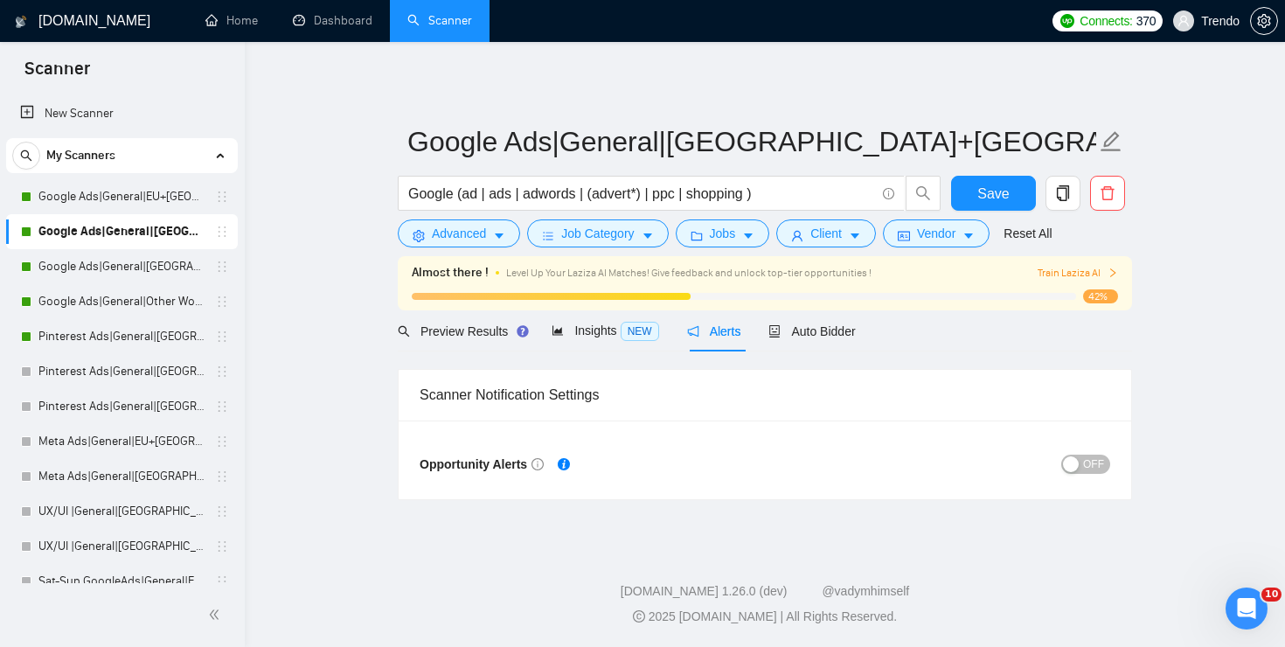
scroll to position [44, 0]
click at [720, 233] on span "Jobs" at bounding box center [723, 233] width 26 height 19
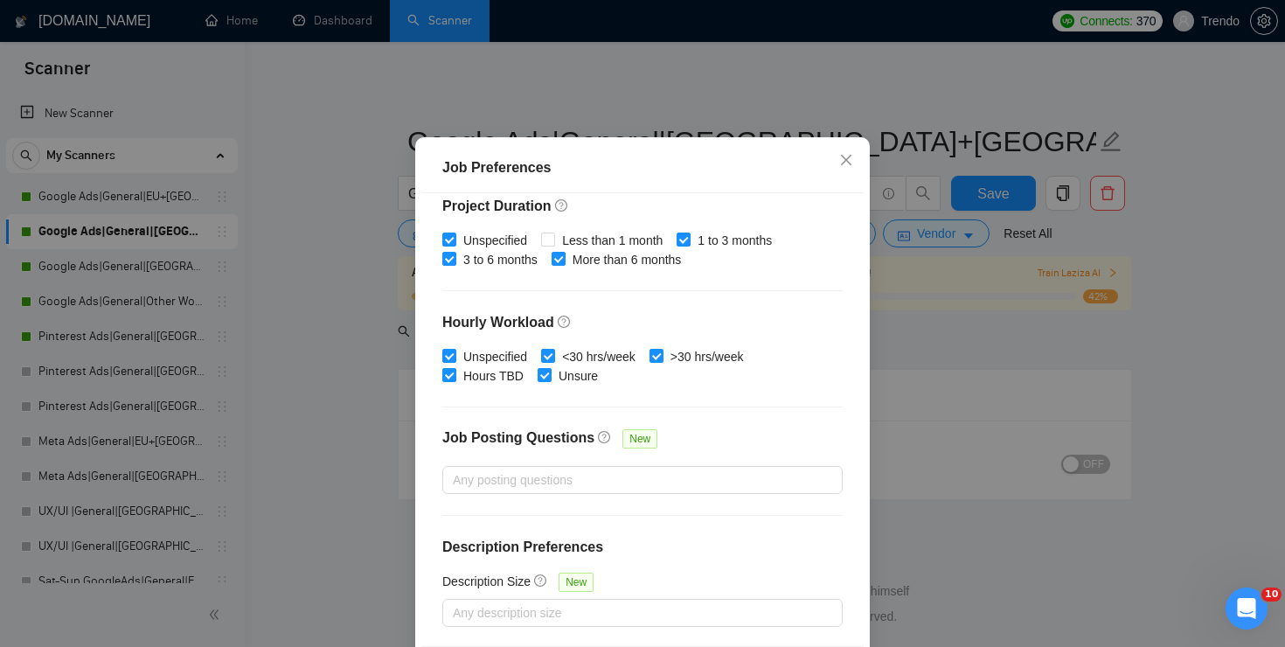
scroll to position [0, 0]
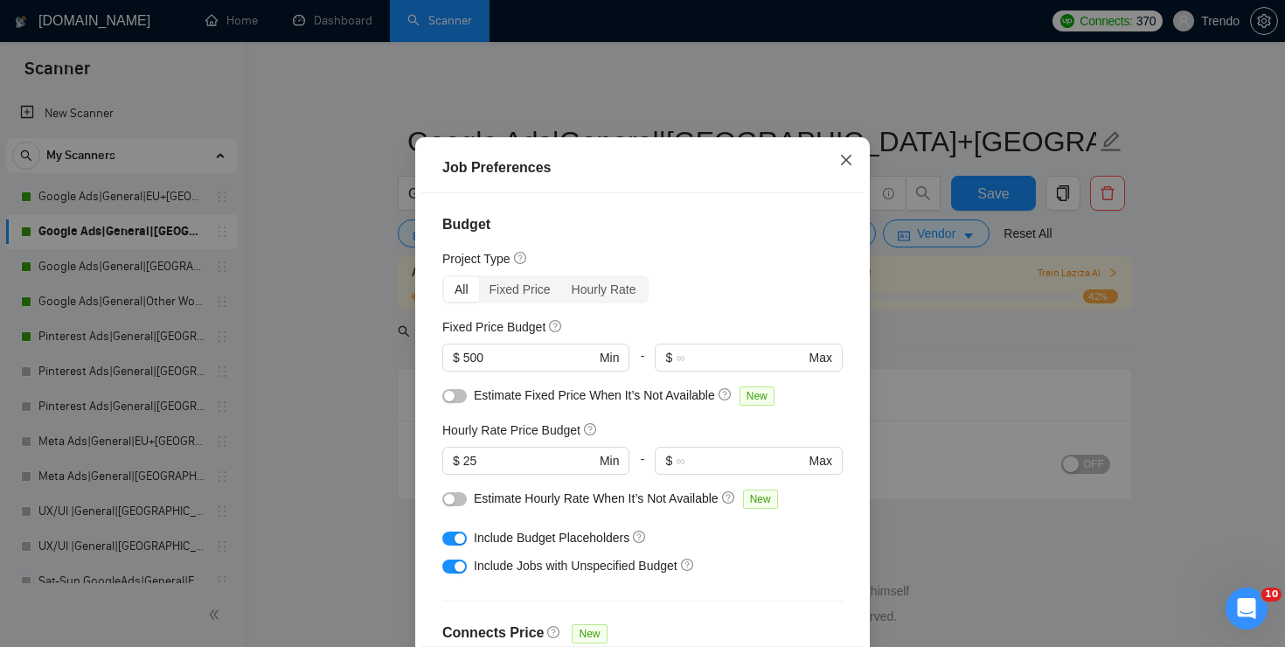
click at [847, 167] on icon "close" at bounding box center [846, 160] width 14 height 14
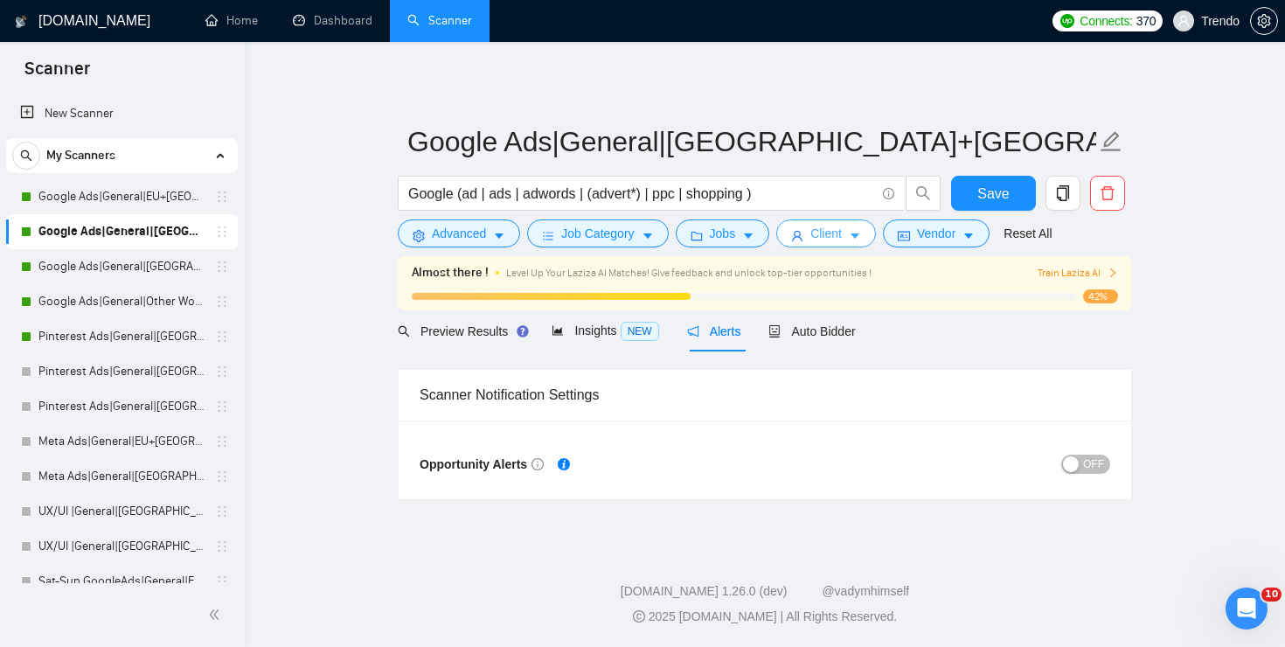
click at [826, 237] on span "Client" at bounding box center [825, 233] width 31 height 19
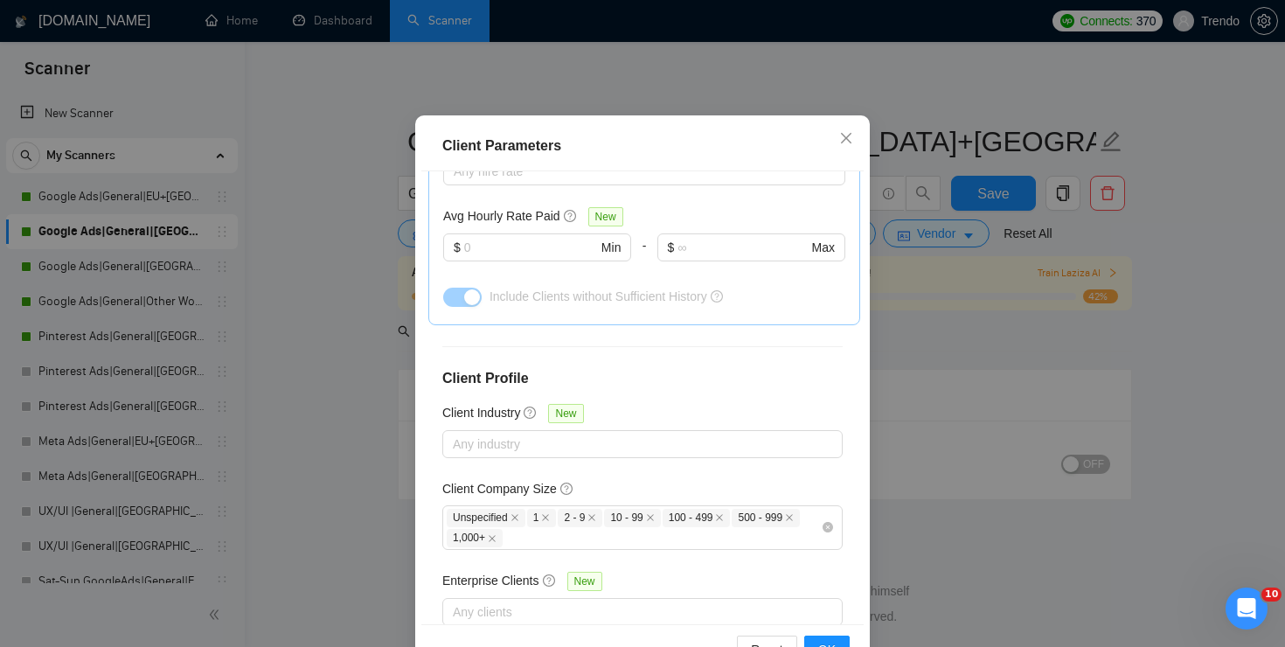
scroll to position [653, 0]
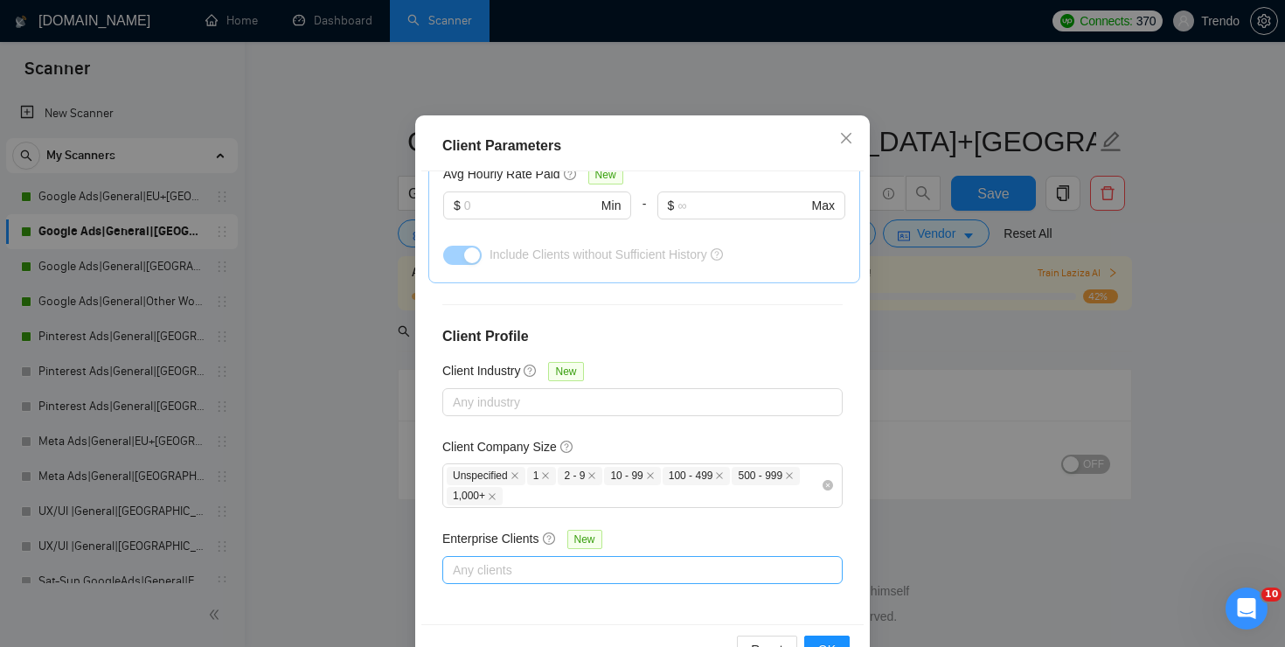
click at [573, 563] on div at bounding box center [634, 570] width 374 height 21
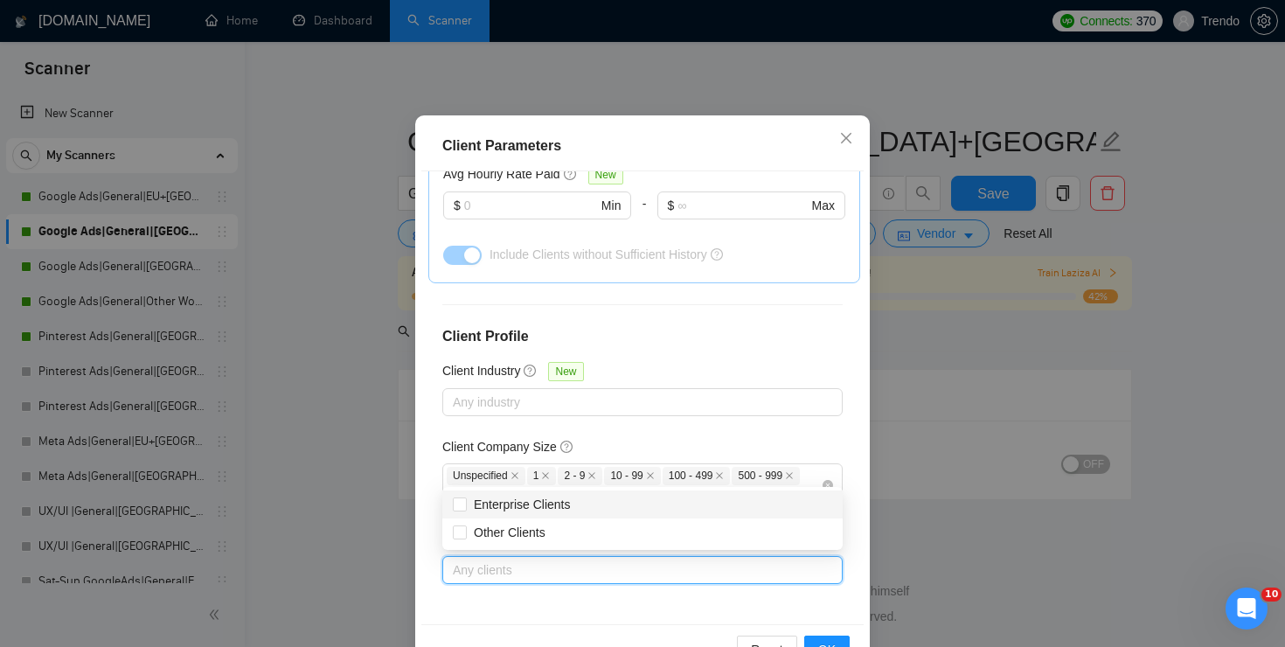
click at [623, 377] on div "Client Location Include Client Countries [GEOGRAPHIC_DATA] [GEOGRAPHIC_DATA] Ex…" at bounding box center [642, 397] width 442 height 453
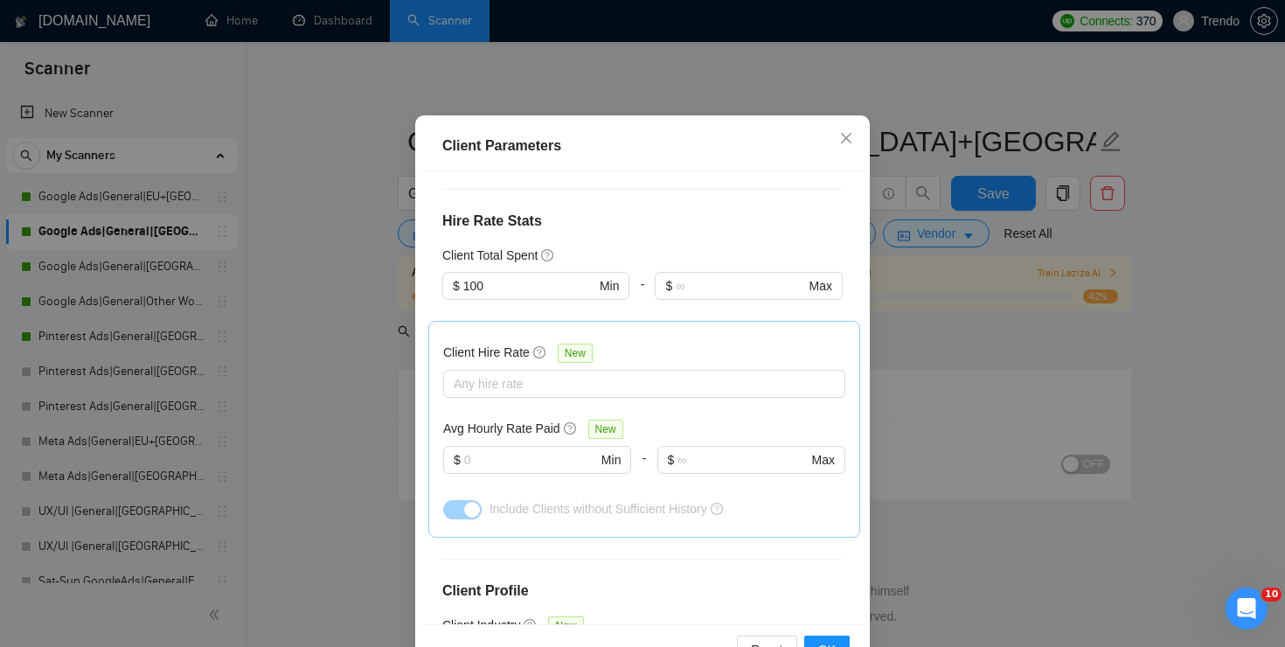
scroll to position [291, 0]
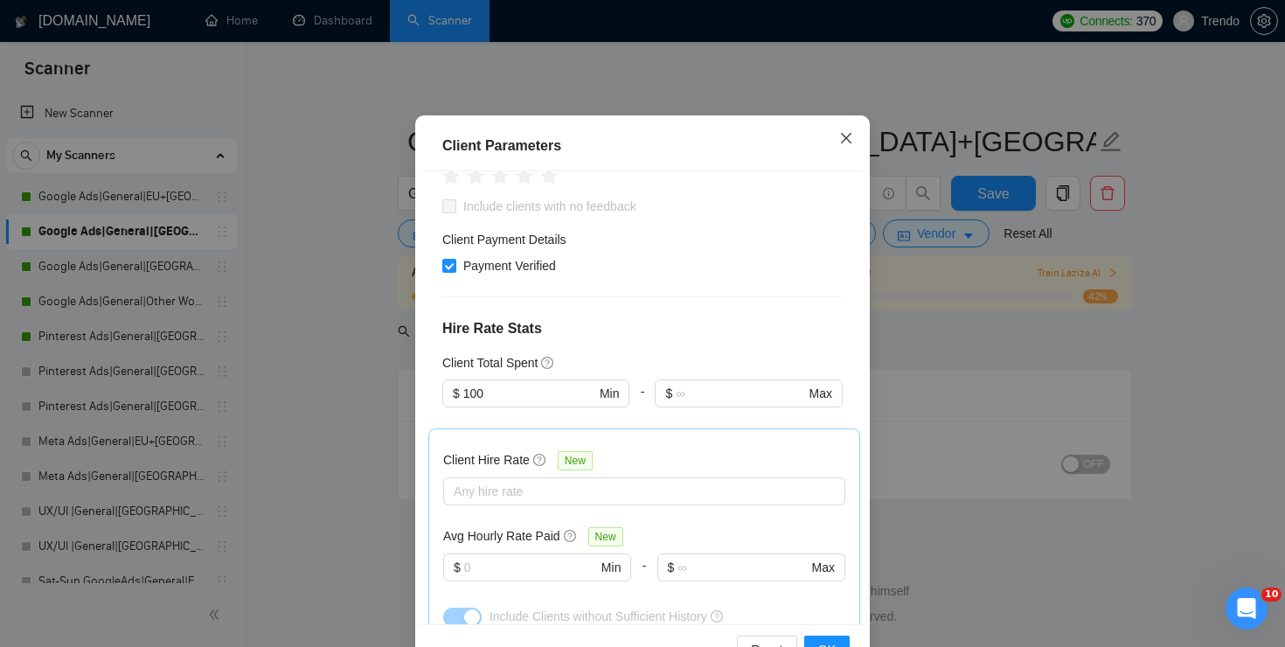
click at [842, 149] on span "Close" at bounding box center [846, 138] width 47 height 47
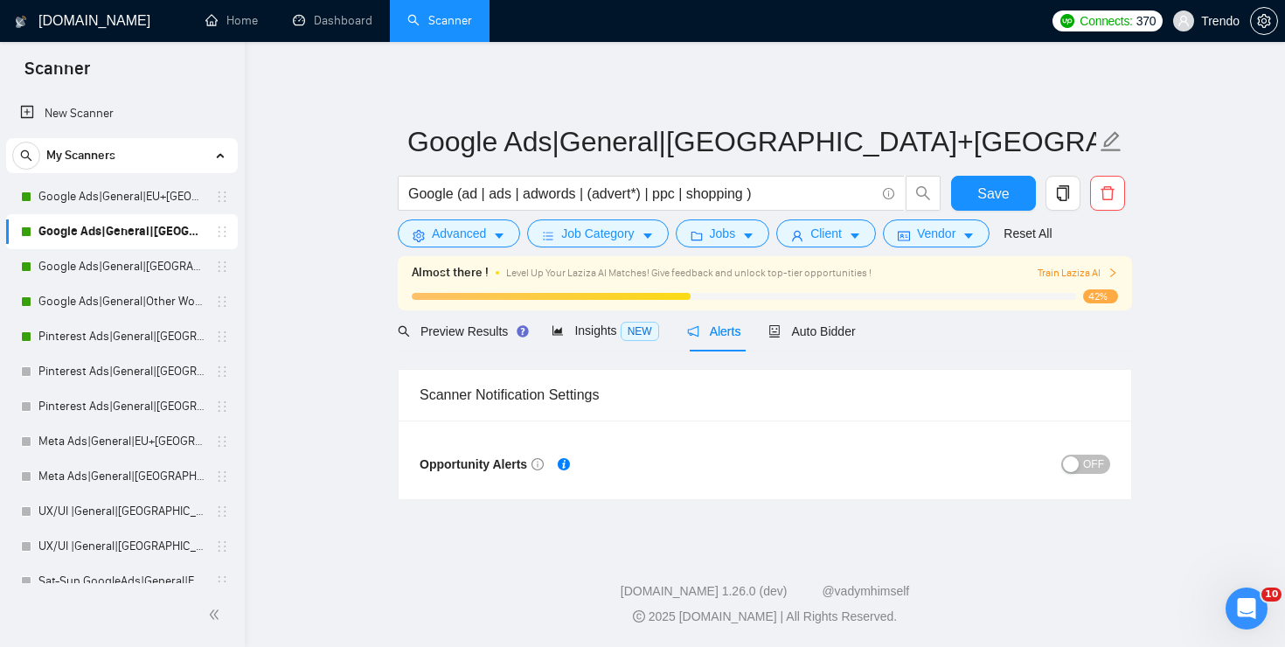
scroll to position [44, 0]
click at [763, 237] on button "Jobs" at bounding box center [723, 233] width 94 height 28
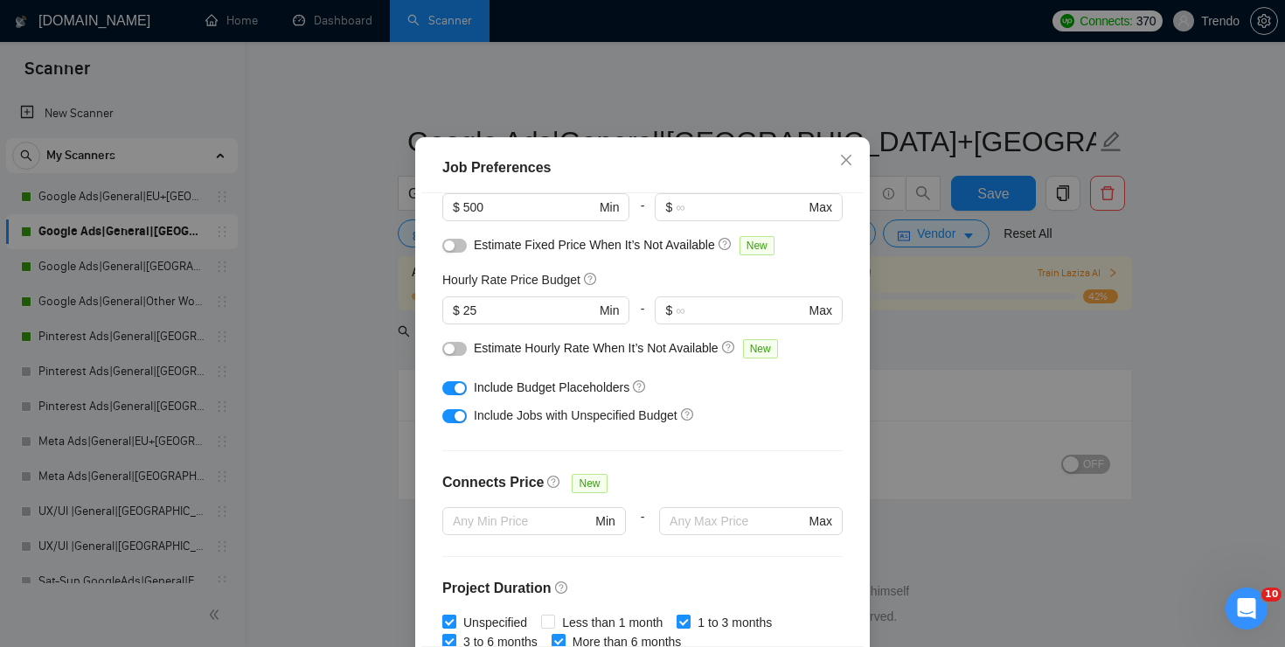
scroll to position [183, 0]
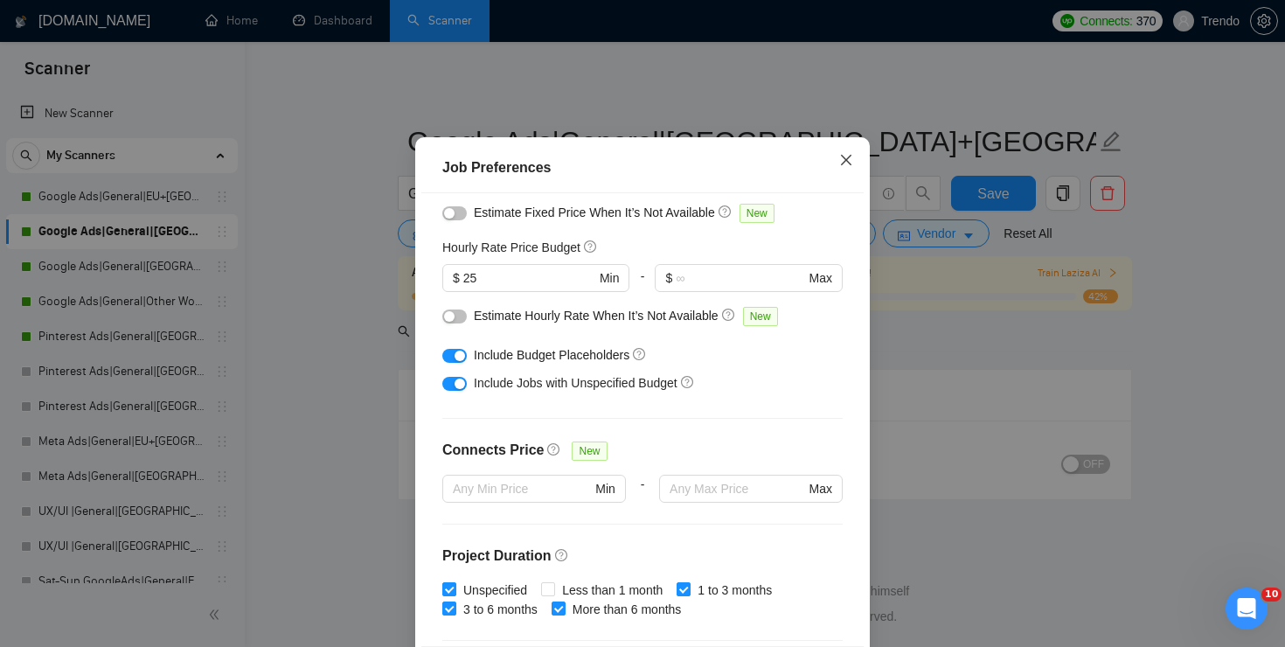
click at [839, 167] on icon "close" at bounding box center [846, 160] width 14 height 14
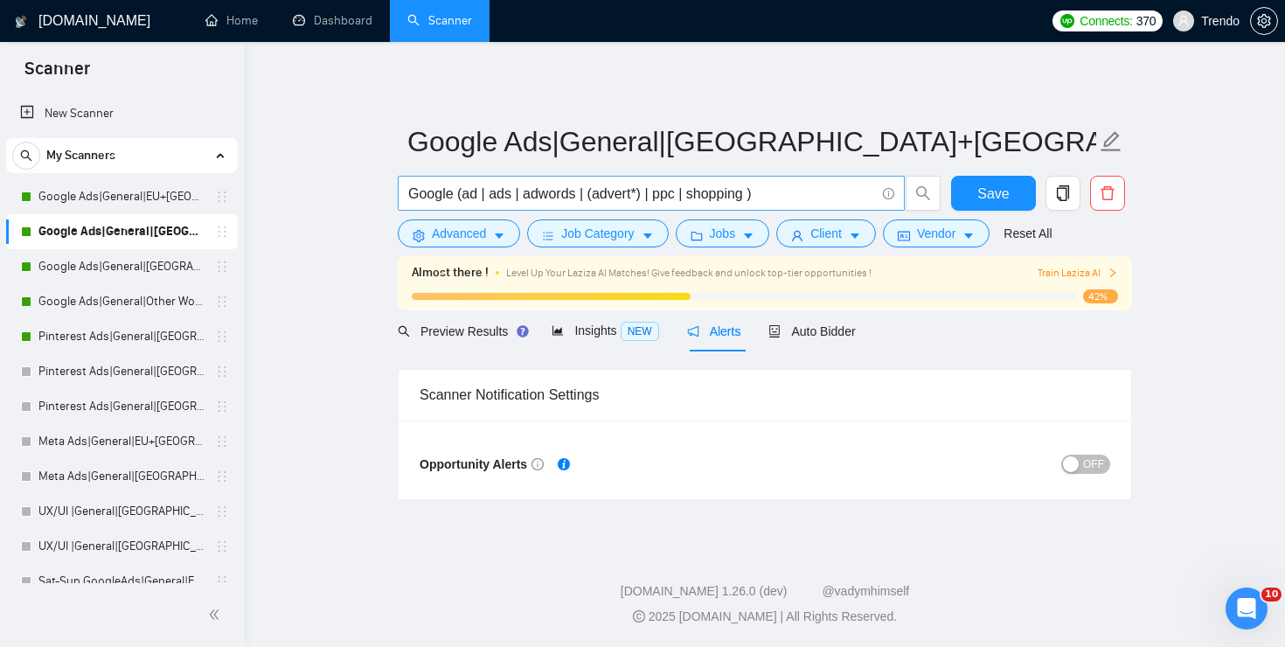
click at [790, 194] on input "Google (ad | ads | adwords | (advert*) | ppc | shopping )" at bounding box center [641, 194] width 467 height 22
type input "Google (ad | ads | adwords | (advert*) | ppc | shopping)"
click at [560, 327] on icon "area-chart" at bounding box center [558, 330] width 12 height 12
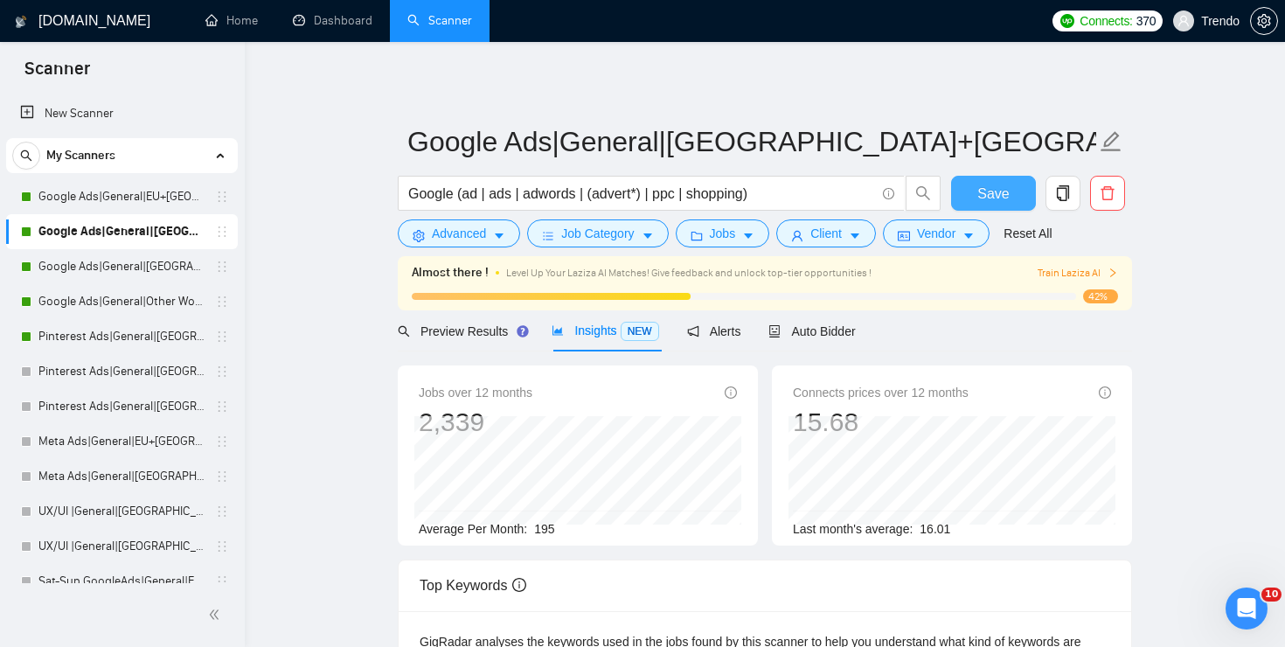
click at [1006, 193] on span "Save" at bounding box center [992, 194] width 31 height 22
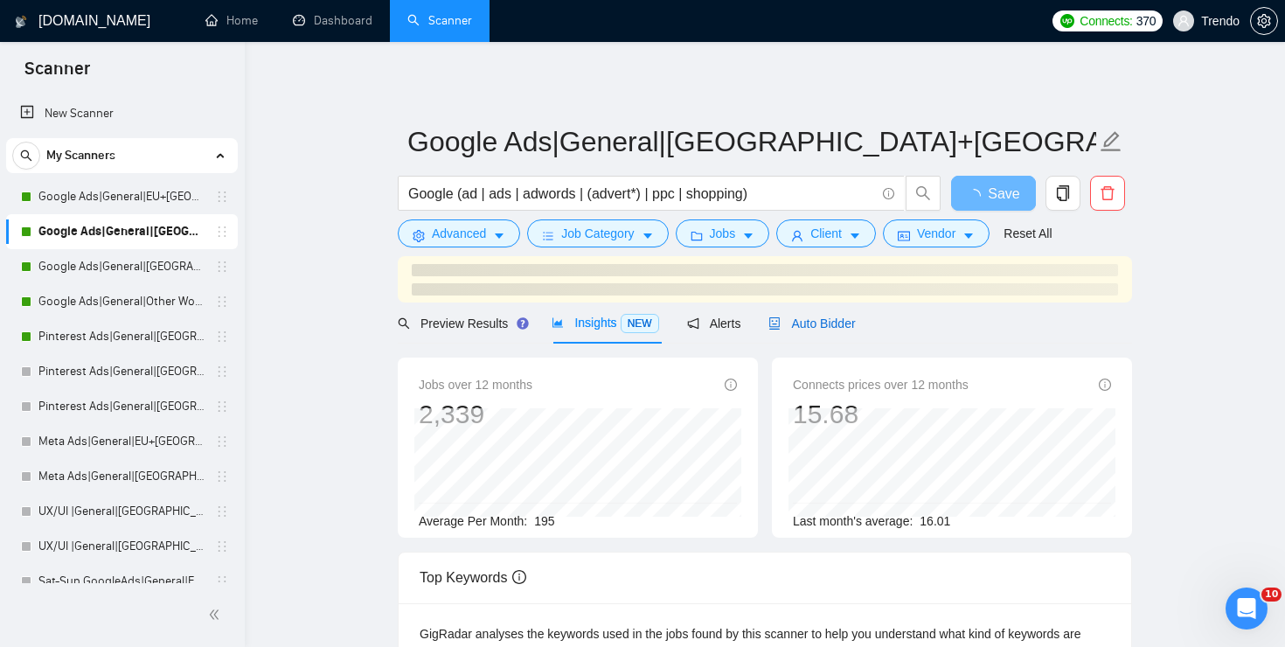
click at [848, 317] on span "Auto Bidder" at bounding box center [812, 324] width 87 height 14
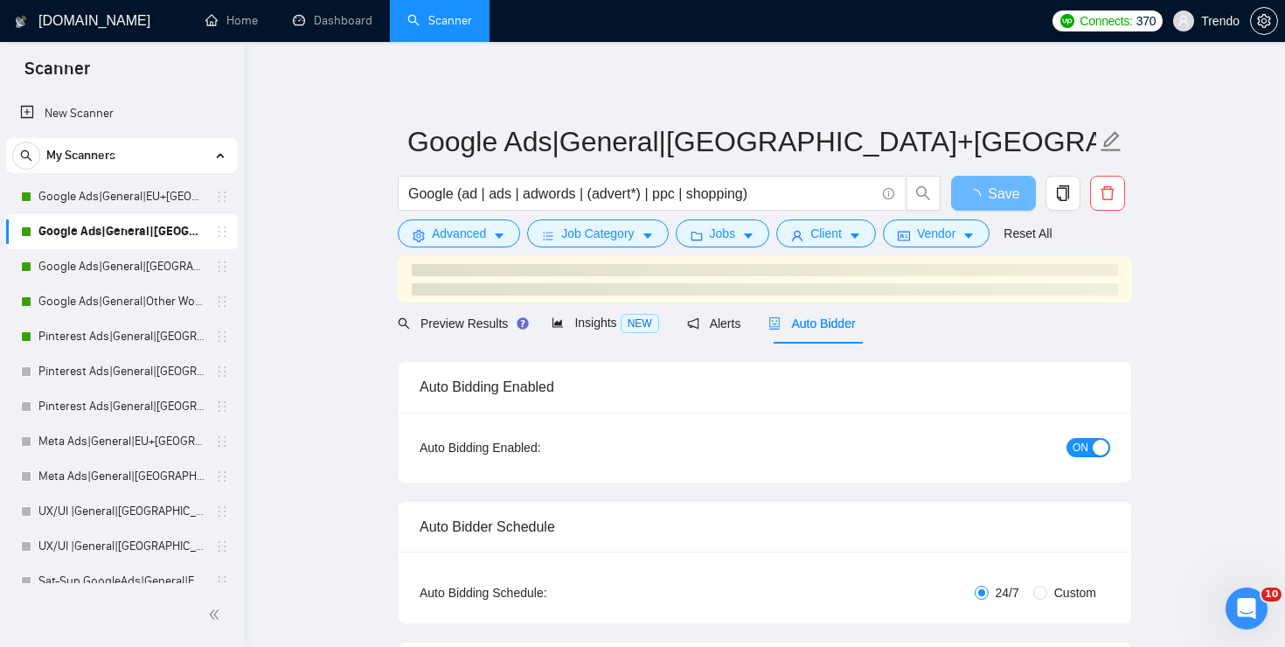
checkbox input "true"
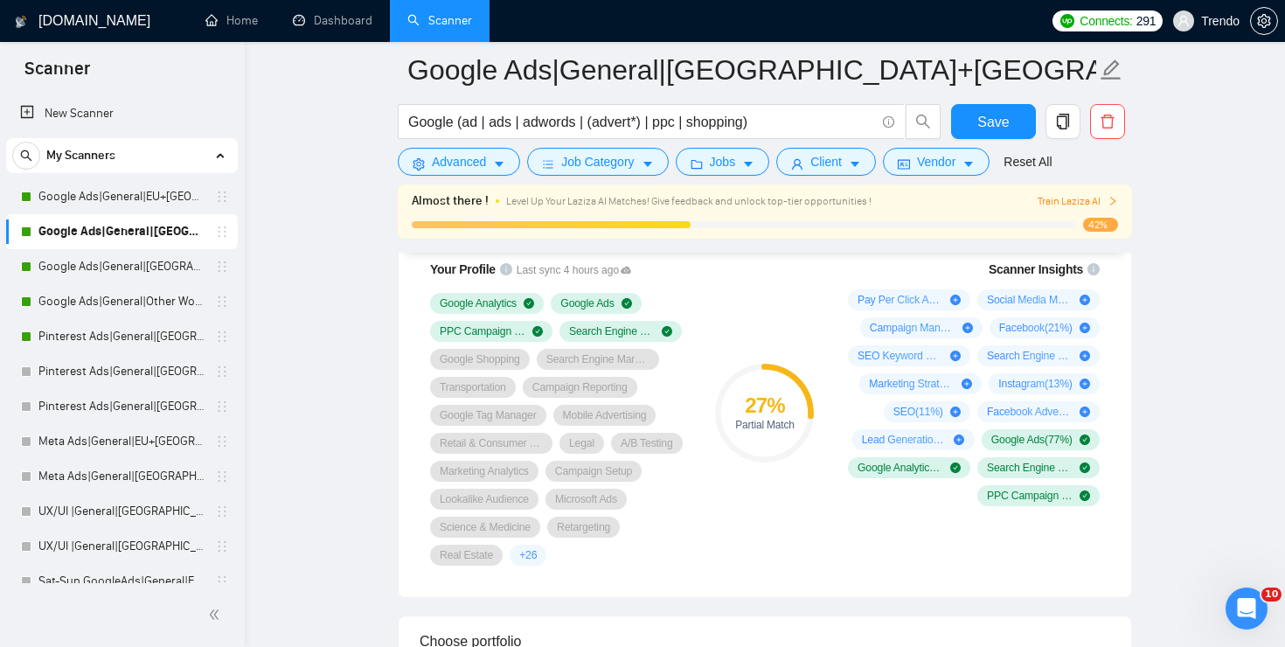
scroll to position [1204, 0]
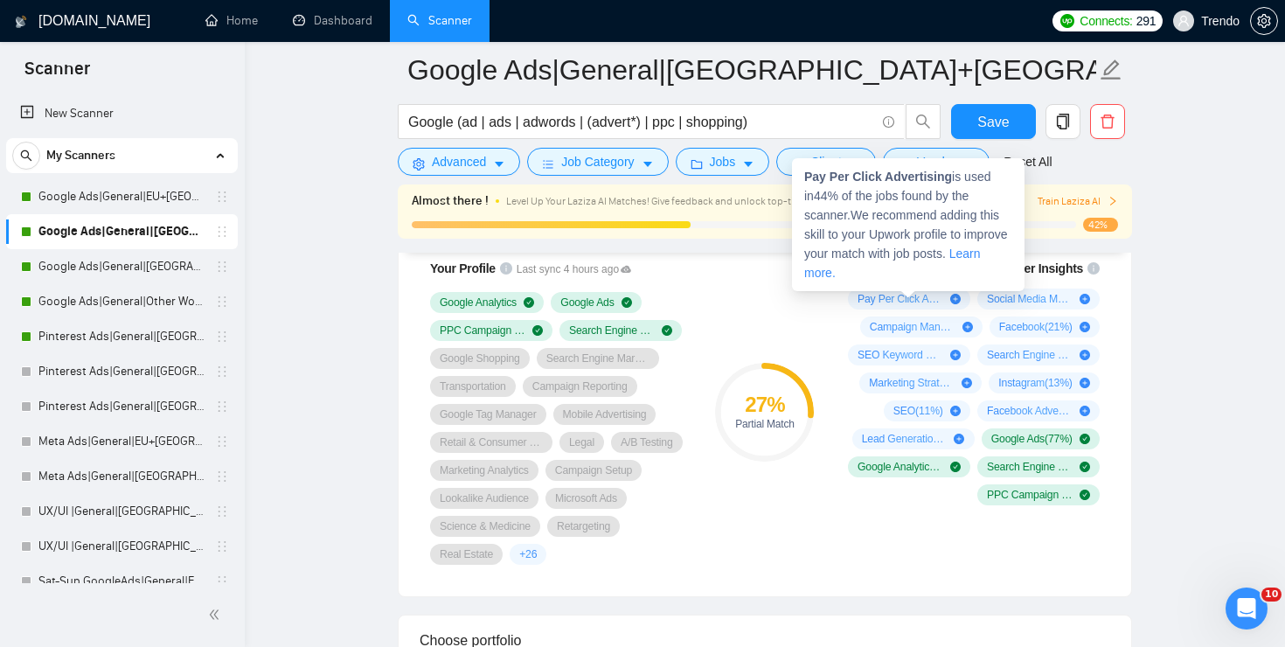
click at [952, 298] on icon "plus-circle" at bounding box center [955, 299] width 10 height 10
click at [930, 302] on span "Pay Per Click Advertising ( 44 %)" at bounding box center [901, 299] width 86 height 14
click at [930, 298] on span "Pay Per Click Advertising ( 44 %)" at bounding box center [901, 299] width 86 height 14
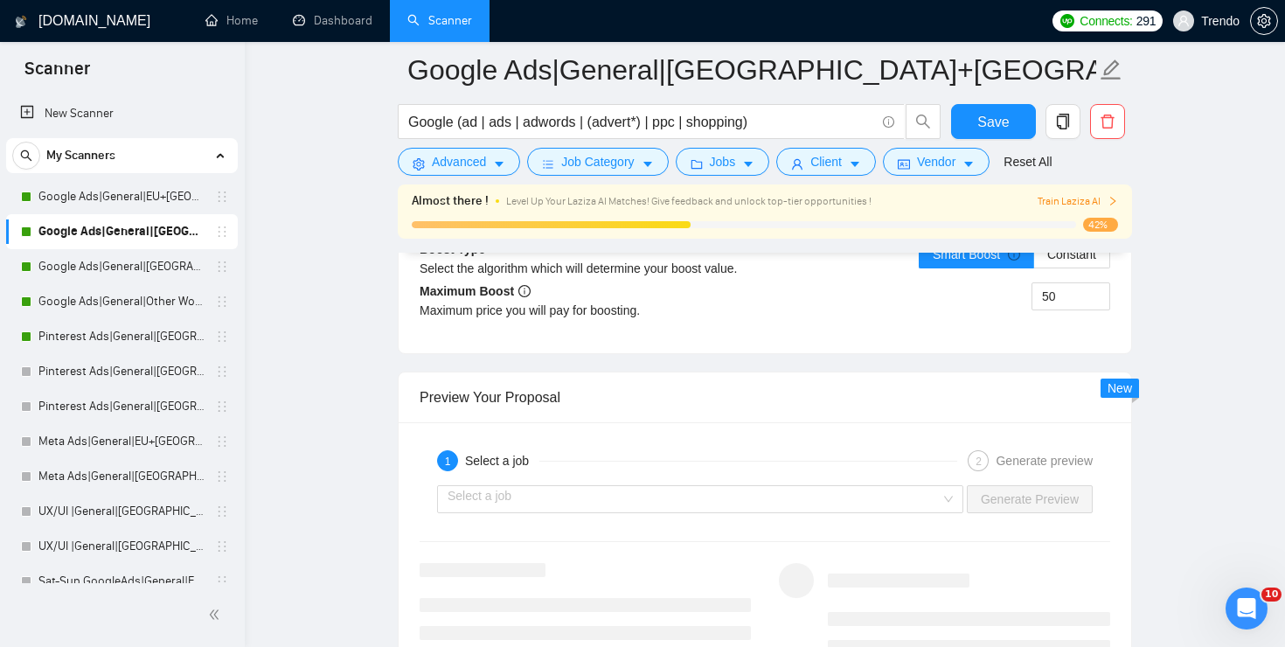
scroll to position [3238, 0]
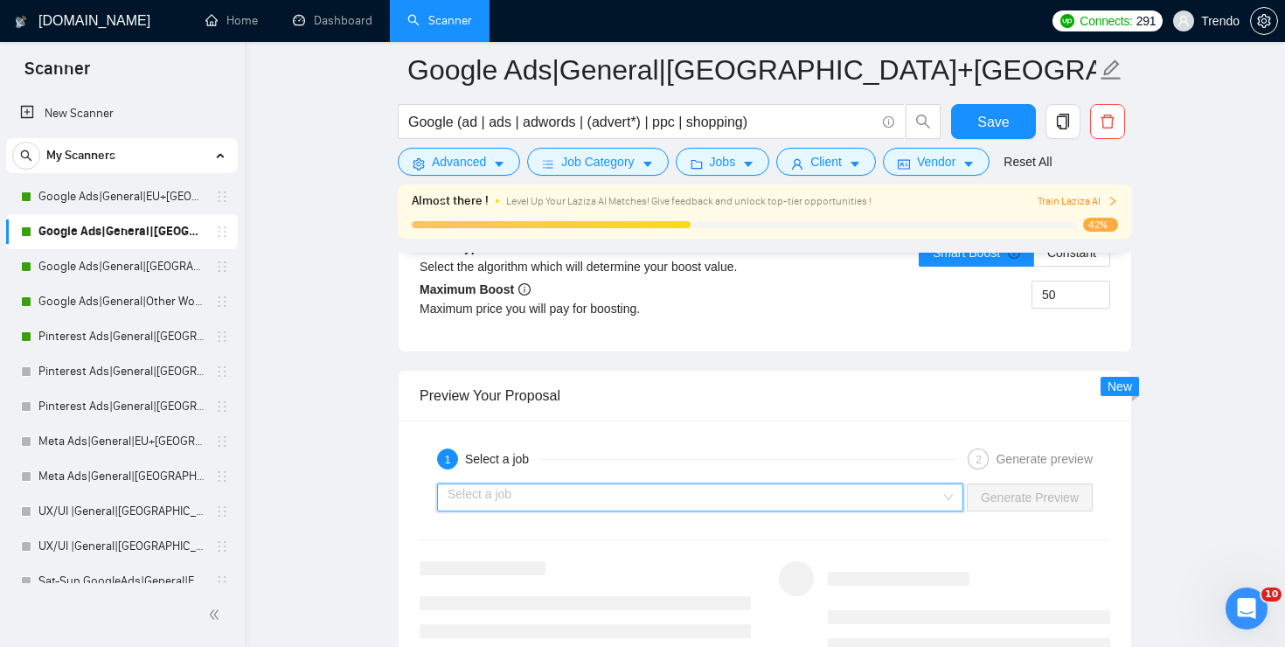
click at [651, 502] on input "search" at bounding box center [694, 497] width 493 height 26
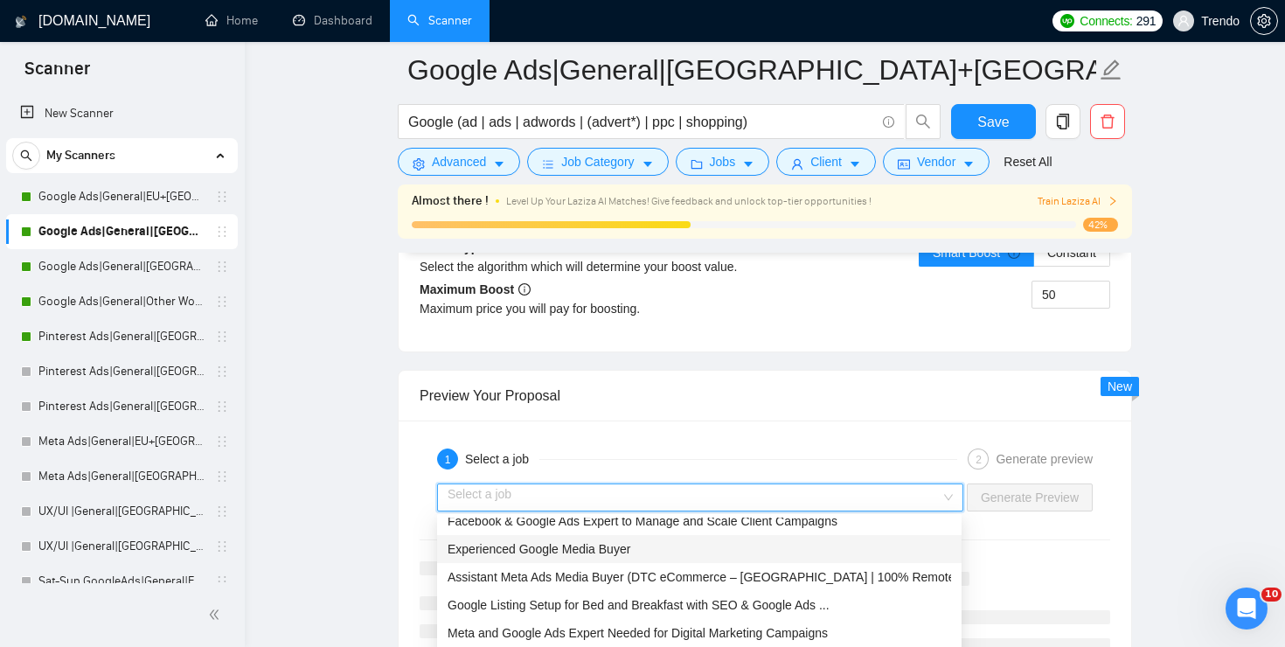
scroll to position [11, 0]
click at [642, 551] on div "Experienced Google Media Buyer" at bounding box center [700, 548] width 504 height 19
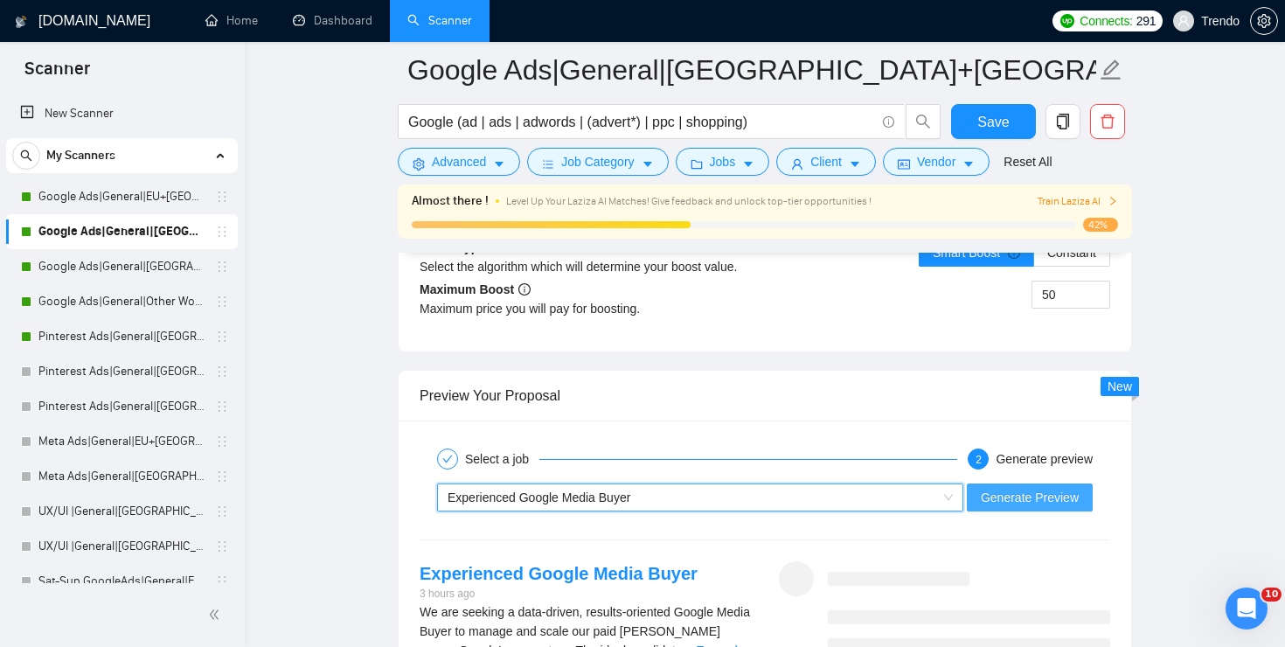
click at [1012, 489] on span "Generate Preview" at bounding box center [1030, 497] width 98 height 19
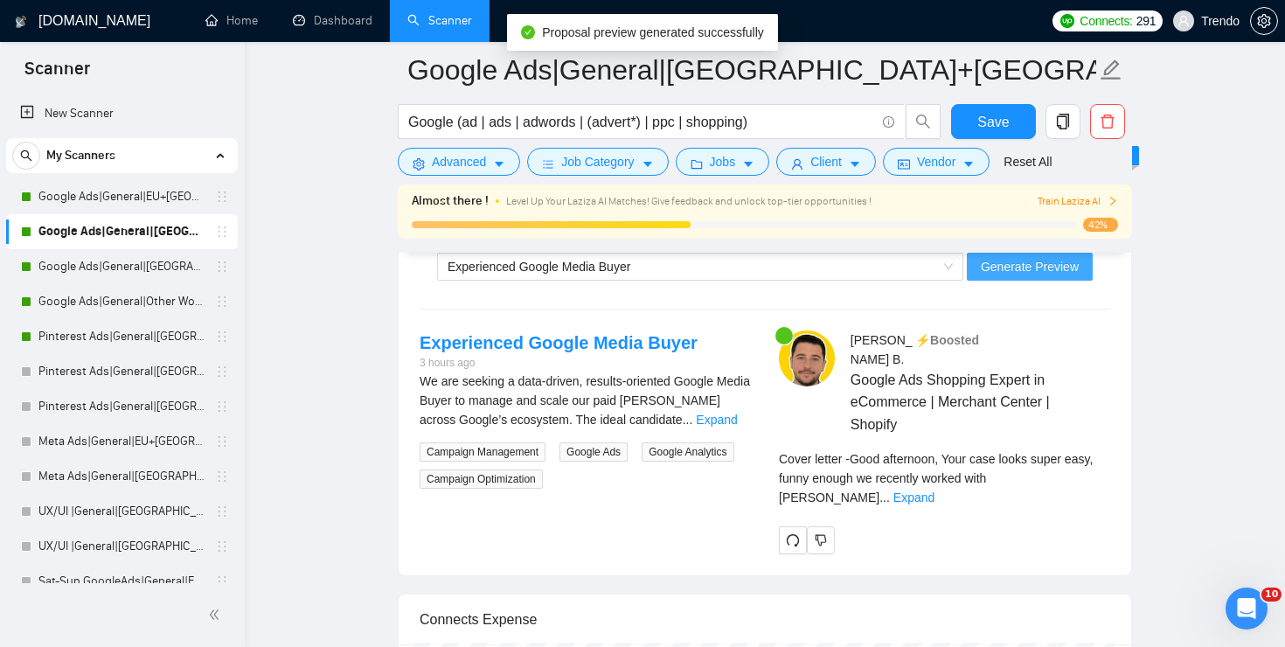
scroll to position [3476, 0]
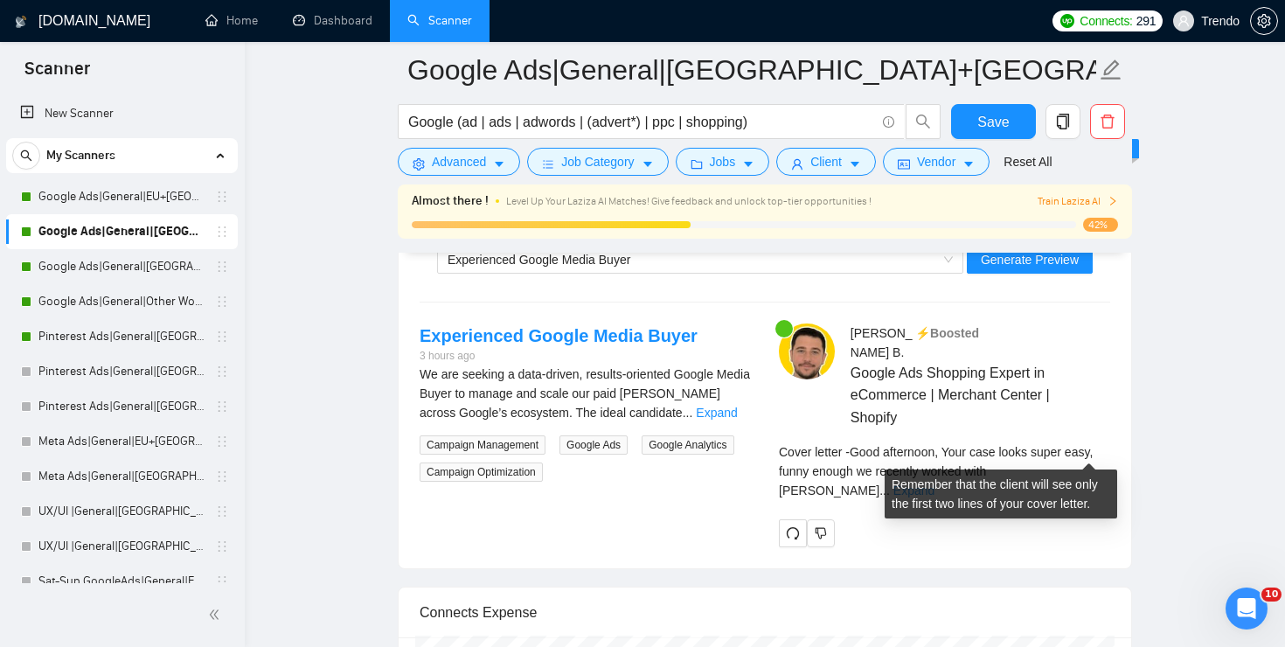
click at [935, 484] on link "Expand" at bounding box center [914, 491] width 41 height 14
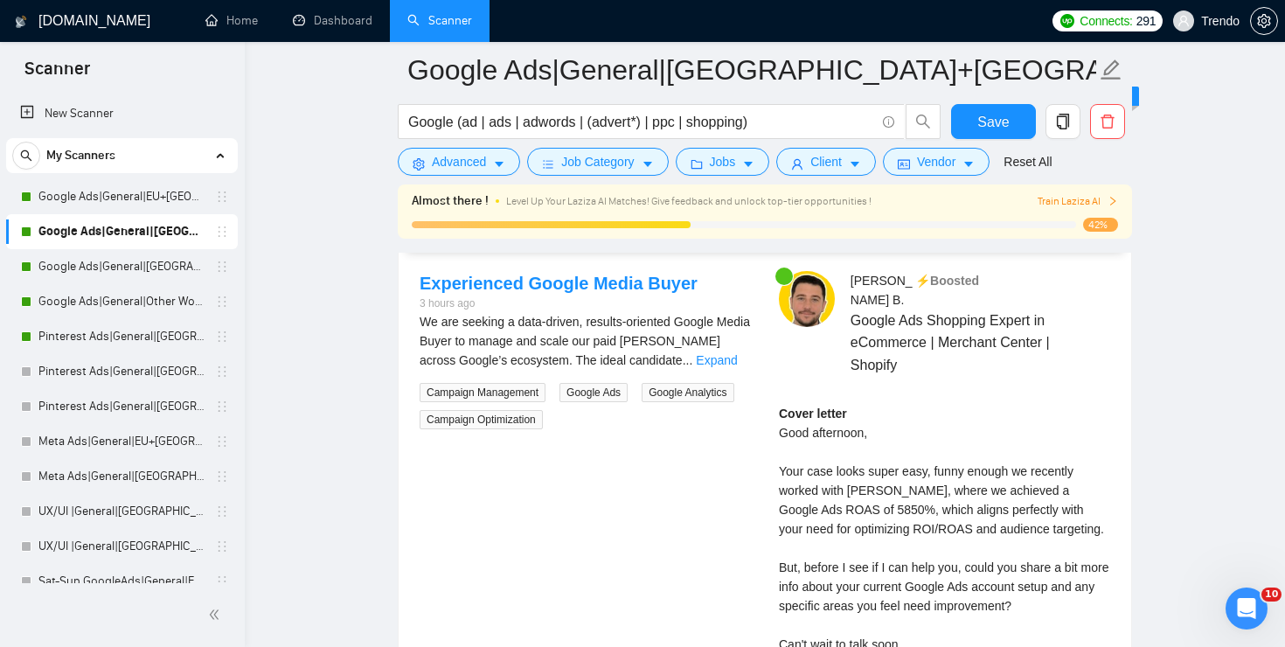
scroll to position [3527, 0]
click at [727, 353] on div "We are seeking a data-driven, results-oriented Google Media Buyer to manage and…" at bounding box center [585, 343] width 331 height 58
click at [727, 361] on link "Expand" at bounding box center [716, 362] width 41 height 14
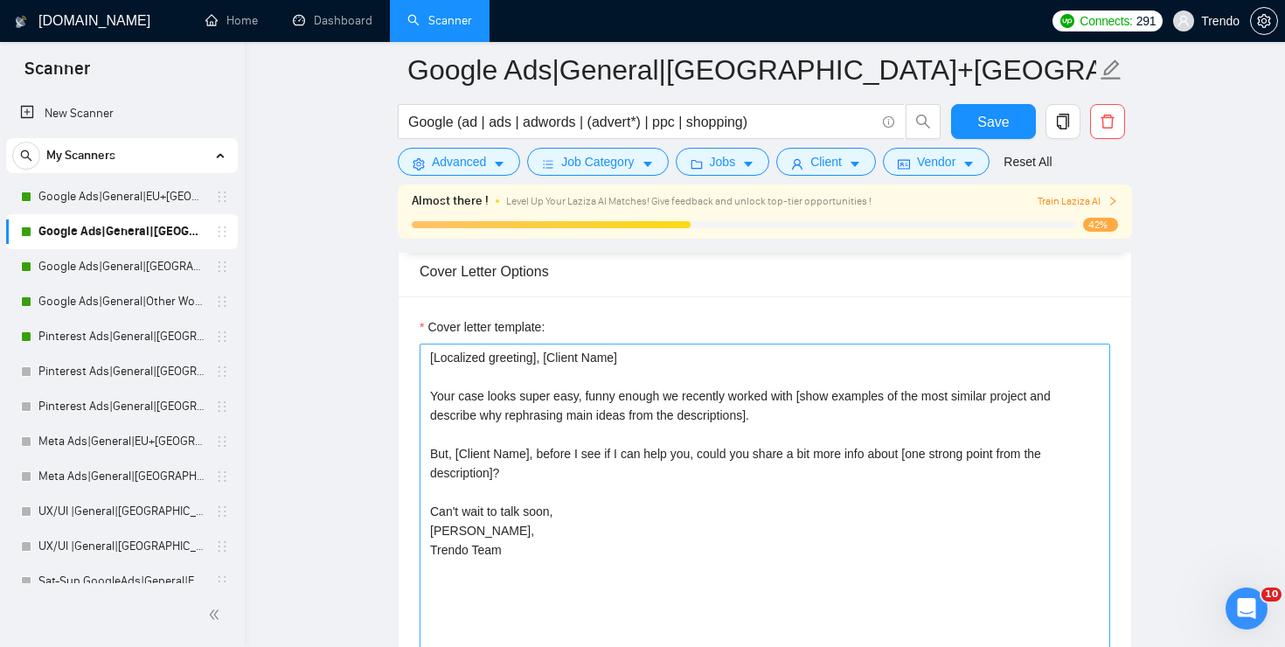
scroll to position [1903, 0]
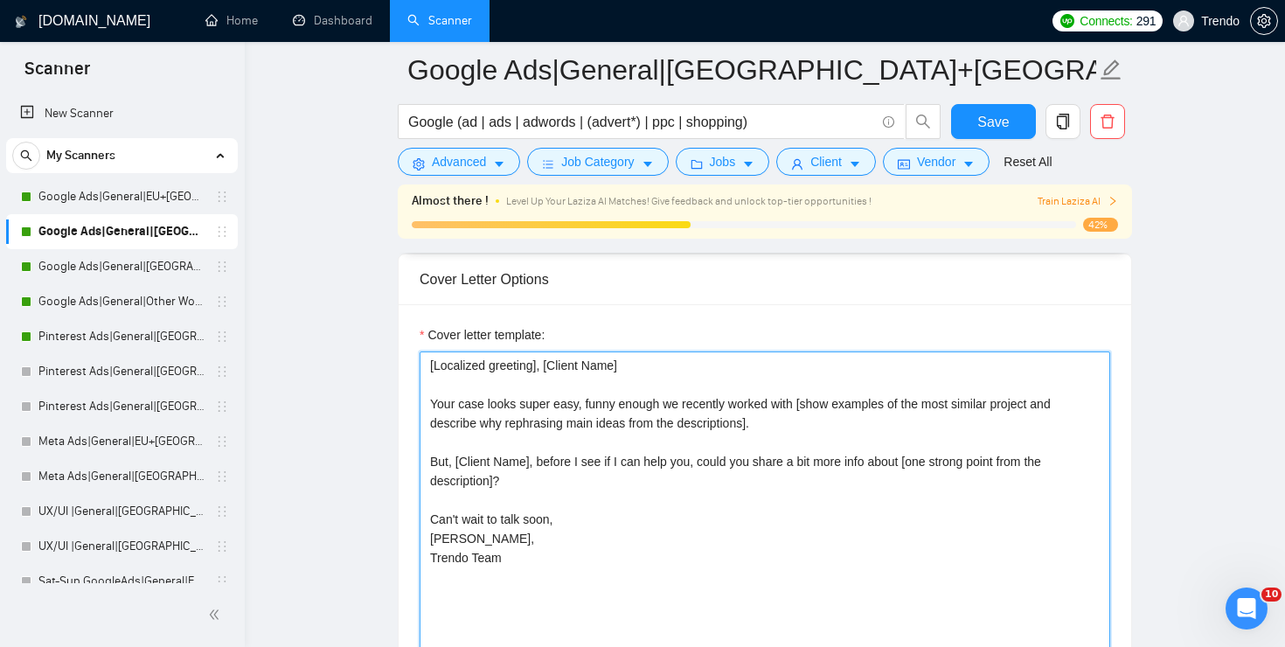
click at [761, 420] on textarea "[Localized greeting], [Client Name] Your case looks super easy, funny enough we…" at bounding box center [765, 547] width 691 height 393
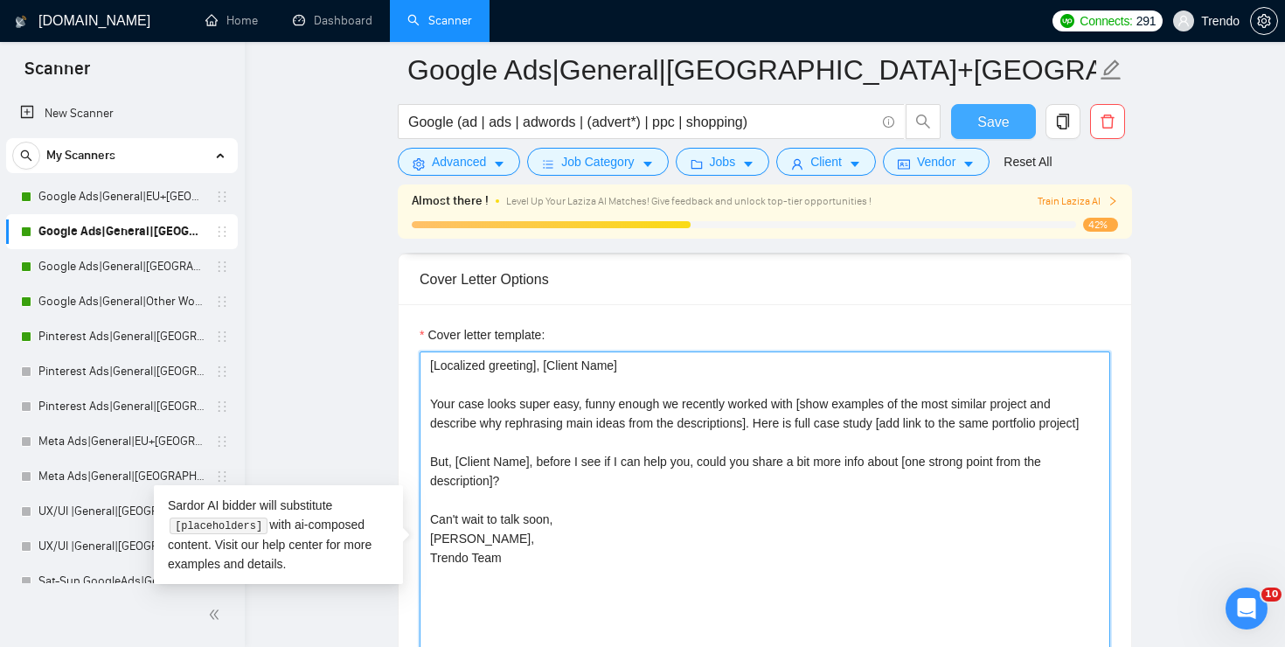
type textarea "[Localized greeting], [Client Name] Your case looks super easy, funny enough we…"
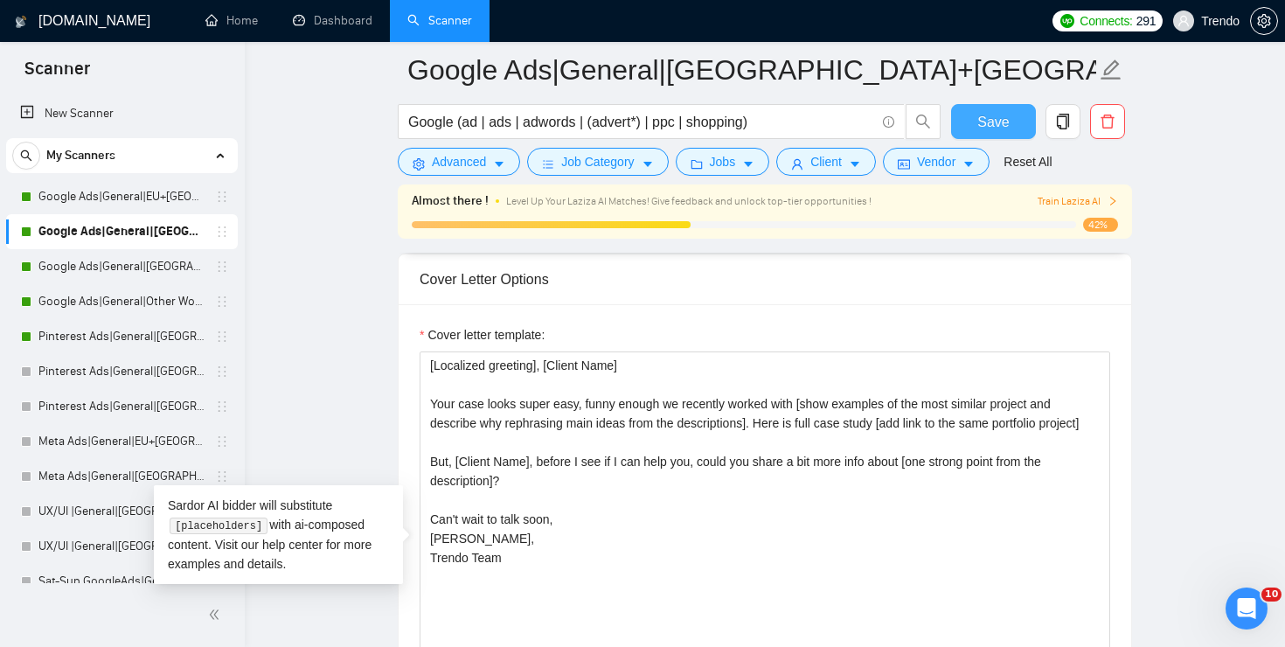
click at [1012, 115] on button "Save" at bounding box center [993, 121] width 85 height 35
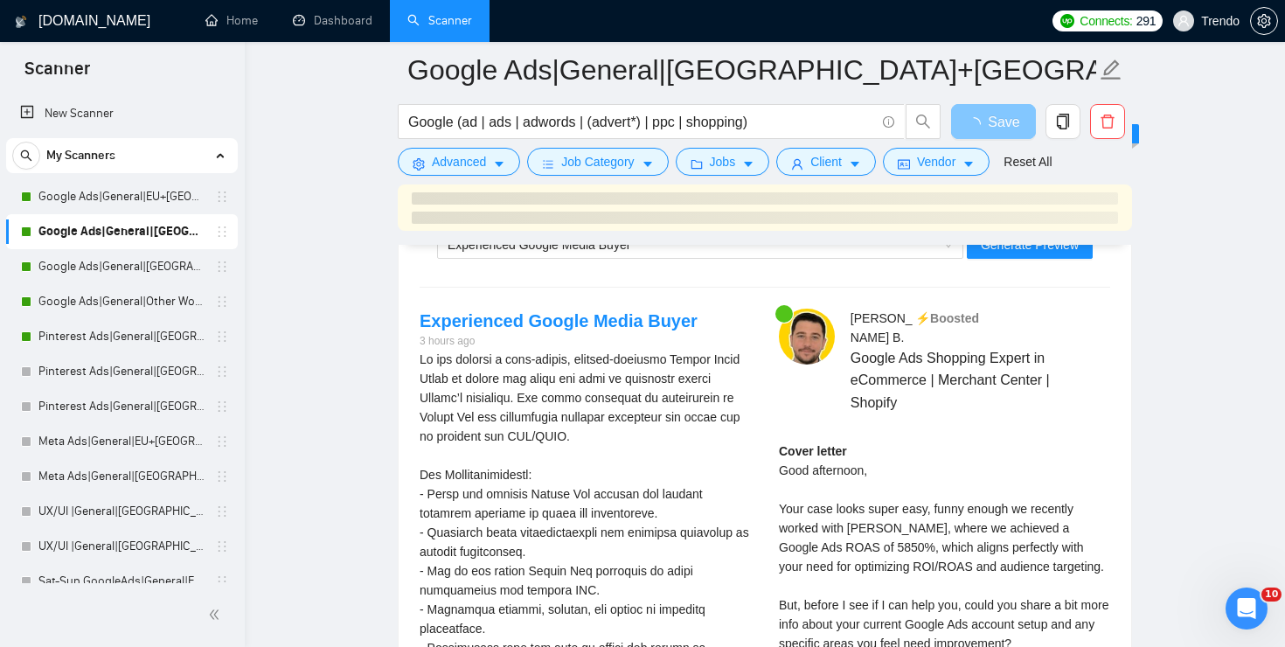
scroll to position [3468, 0]
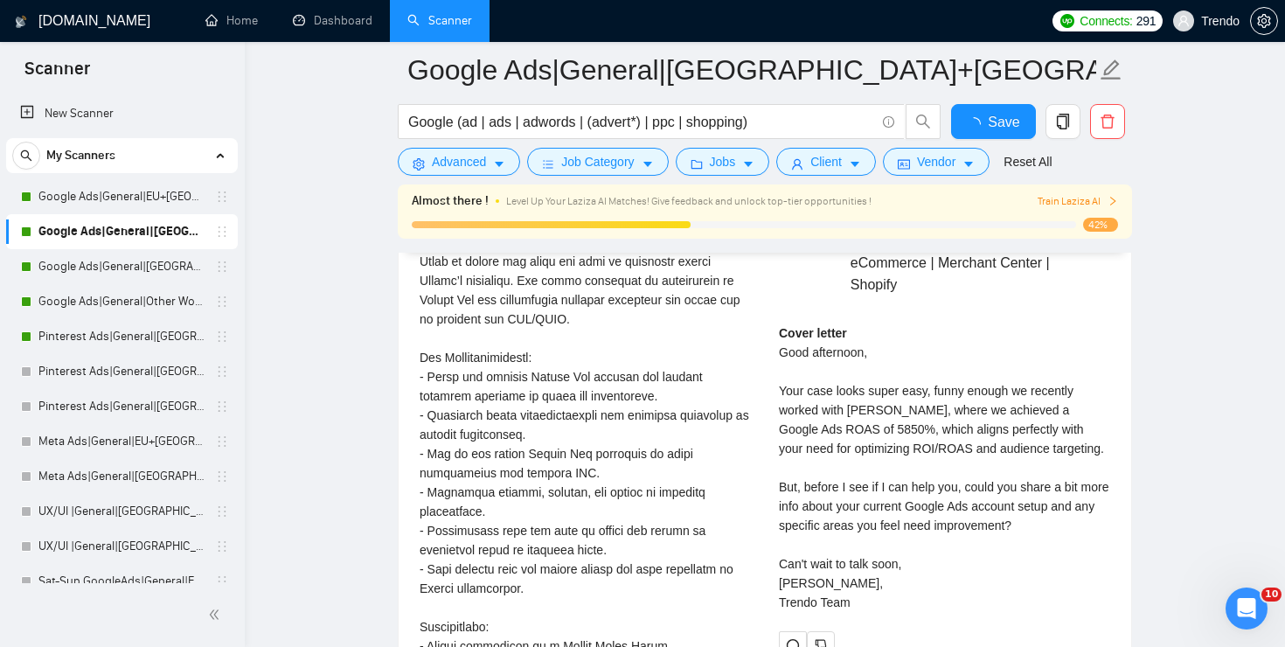
checkbox input "true"
click at [1000, 268] on span "Google Ads Shopping Expert in eCommerce | Merchant Center | Shopify" at bounding box center [955, 263] width 208 height 66
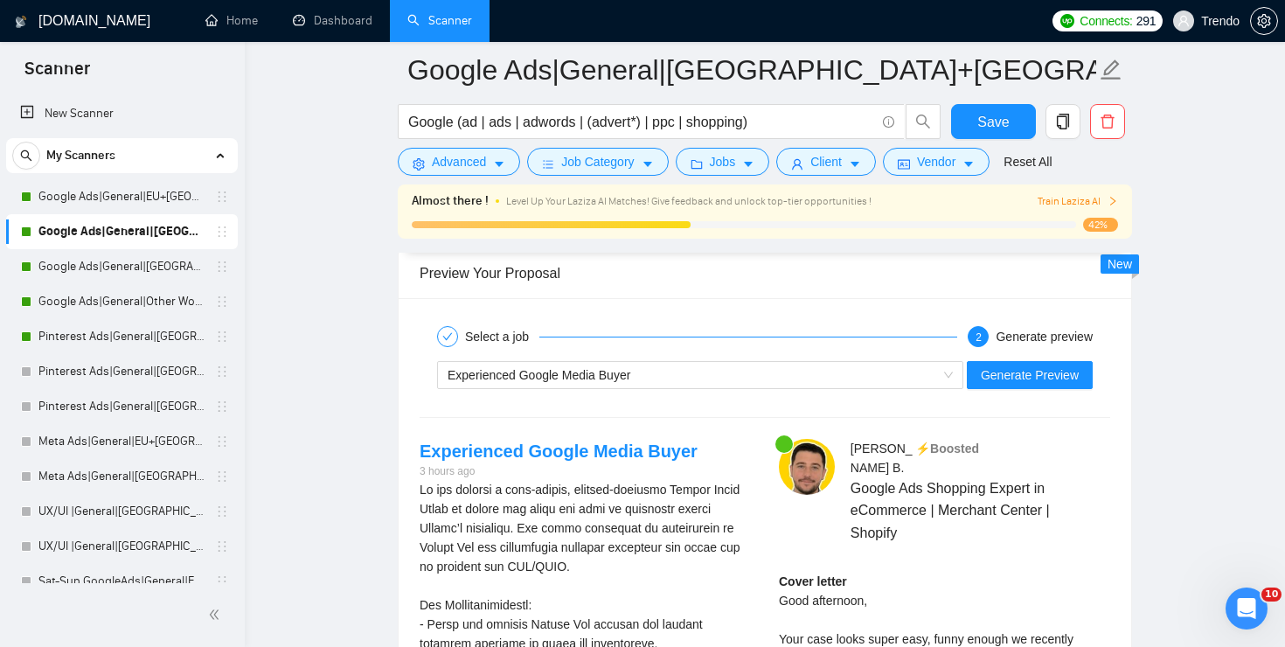
scroll to position [3360, 0]
click at [1041, 375] on span "Generate Preview" at bounding box center [1030, 375] width 98 height 19
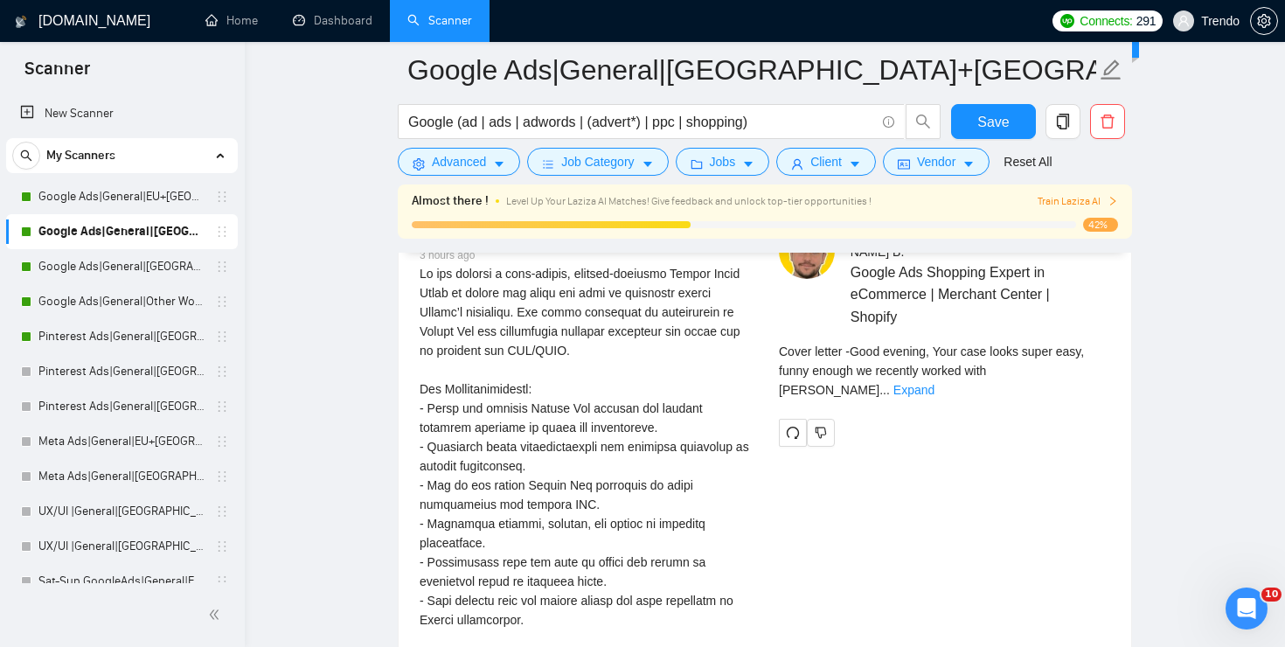
scroll to position [3579, 0]
click at [935, 381] on link "Expand" at bounding box center [914, 388] width 41 height 14
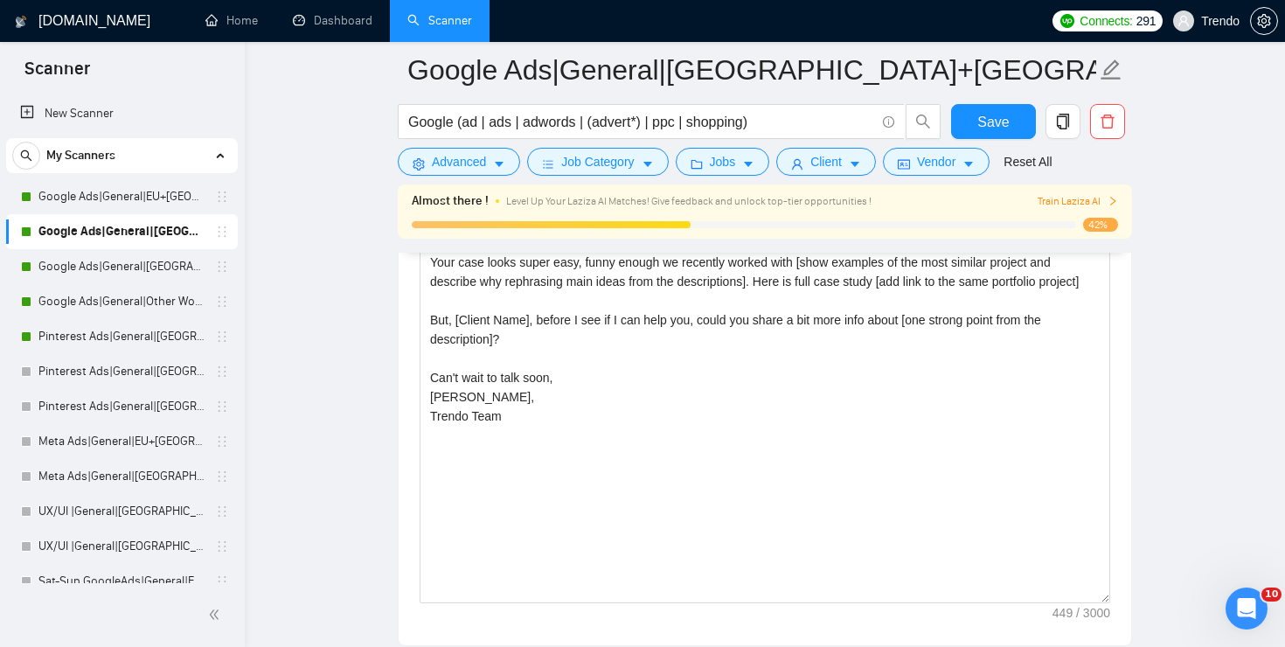
scroll to position [2039, 0]
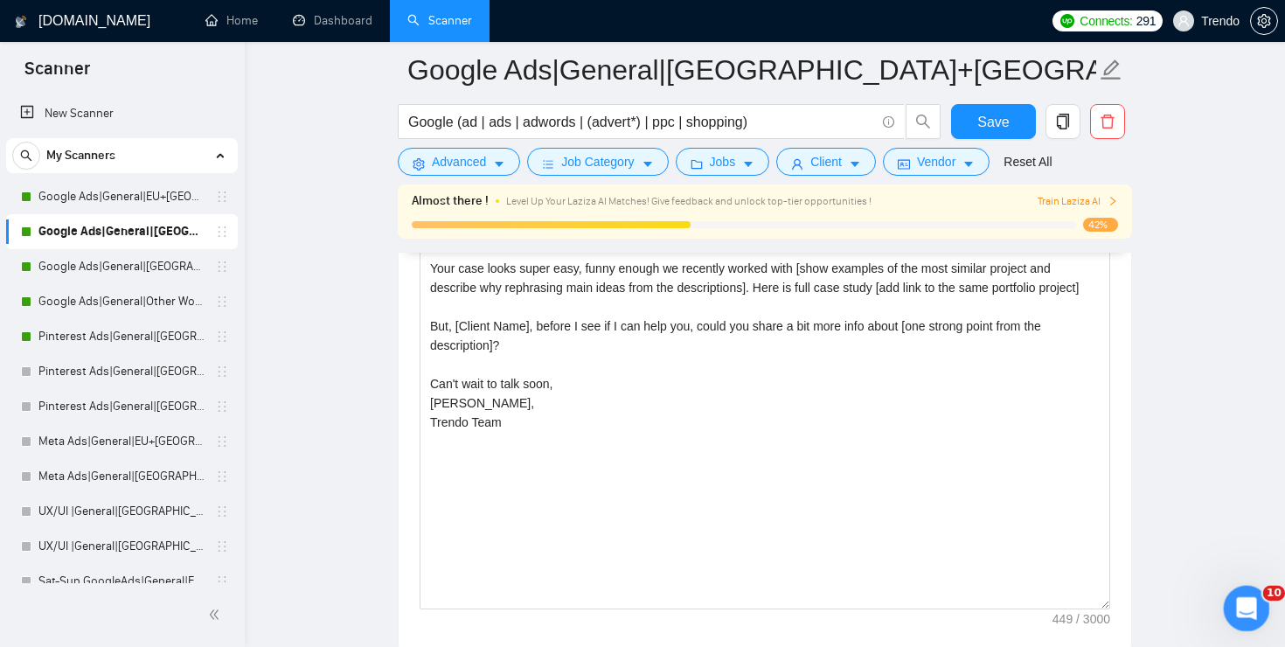
click at [1263, 609] on div "Open Intercom Messenger" at bounding box center [1244, 606] width 58 height 58
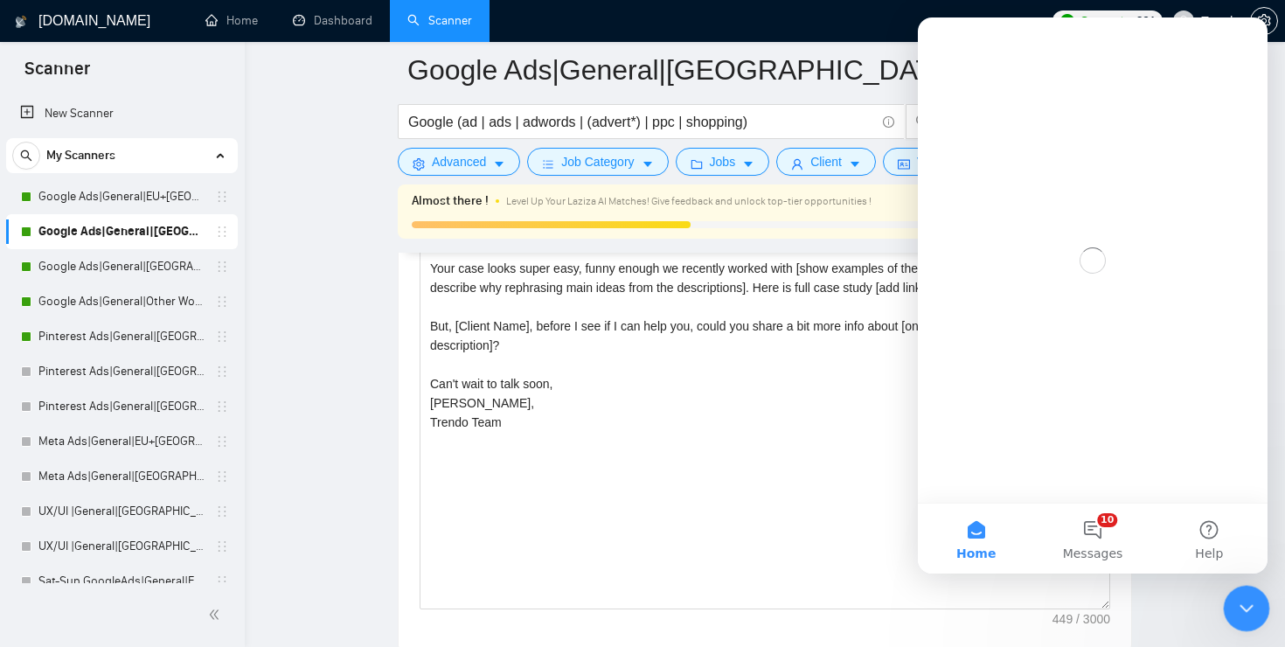
scroll to position [0, 0]
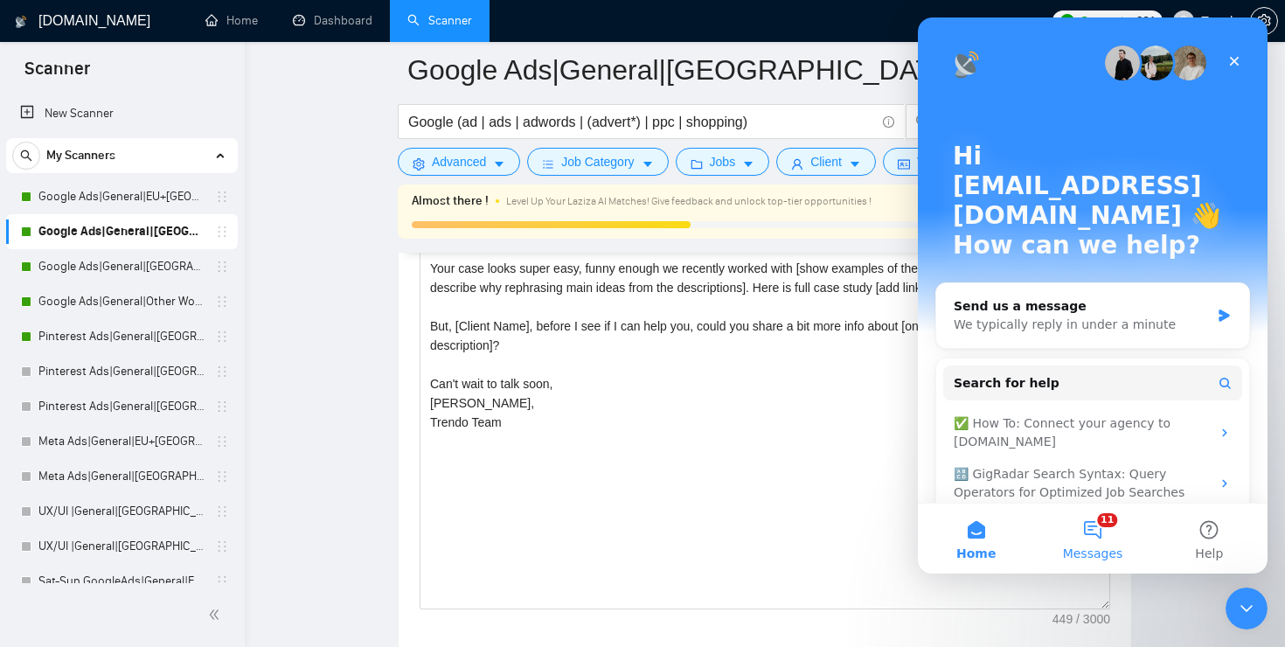
click at [1107, 505] on button "11 Messages" at bounding box center [1092, 539] width 116 height 70
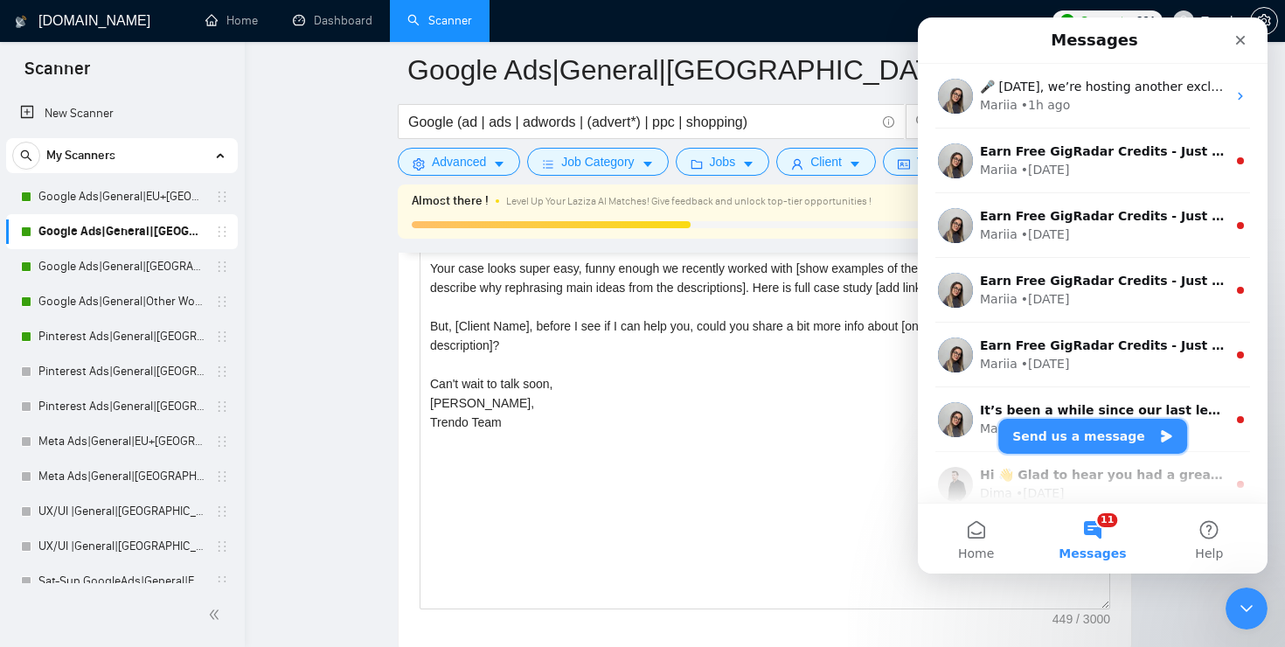
click at [1111, 428] on button "Send us a message" at bounding box center [1092, 436] width 189 height 35
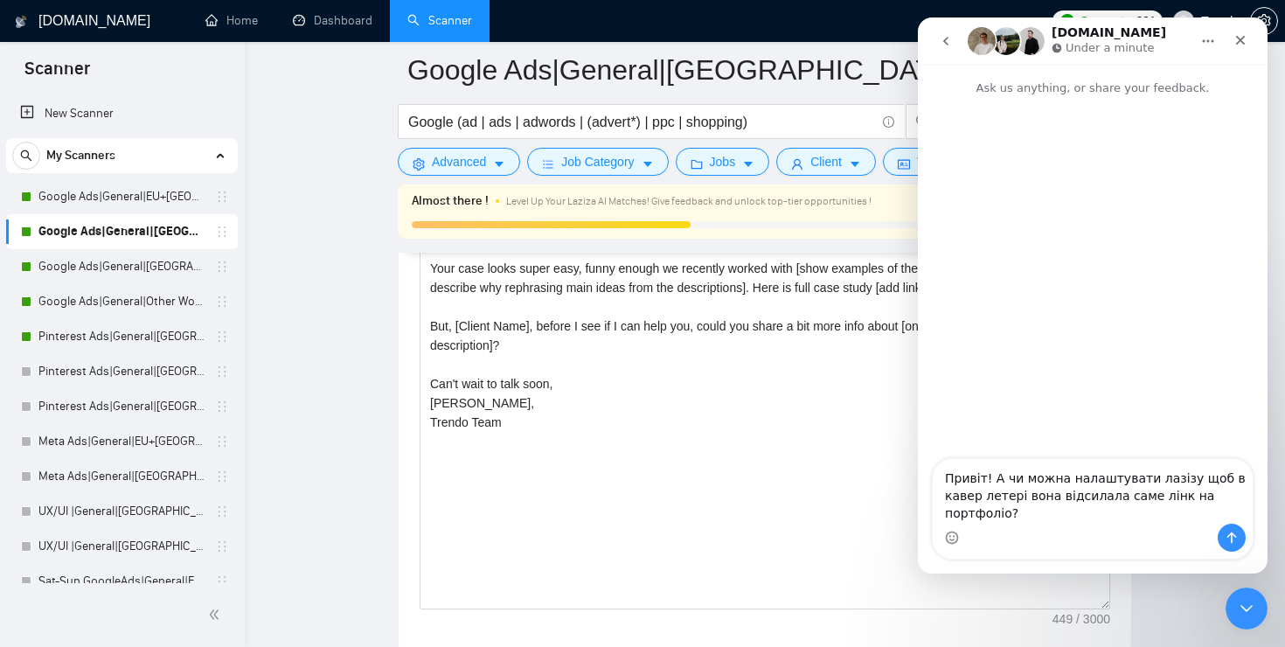
click at [1197, 491] on textarea "Привіт! А чи можна налаштувати лазізу щоб в кавер летері вона відсилала саме лі…" at bounding box center [1093, 491] width 320 height 65
type textarea "Привіт! А чи можна налаштувати лазізу щоб в кавер летері вона відсилала саме лі…"
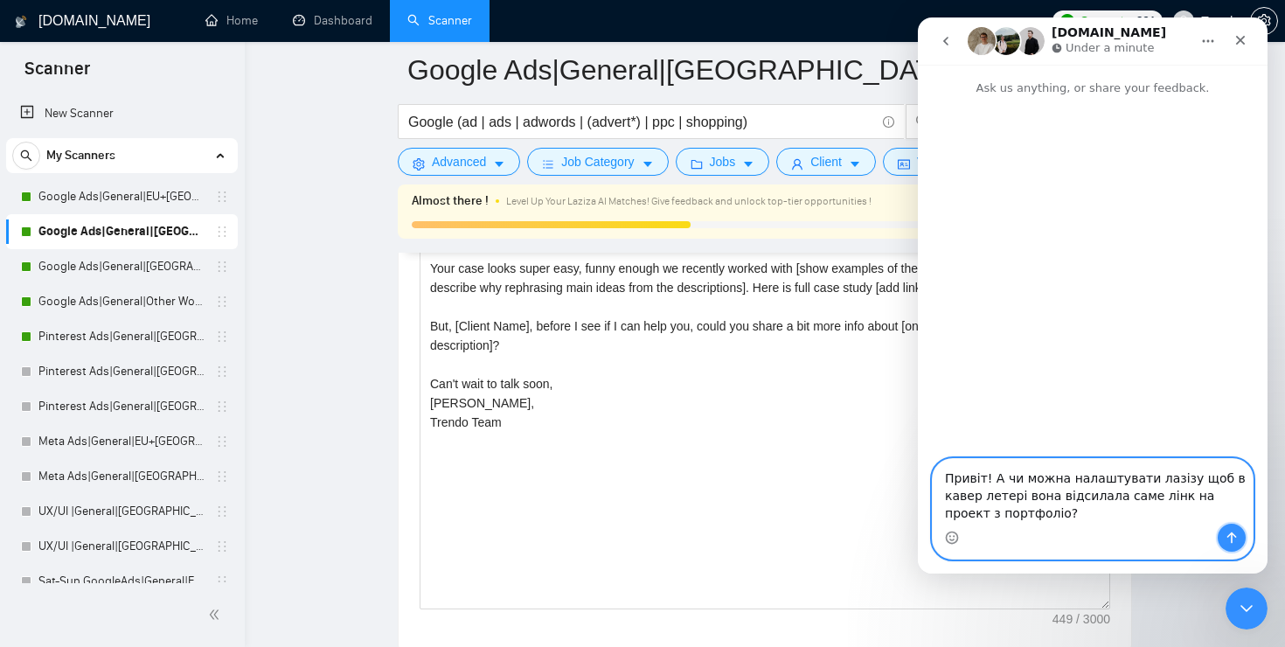
click at [1221, 531] on button "Send a message…" at bounding box center [1232, 538] width 28 height 28
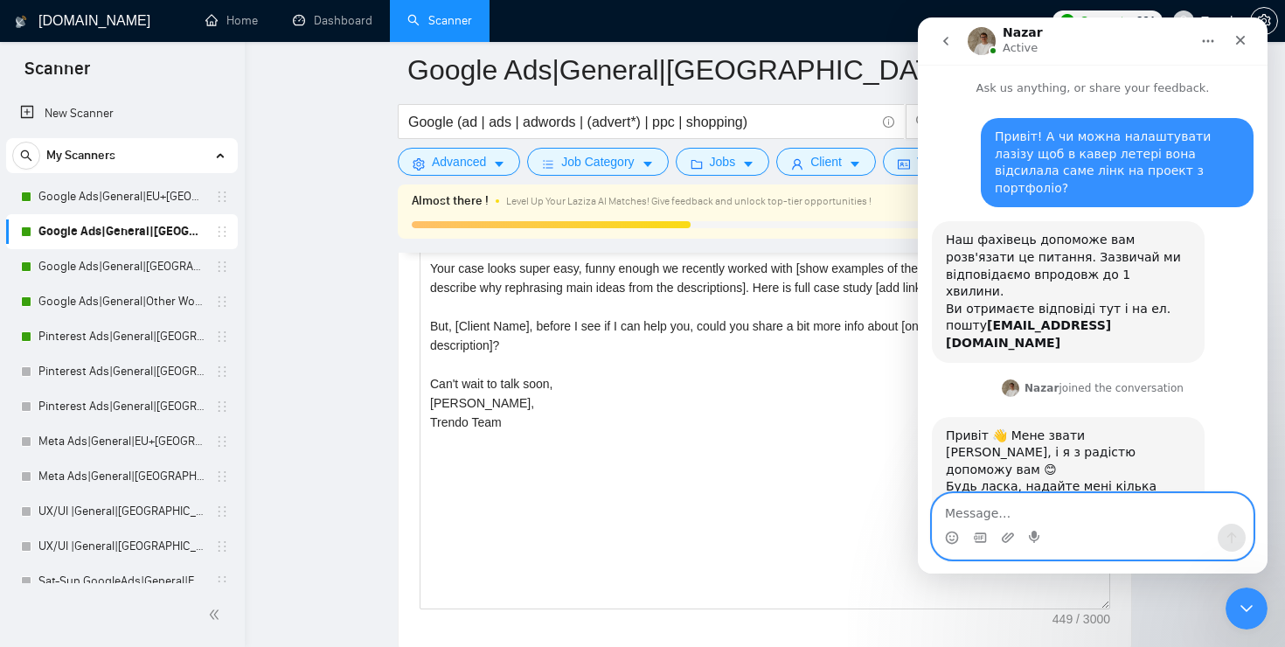
scroll to position [14, 0]
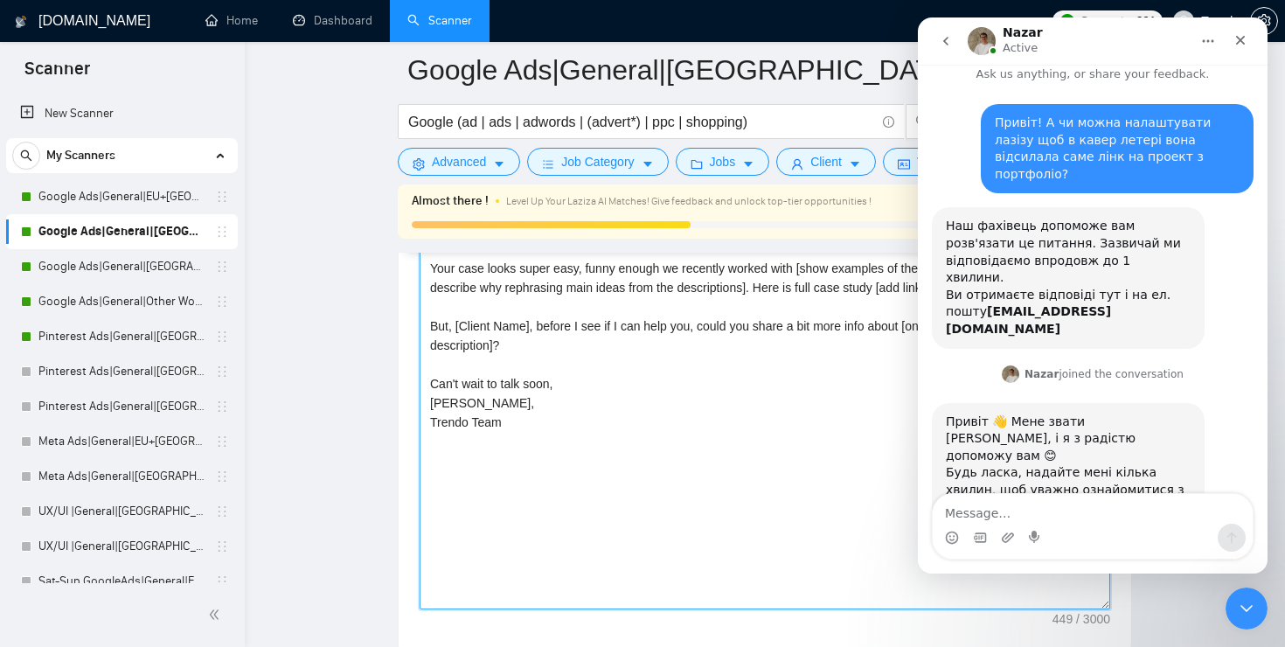
click at [650, 283] on textarea "[Localized greeting], [Client Name] Your case looks super easy, funny enough we…" at bounding box center [765, 412] width 691 height 393
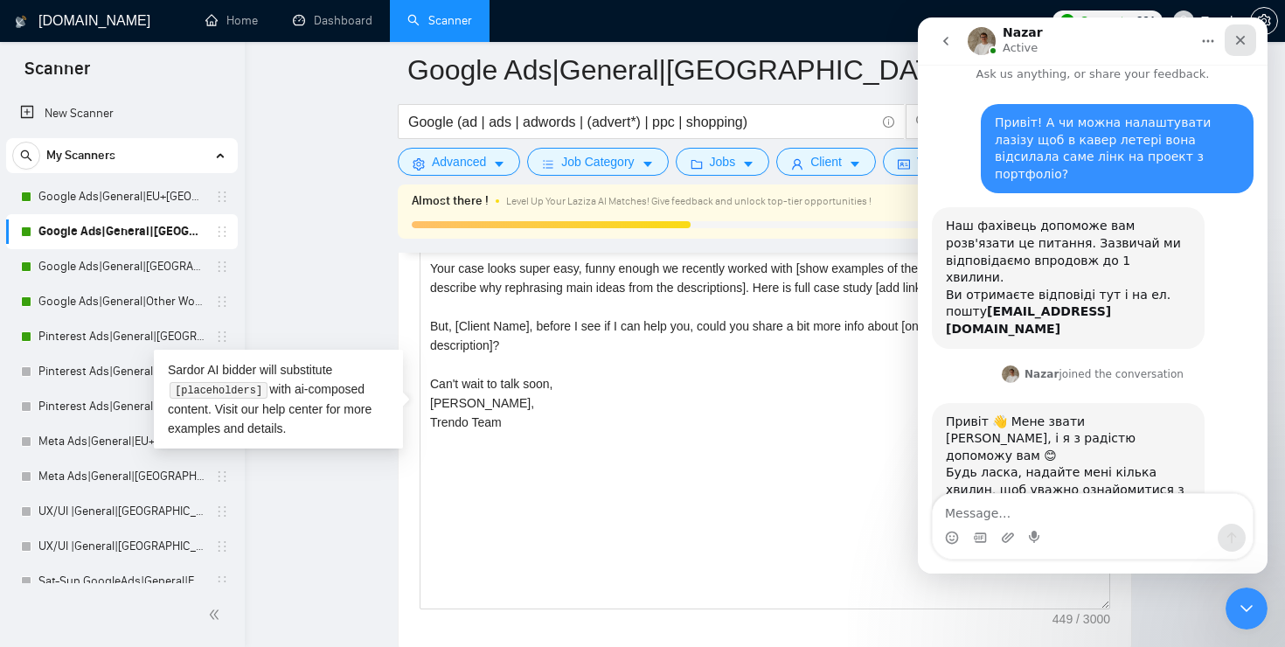
click at [1242, 45] on icon "Close" at bounding box center [1241, 40] width 14 height 14
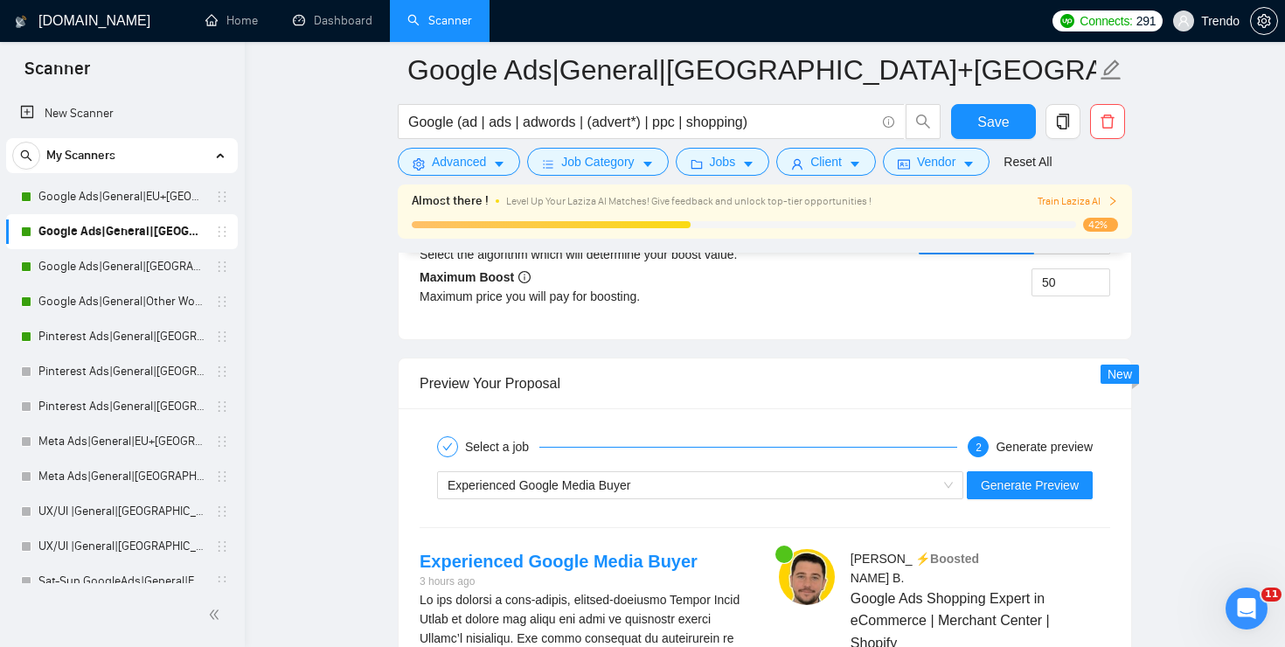
scroll to position [3389, 0]
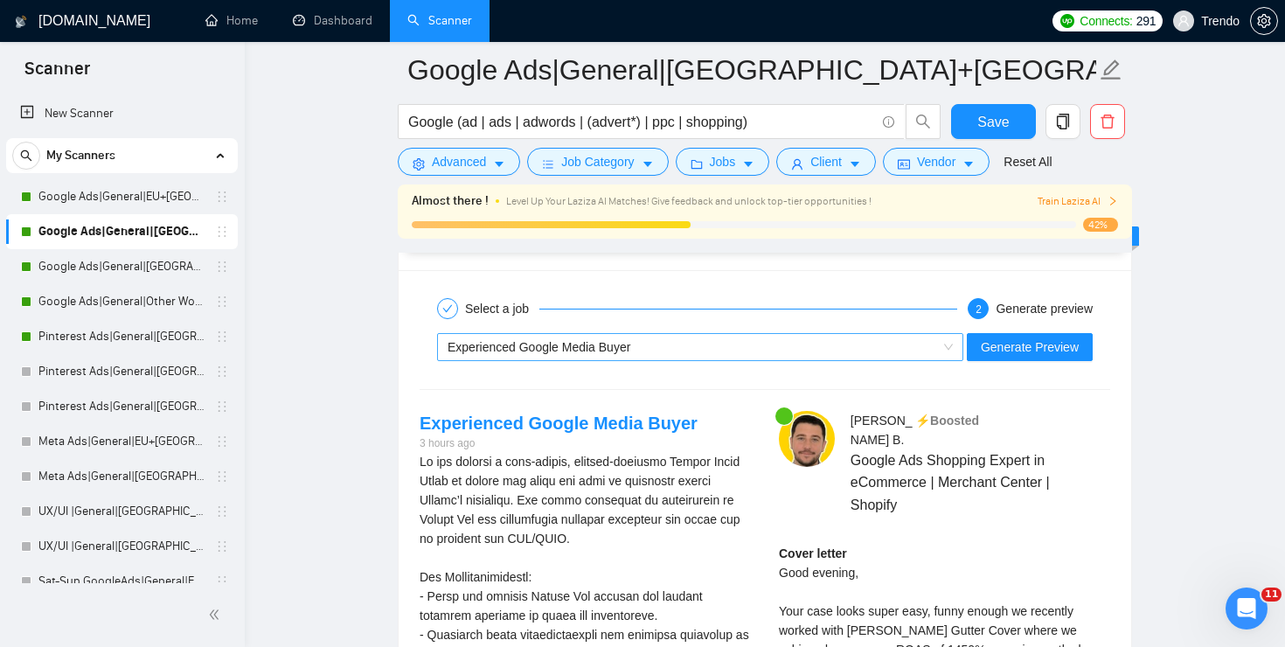
click at [656, 345] on div "Experienced Google Media Buyer" at bounding box center [693, 347] width 490 height 26
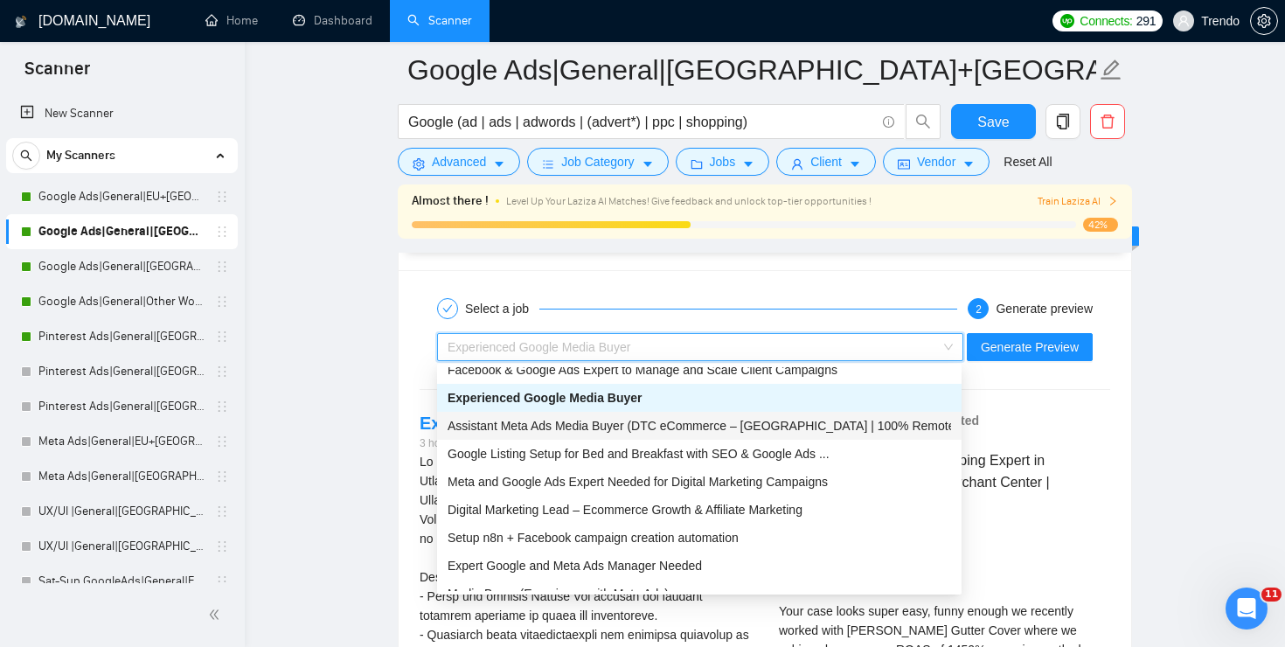
click at [606, 421] on span "Assistant Meta Ads Media Buyer (DTC eCommerce – [GEOGRAPHIC_DATA] | 100% Remote)" at bounding box center [703, 426] width 511 height 14
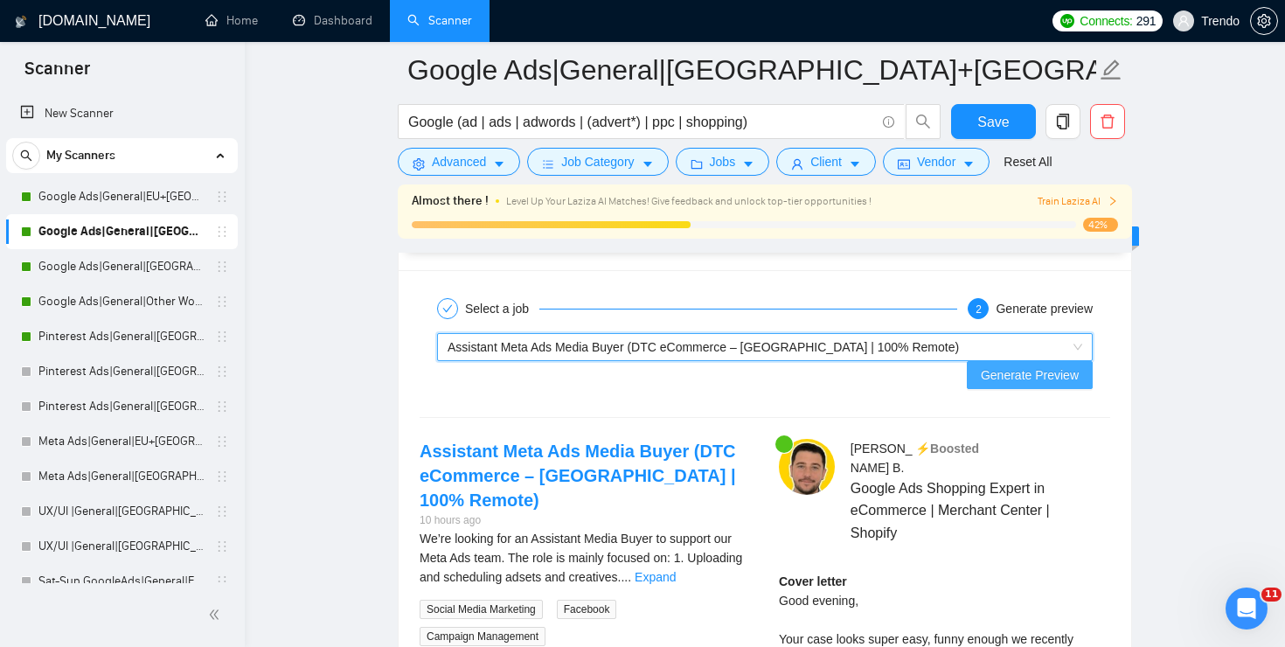
click at [1070, 365] on span "Generate Preview" at bounding box center [1030, 374] width 98 height 19
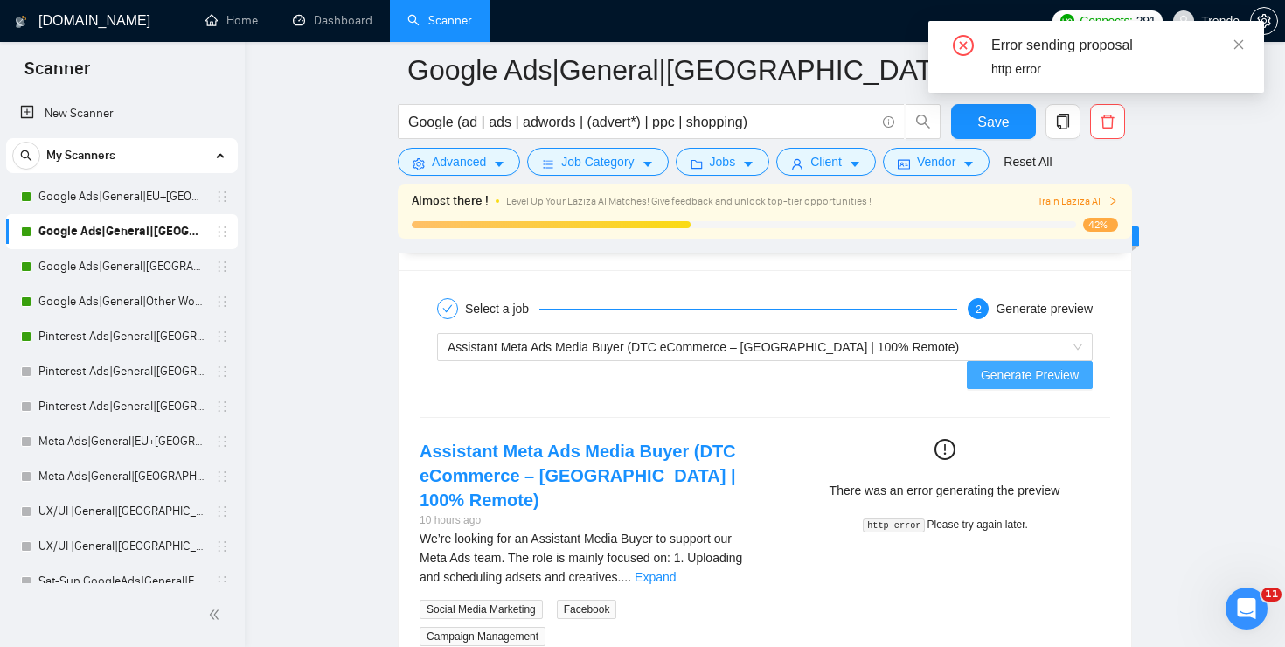
click at [1070, 365] on span "Generate Preview" at bounding box center [1030, 374] width 98 height 19
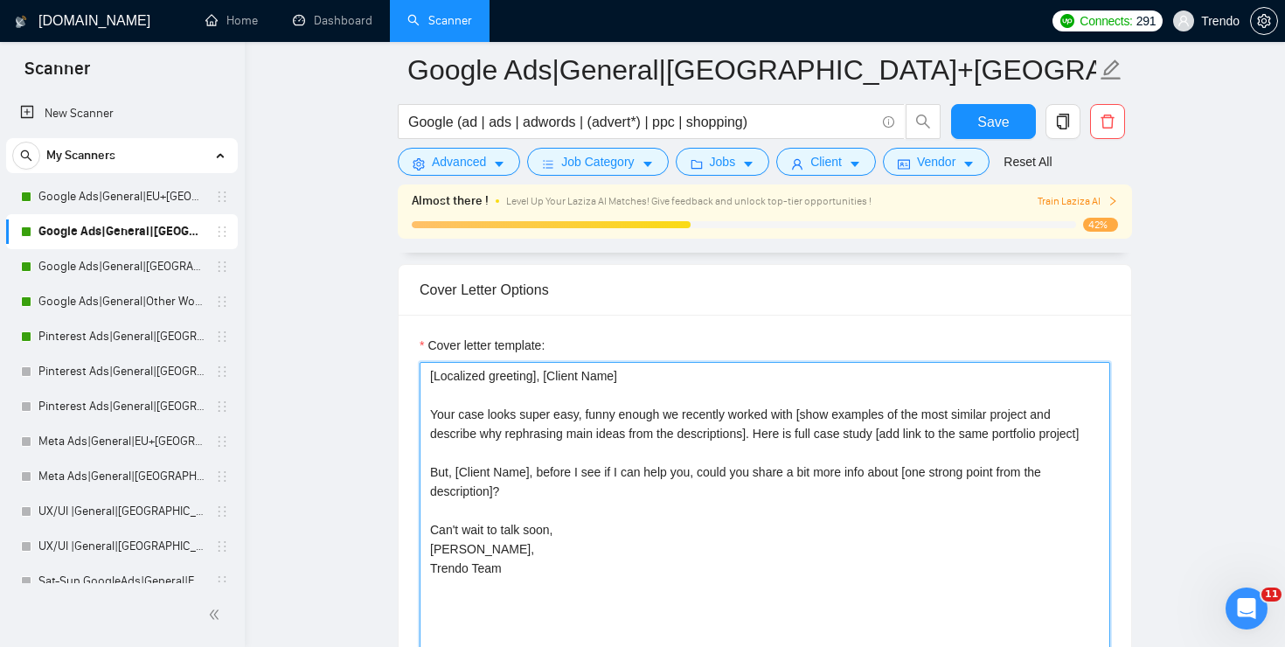
scroll to position [1902, 0]
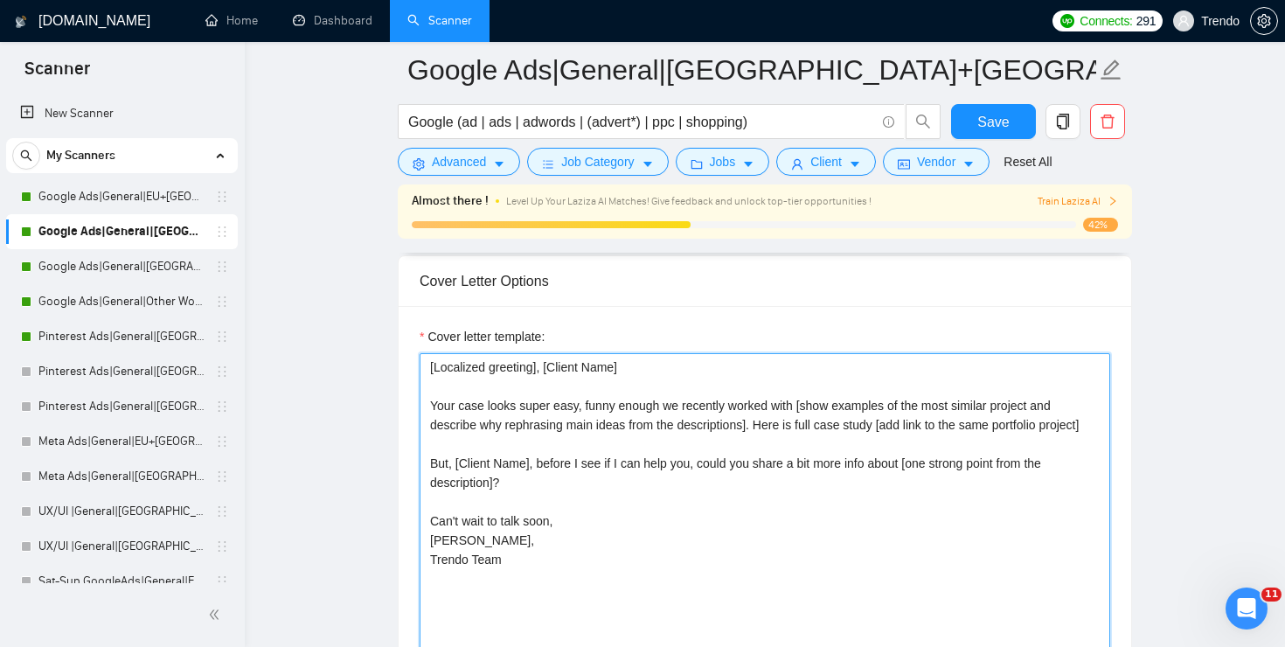
click at [649, 385] on textarea "[Localized greeting], [Client Name] Your case looks super easy, funny enough we…" at bounding box center [765, 549] width 691 height 393
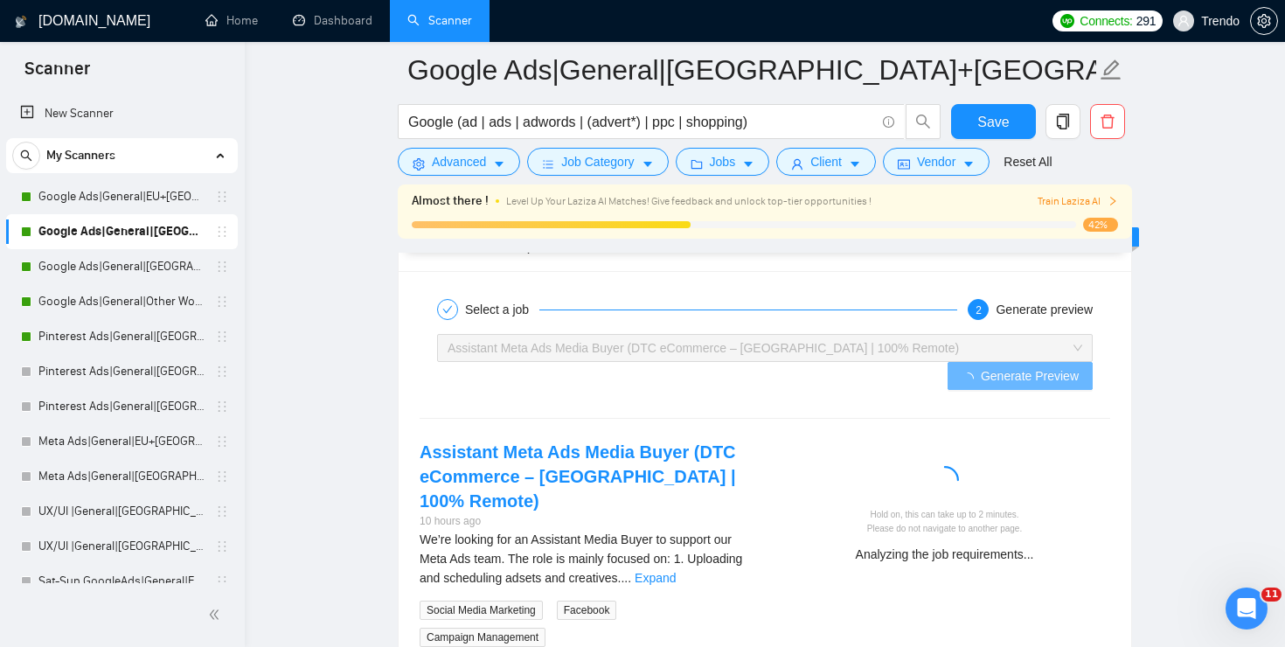
scroll to position [3392, 0]
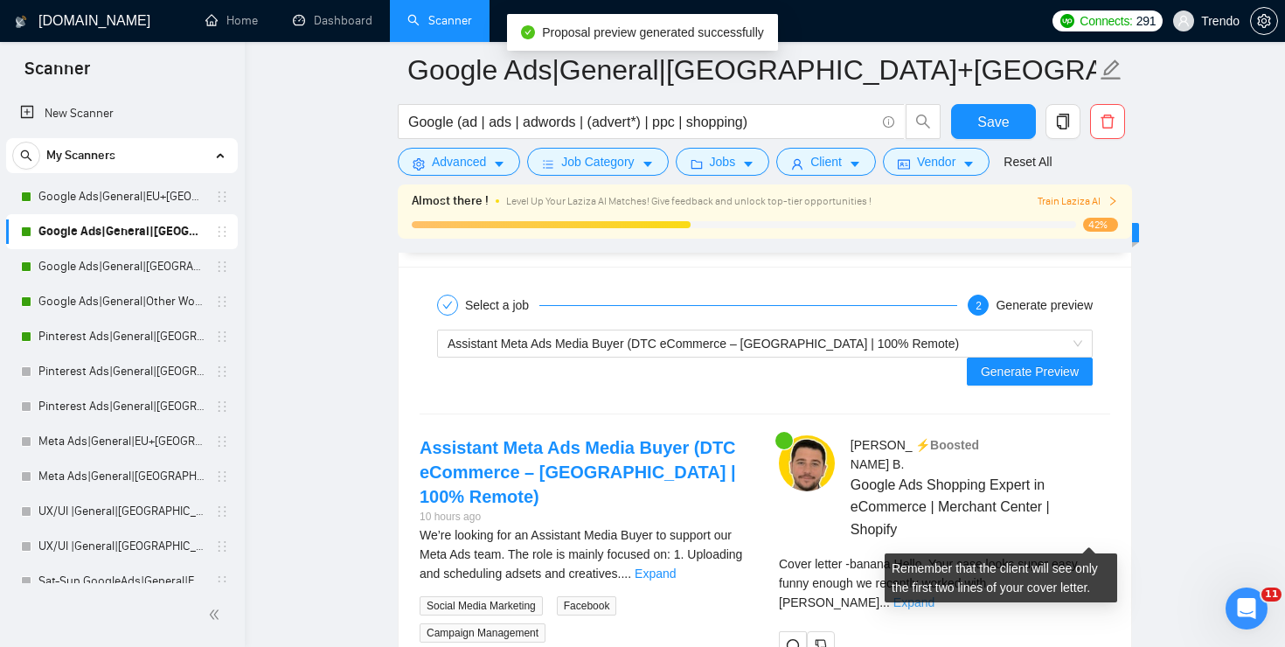
click at [935, 595] on link "Expand" at bounding box center [914, 602] width 41 height 14
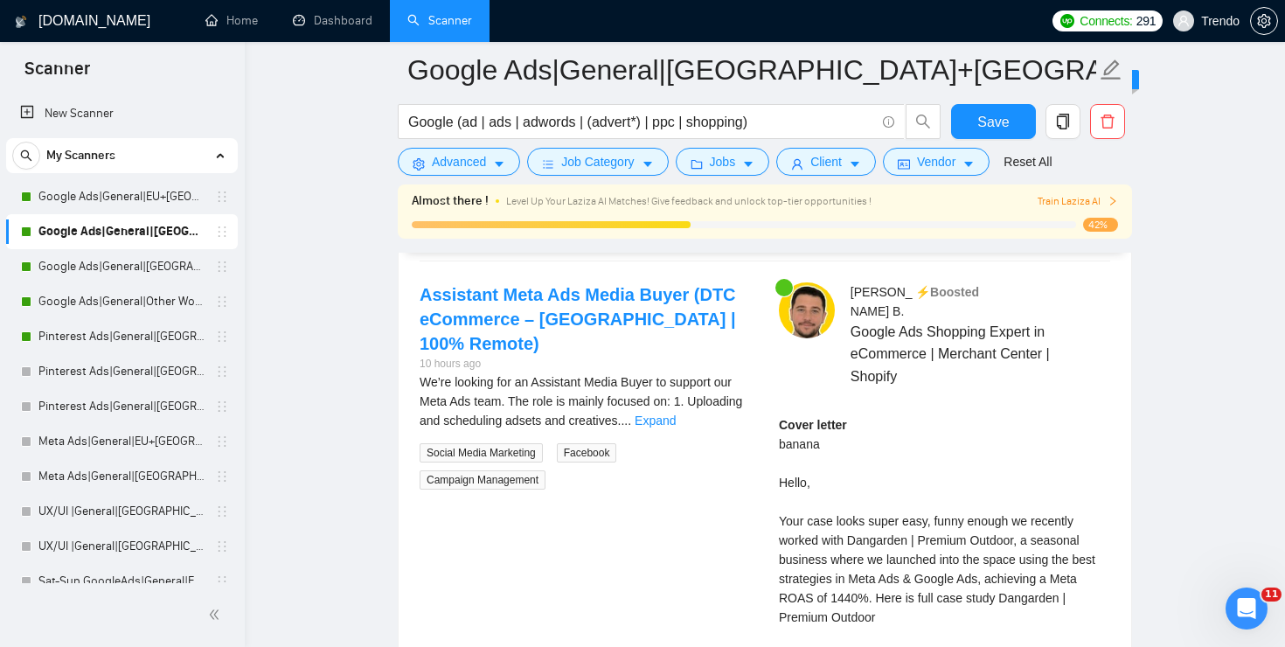
scroll to position [3546, 0]
click at [1035, 544] on div "Cover letter banana Hello, Your case looks super easy, funny enough we recently…" at bounding box center [944, 587] width 331 height 346
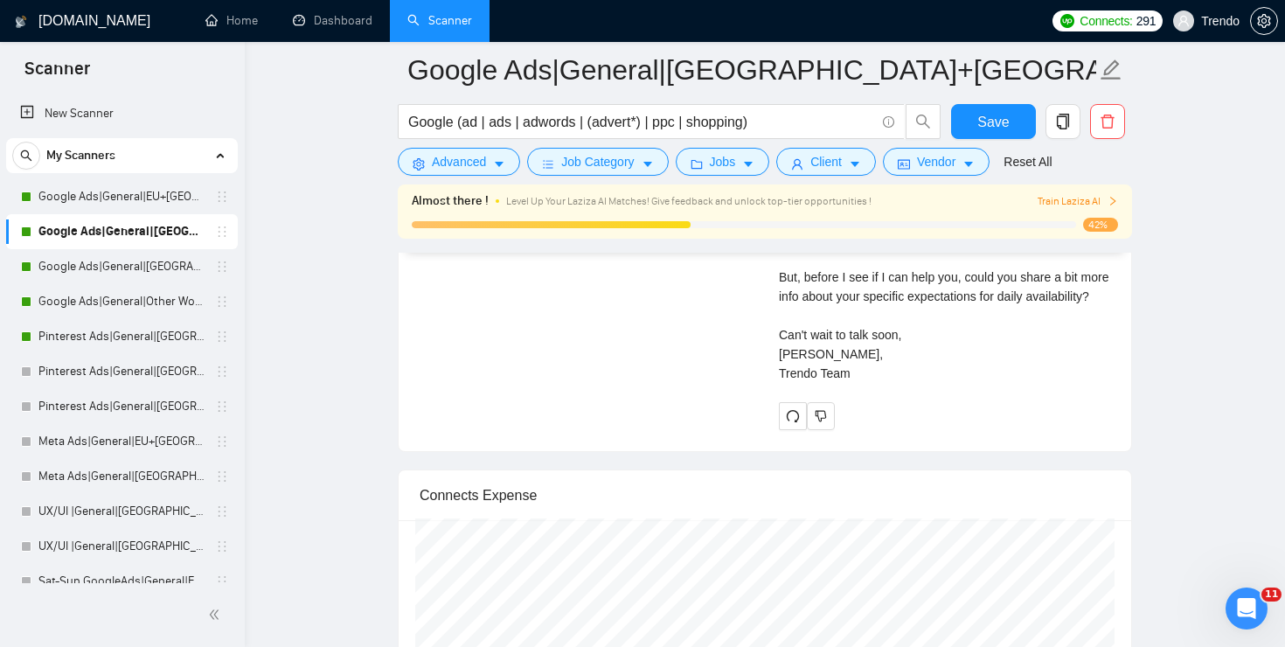
scroll to position [4054, 0]
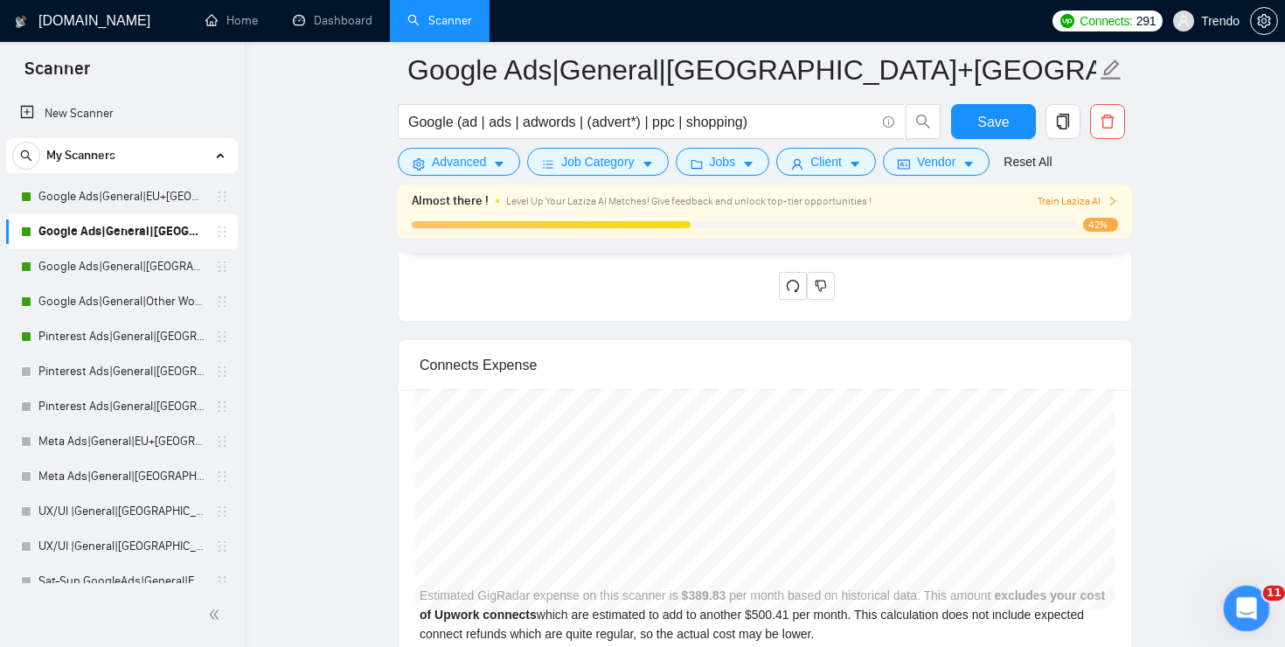
click at [1251, 620] on div "Open Intercom Messenger" at bounding box center [1244, 606] width 58 height 58
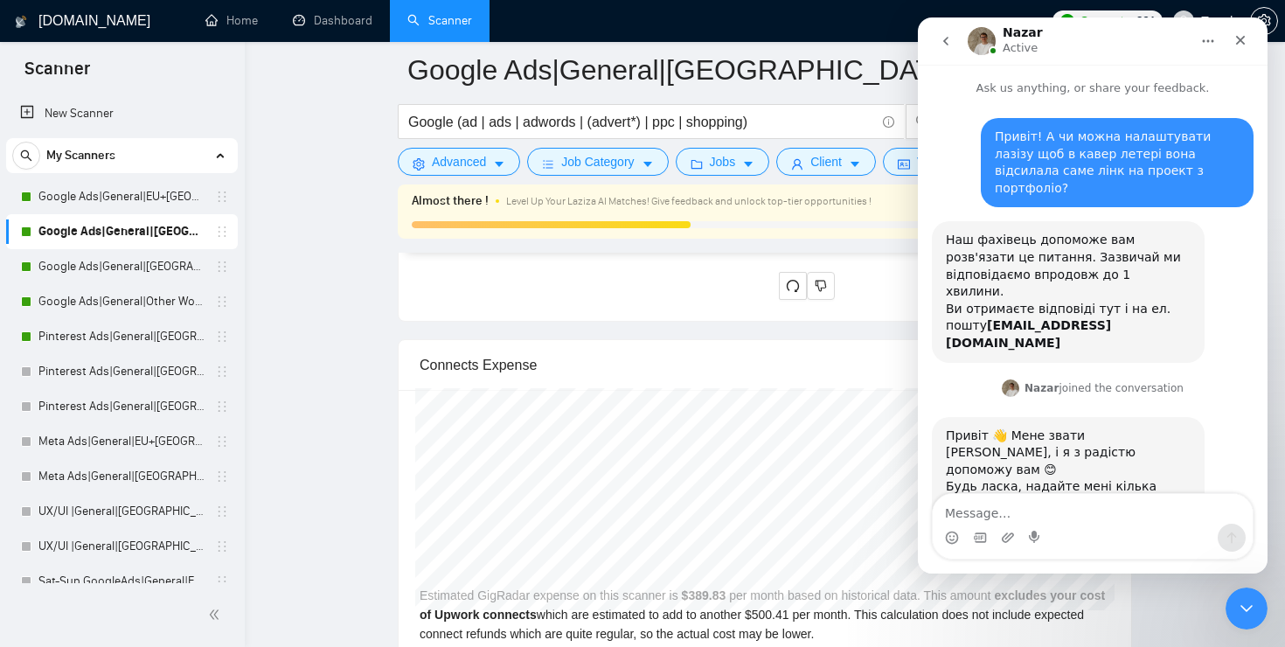
scroll to position [14, 0]
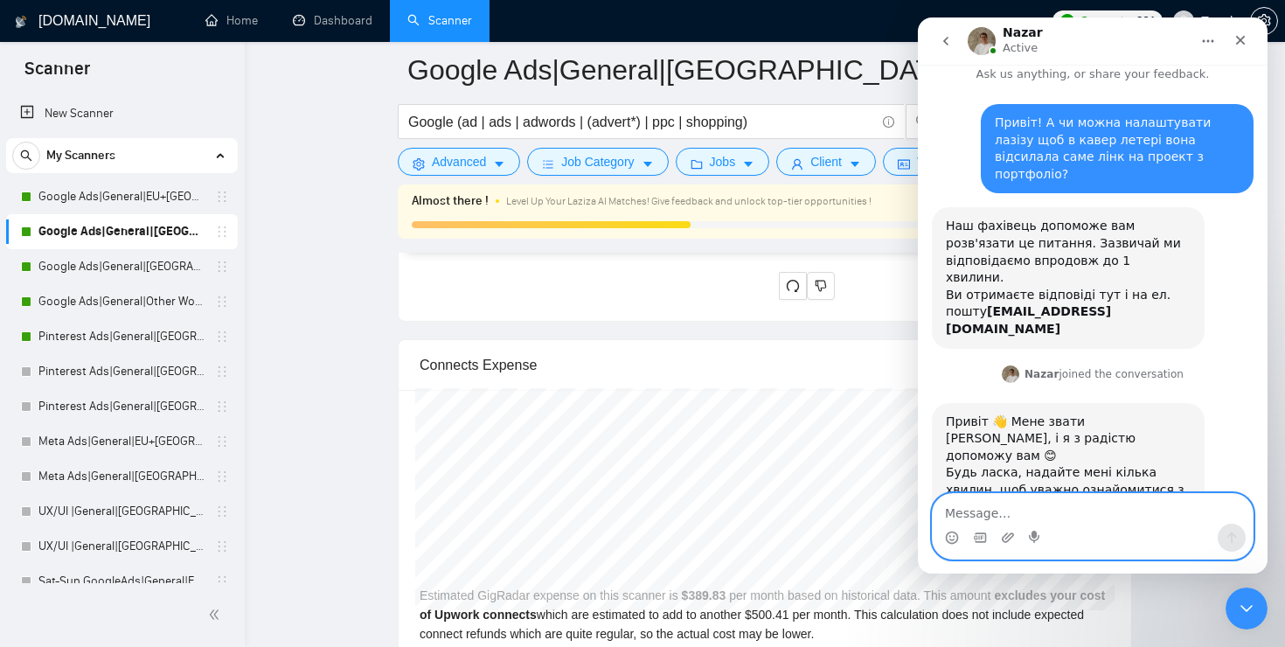
click at [1048, 510] on textarea "Message…" at bounding box center [1093, 509] width 320 height 30
type textarea "D"
type textarea "Вітаю [PERSON_NAME]! Дуже чекаю на ва"
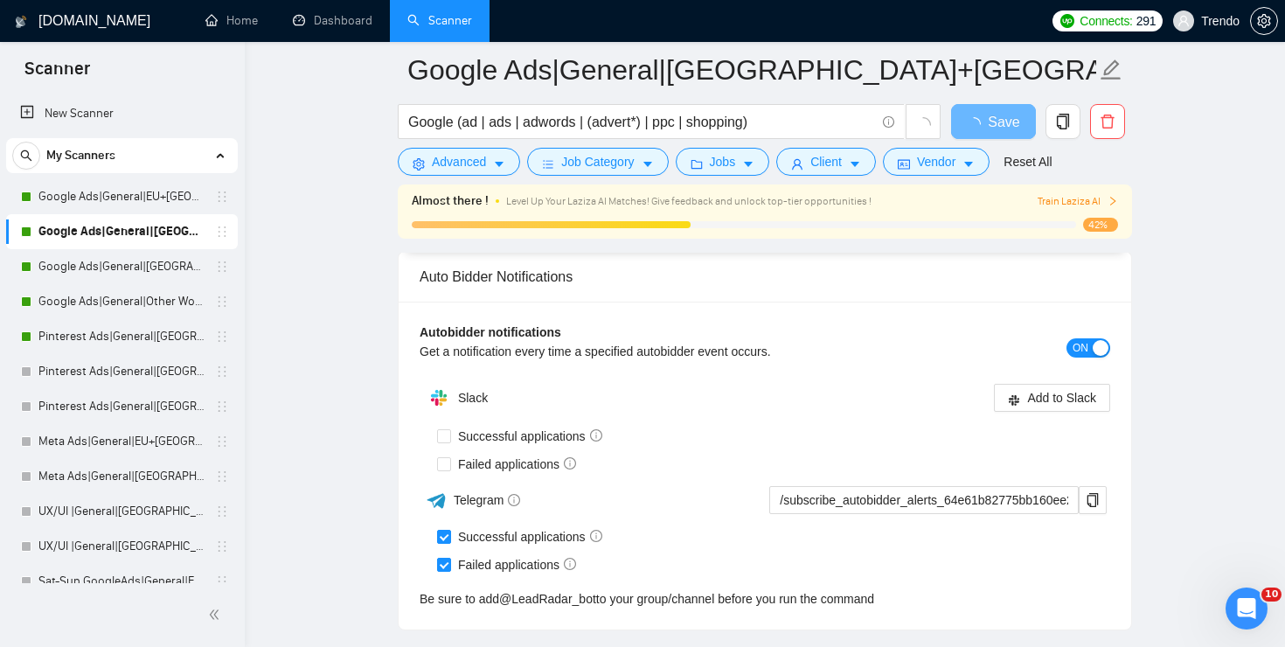
scroll to position [3801, 0]
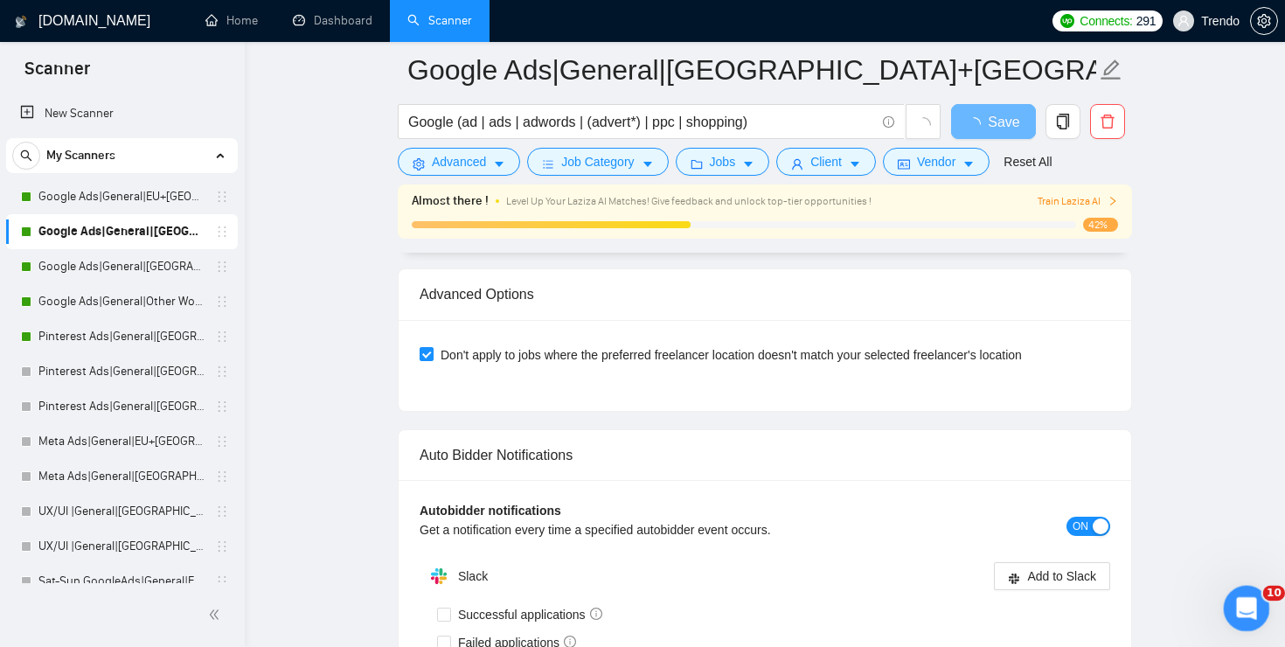
click at [1254, 602] on icon "Open Intercom Messenger" at bounding box center [1244, 606] width 29 height 29
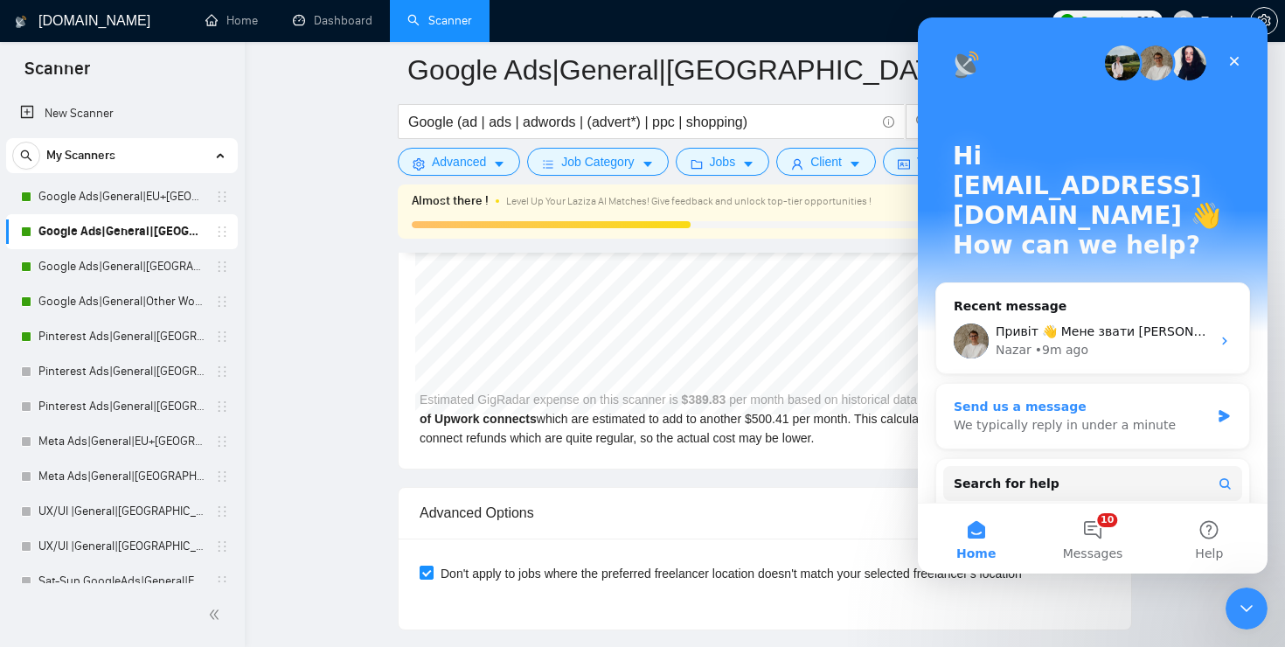
scroll to position [0, 0]
click at [1075, 341] on div "• 9m ago" at bounding box center [1061, 350] width 53 height 18
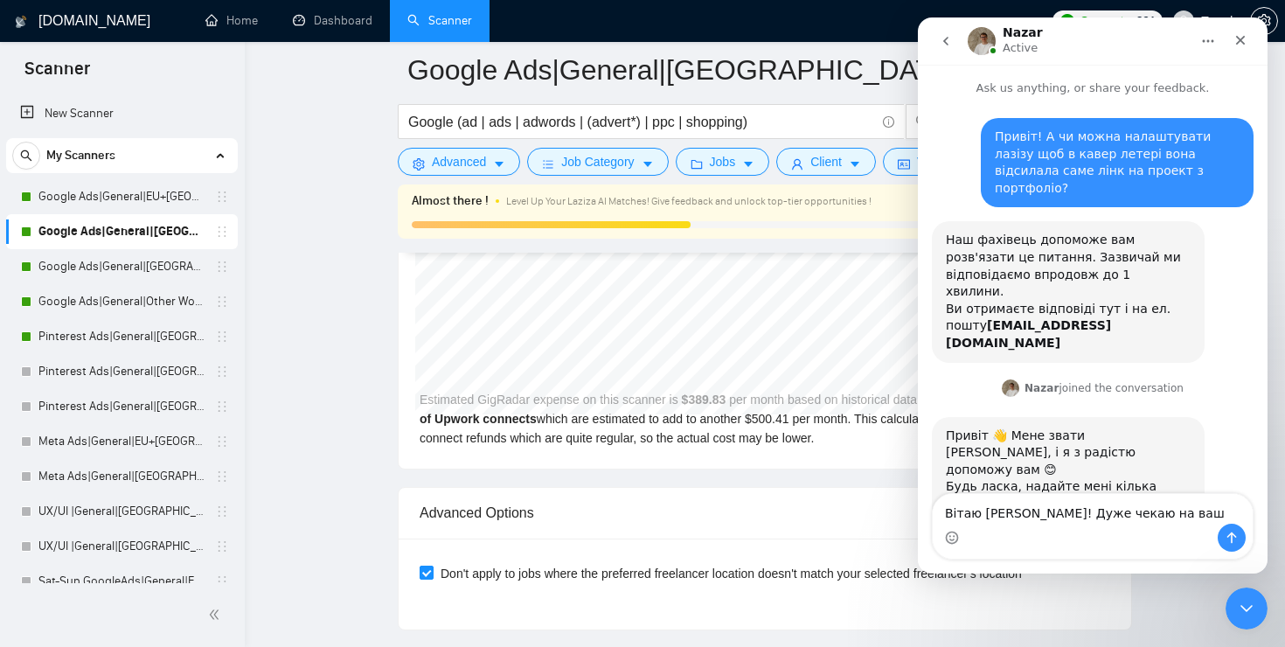
scroll to position [14, 0]
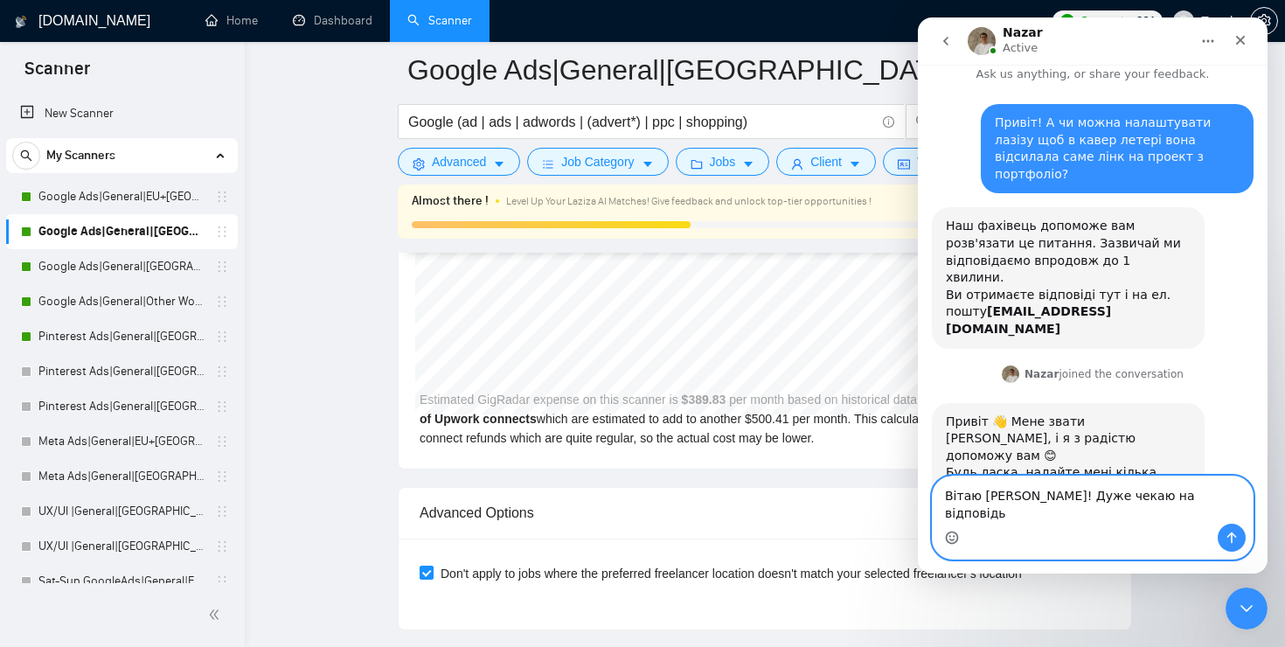
click at [957, 534] on circle "Emoji picker" at bounding box center [951, 537] width 11 height 11
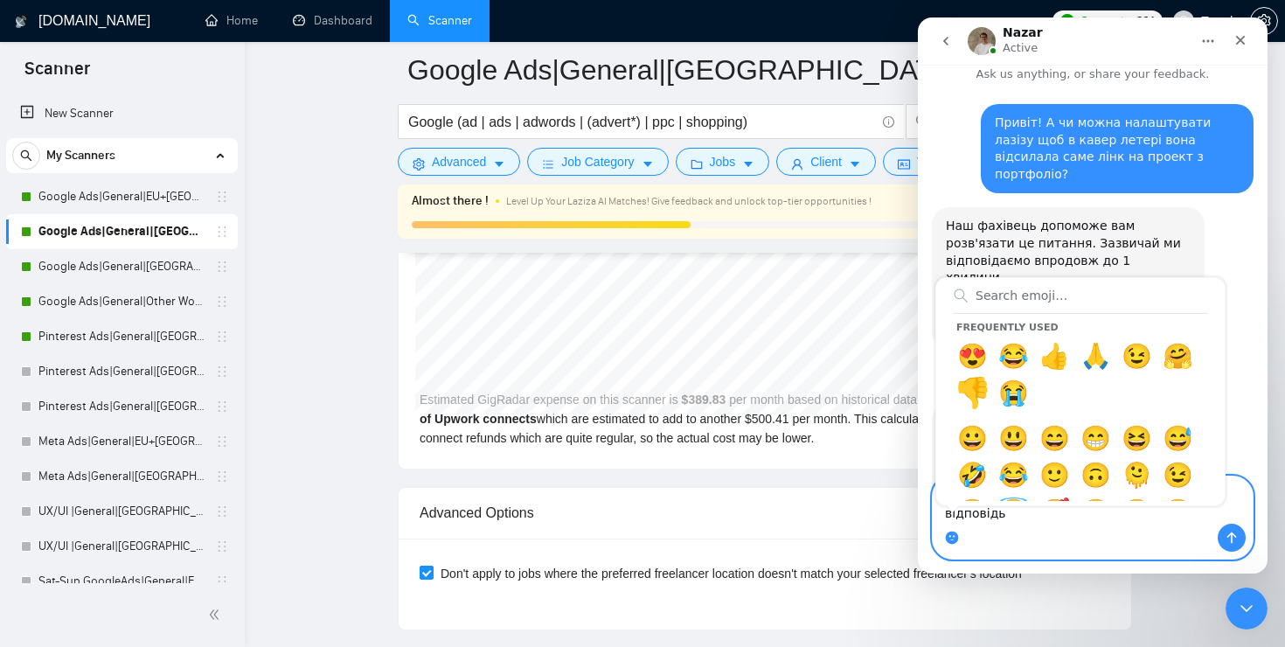
type textarea "Вітаю Назар! Дуже чекаю на відповідь🤗"
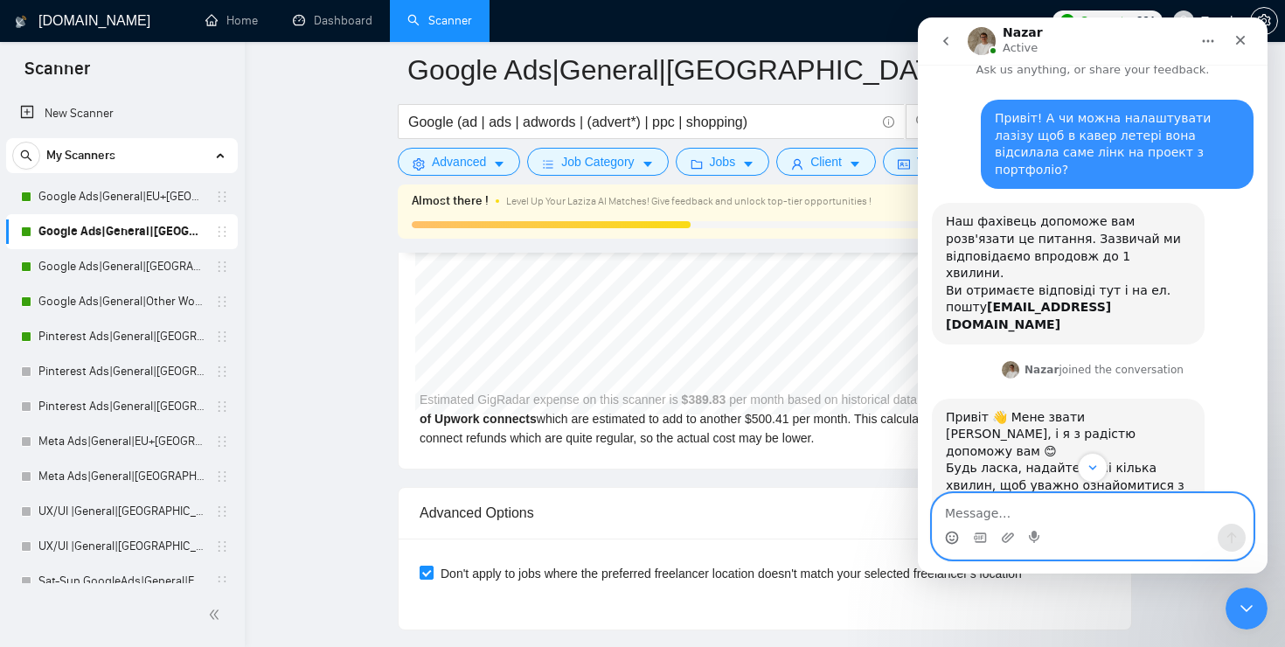
scroll to position [66, 0]
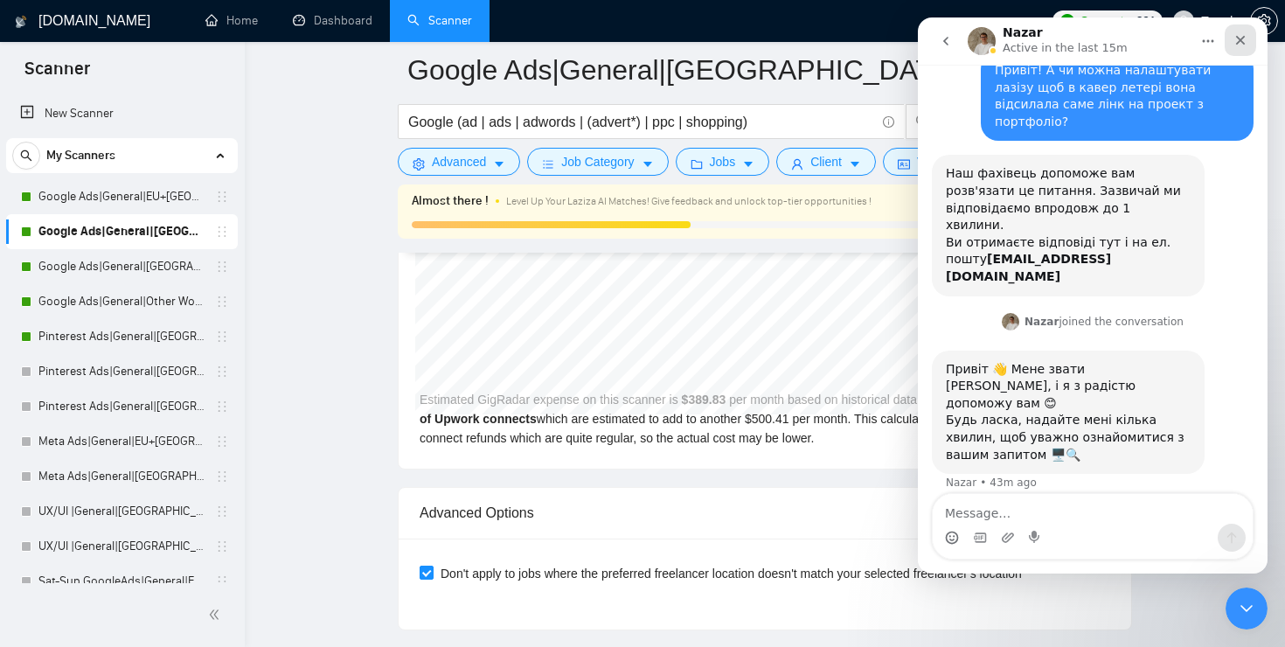
click at [1249, 38] on div "Close" at bounding box center [1240, 39] width 31 height 31
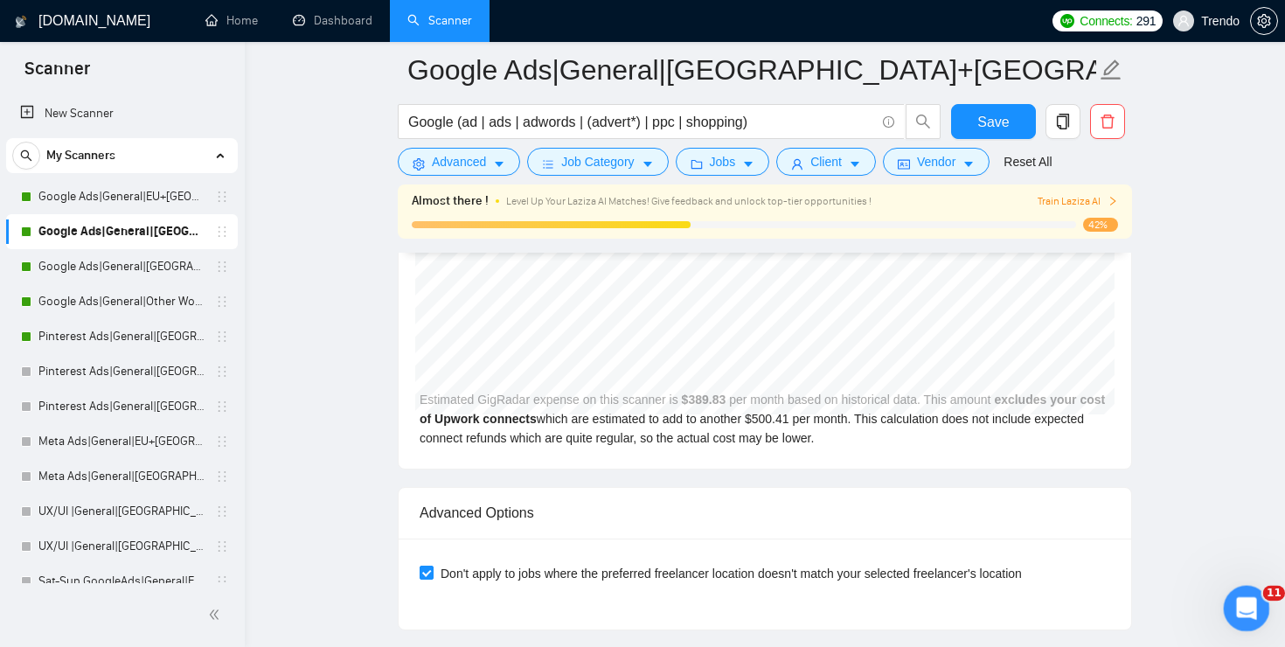
click html
click at [1243, 595] on icon "Open Intercom Messenger" at bounding box center [1244, 606] width 29 height 29
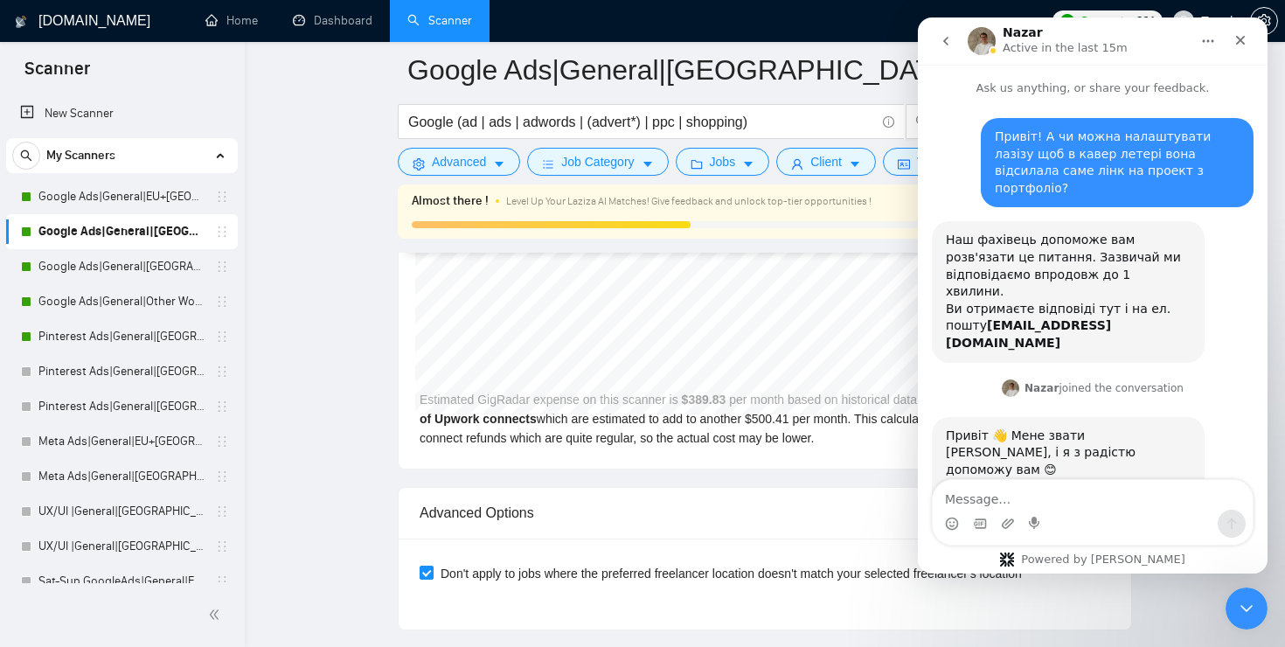
scroll to position [80, 0]
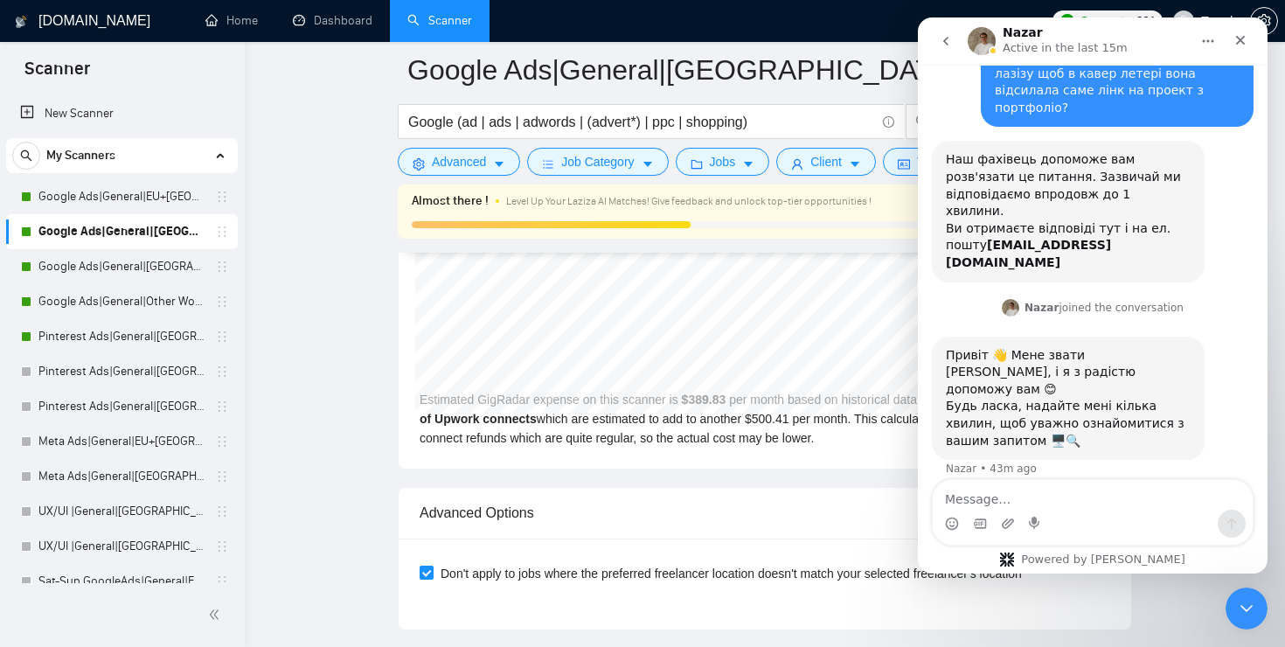
click at [1026, 504] on textarea "Message…" at bounding box center [1093, 495] width 320 height 30
type textarea "L"
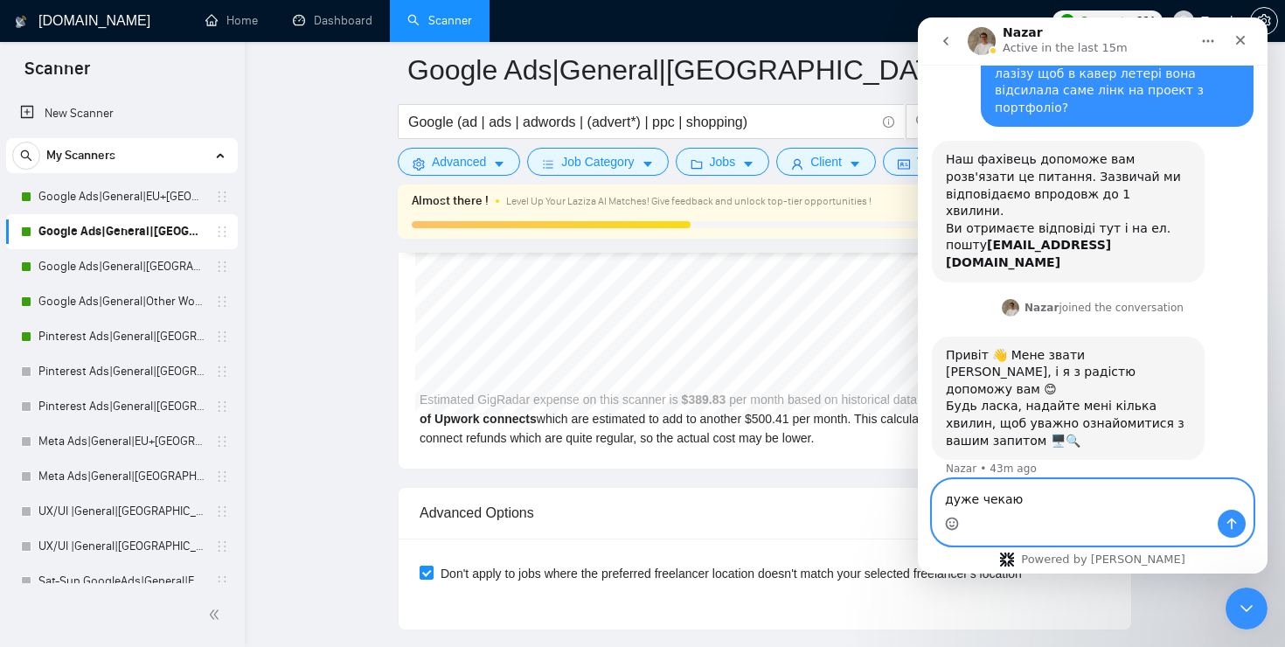
click at [957, 518] on icon "Emoji picker" at bounding box center [952, 524] width 14 height 14
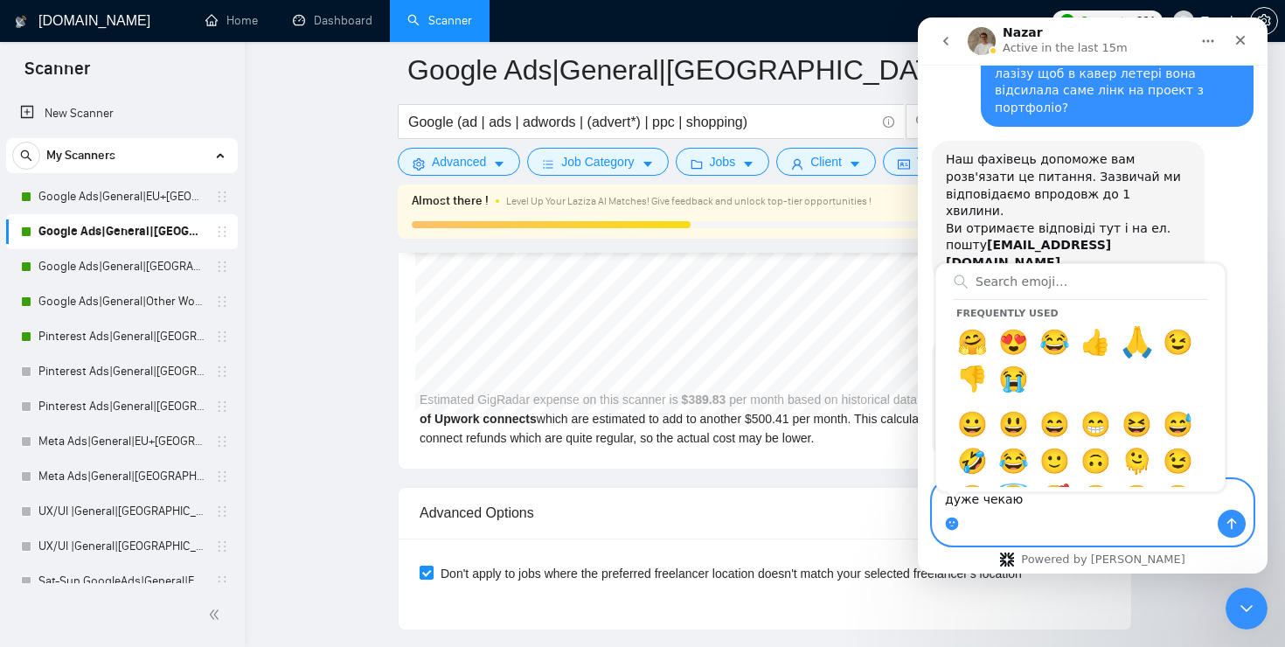
type textarea "дуже чекаю🙏"
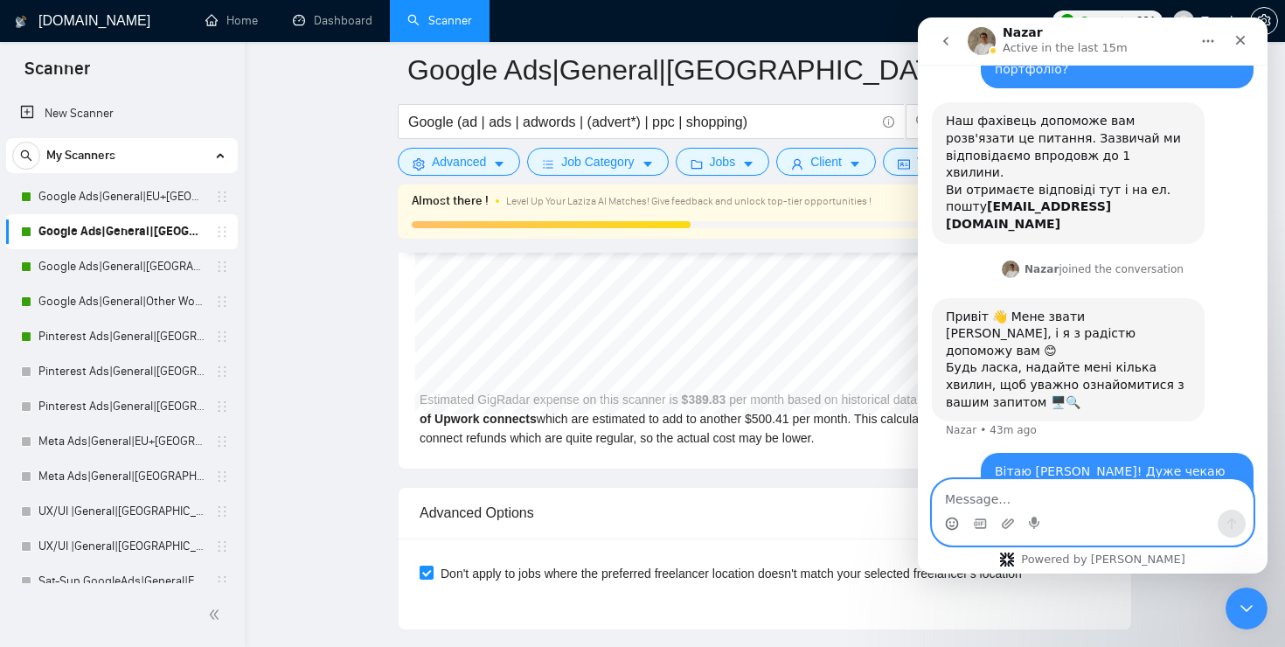
scroll to position [121, 0]
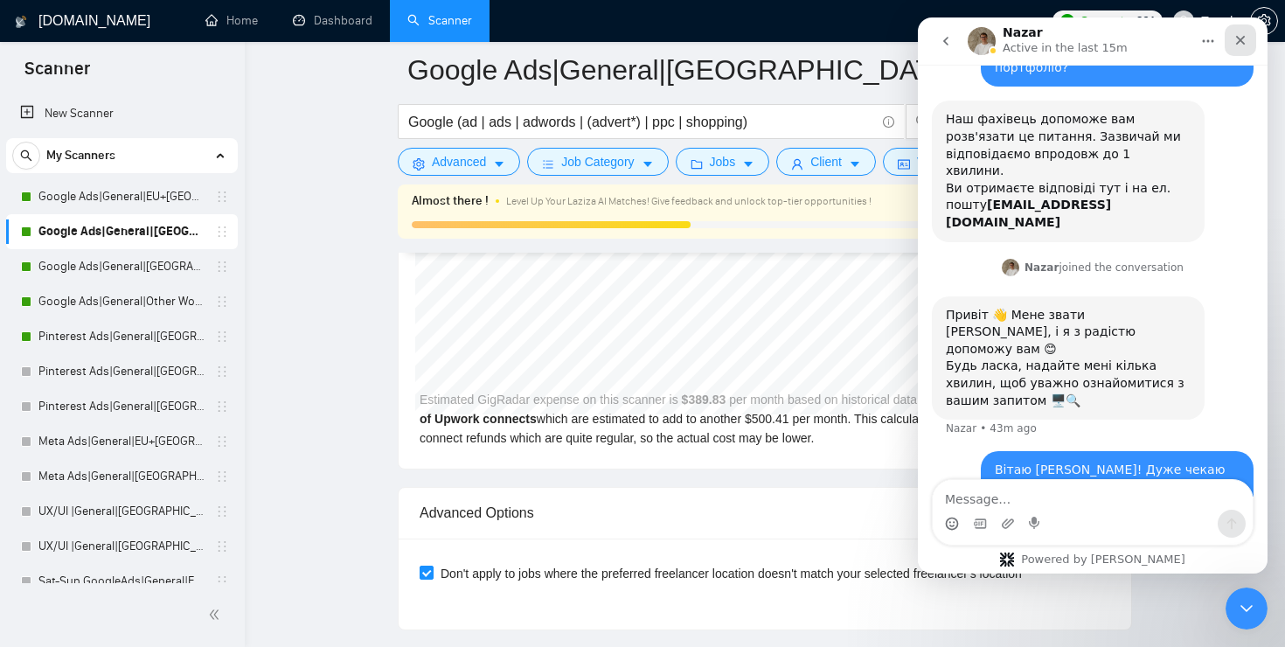
click at [1233, 38] on div "Close" at bounding box center [1240, 39] width 31 height 31
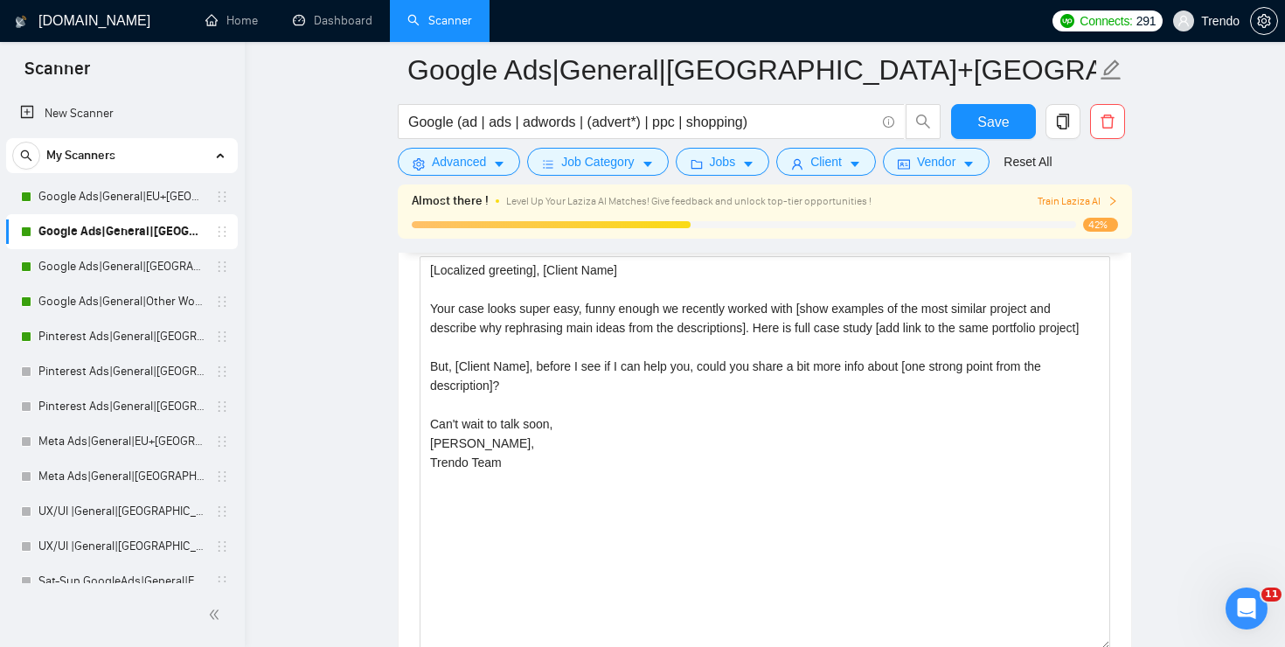
scroll to position [1986, 0]
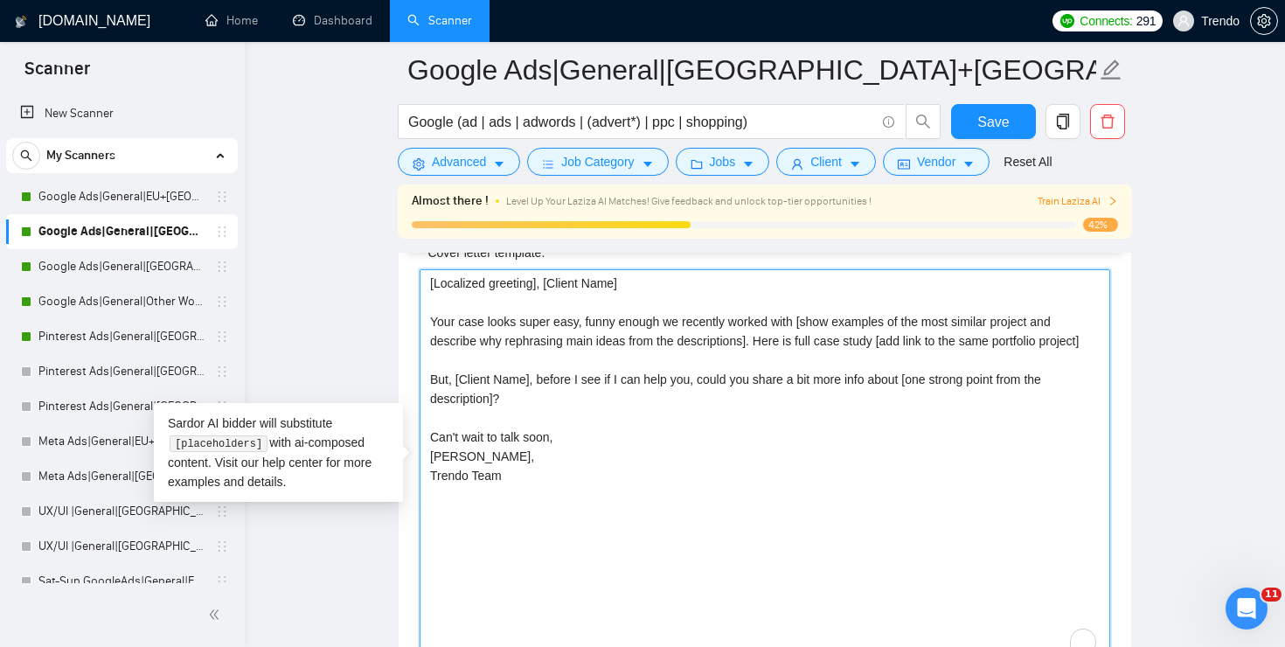
drag, startPoint x: 790, startPoint y: 369, endPoint x: 790, endPoint y: 345, distance: 23.6
click at [791, 345] on textarea "[Localized greeting], [Client Name] Your case looks super easy, funny enough we…" at bounding box center [765, 465] width 691 height 393
click at [781, 345] on textarea "[Localized greeting], [Client Name] Your case looks super easy, funny enough we…" at bounding box center [765, 465] width 691 height 393
drag, startPoint x: 769, startPoint y: 344, endPoint x: 769, endPoint y: 364, distance: 20.1
click at [769, 364] on textarea "[Localized greeting], [Client Name] Your case looks super easy, funny enough we…" at bounding box center [765, 465] width 691 height 393
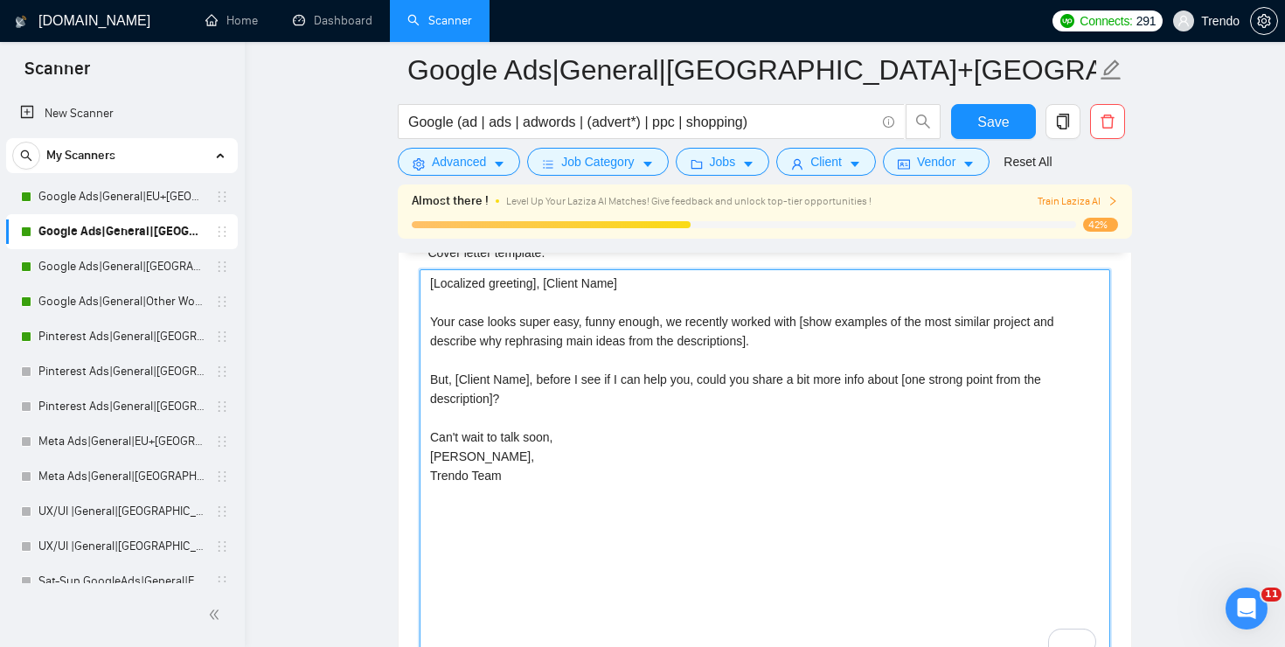
click at [551, 479] on textarea "[Localized greeting], [Client Name] Your case looks super easy, funny enough, w…" at bounding box center [765, 465] width 691 height 393
type textarea "[Localized greeting], [Client Name] Your case looks super easy, funny enough, w…"
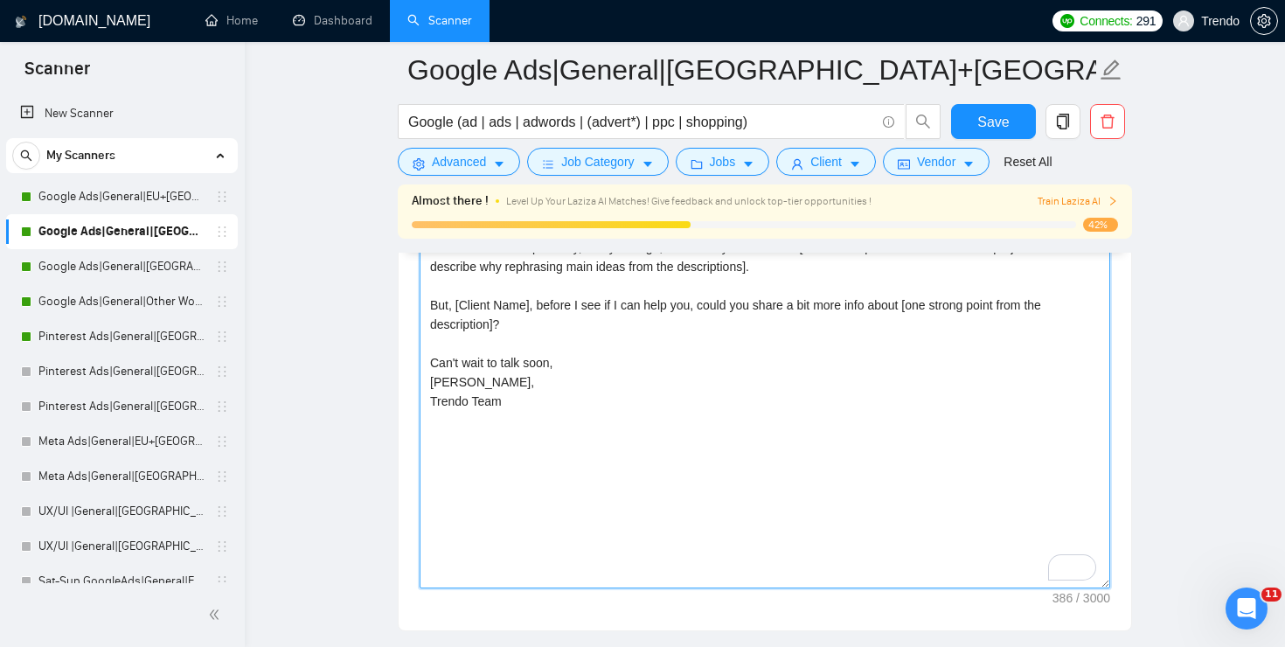
scroll to position [2048, 0]
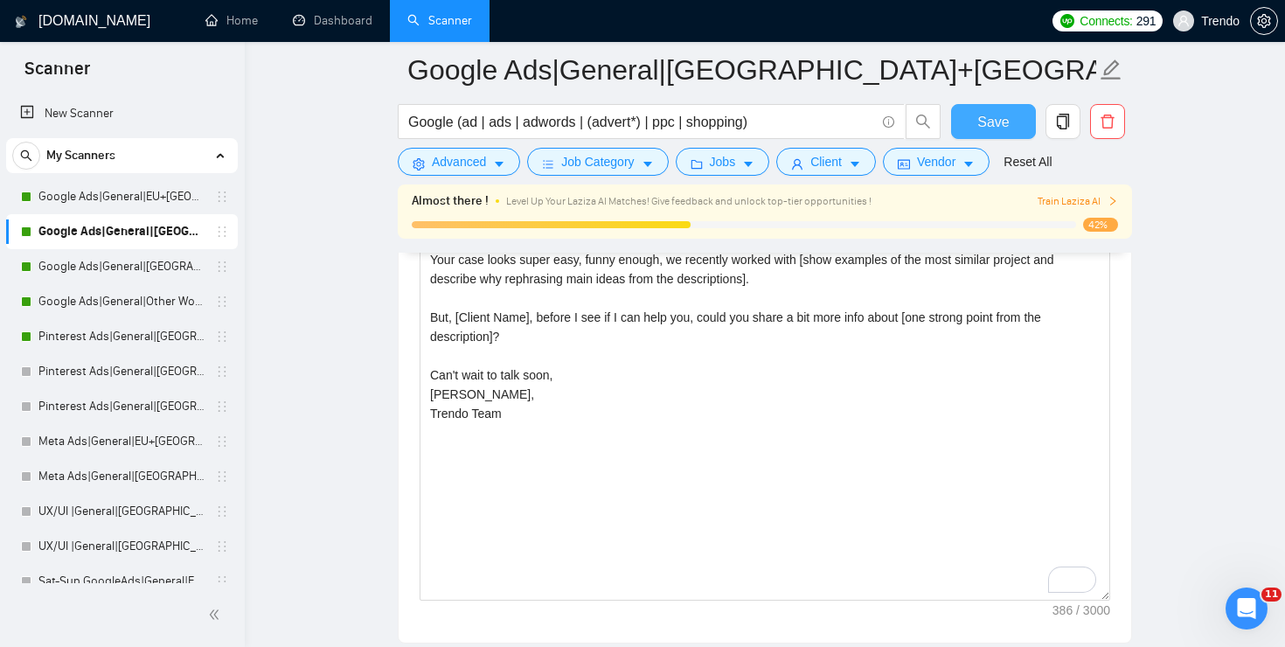
click at [1009, 122] on button "Save" at bounding box center [993, 121] width 85 height 35
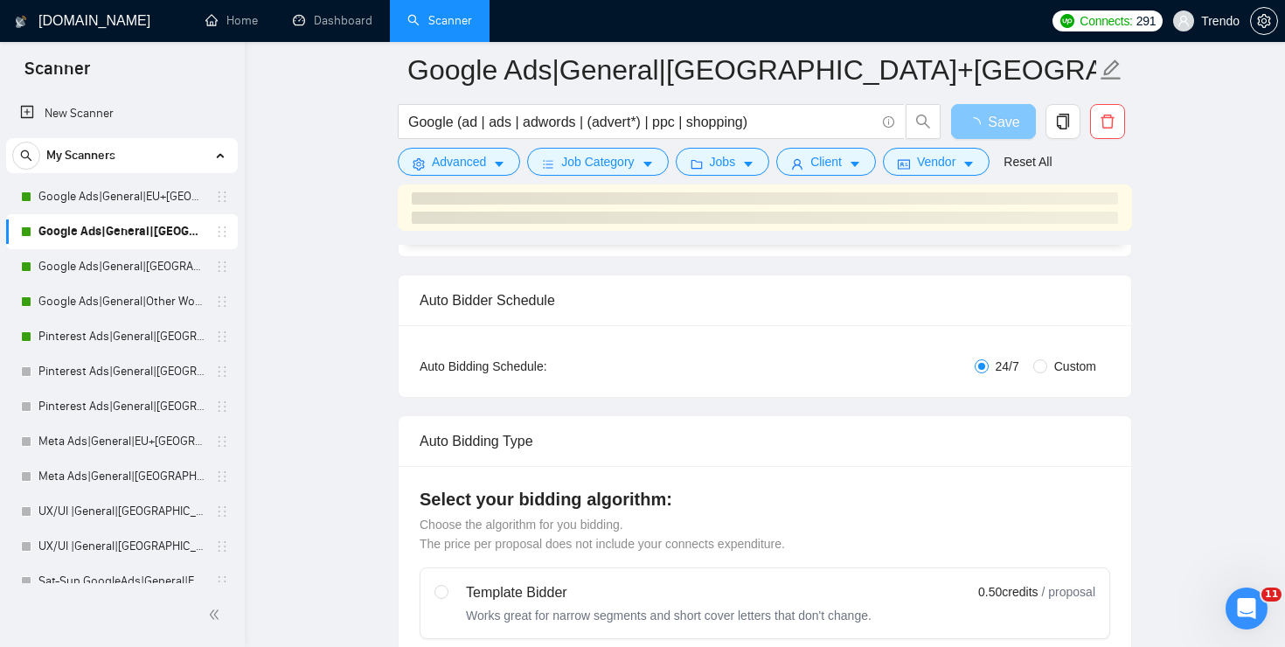
scroll to position [0, 0]
